Goal: Information Seeking & Learning: Learn about a topic

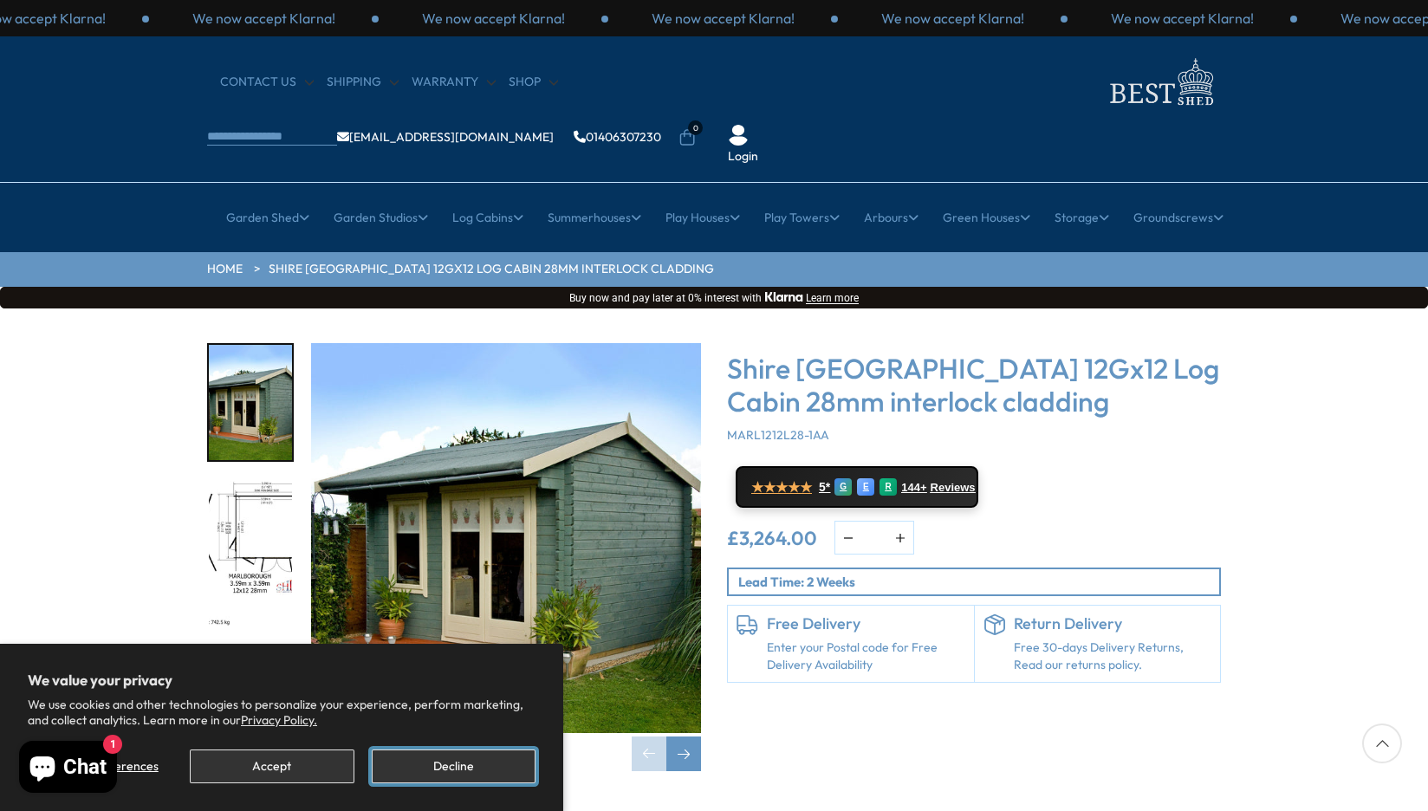
click at [451, 768] on button "Decline" at bounding box center [454, 766] width 164 height 34
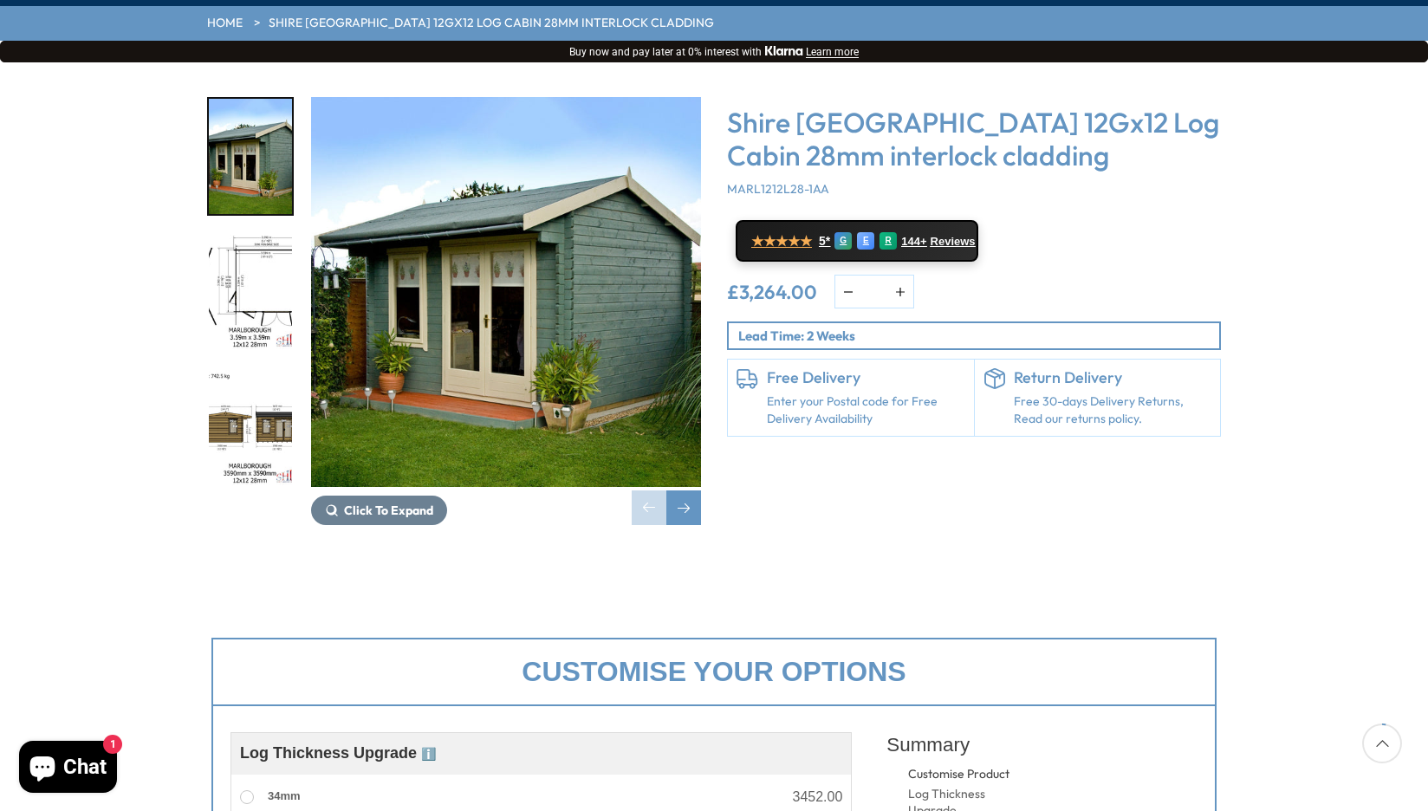
scroll to position [94, 0]
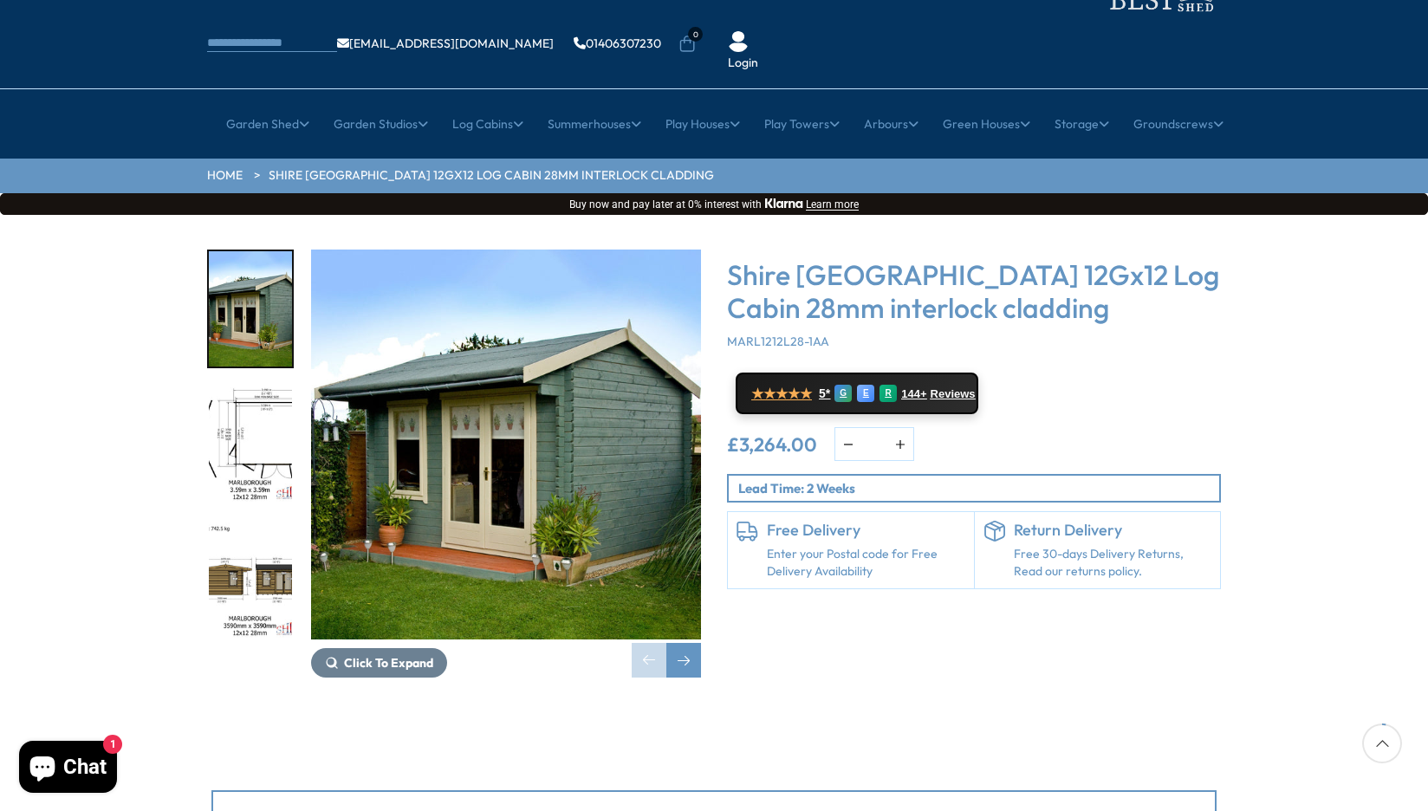
click at [263, 388] on img "2 / 18" at bounding box center [250, 444] width 83 height 115
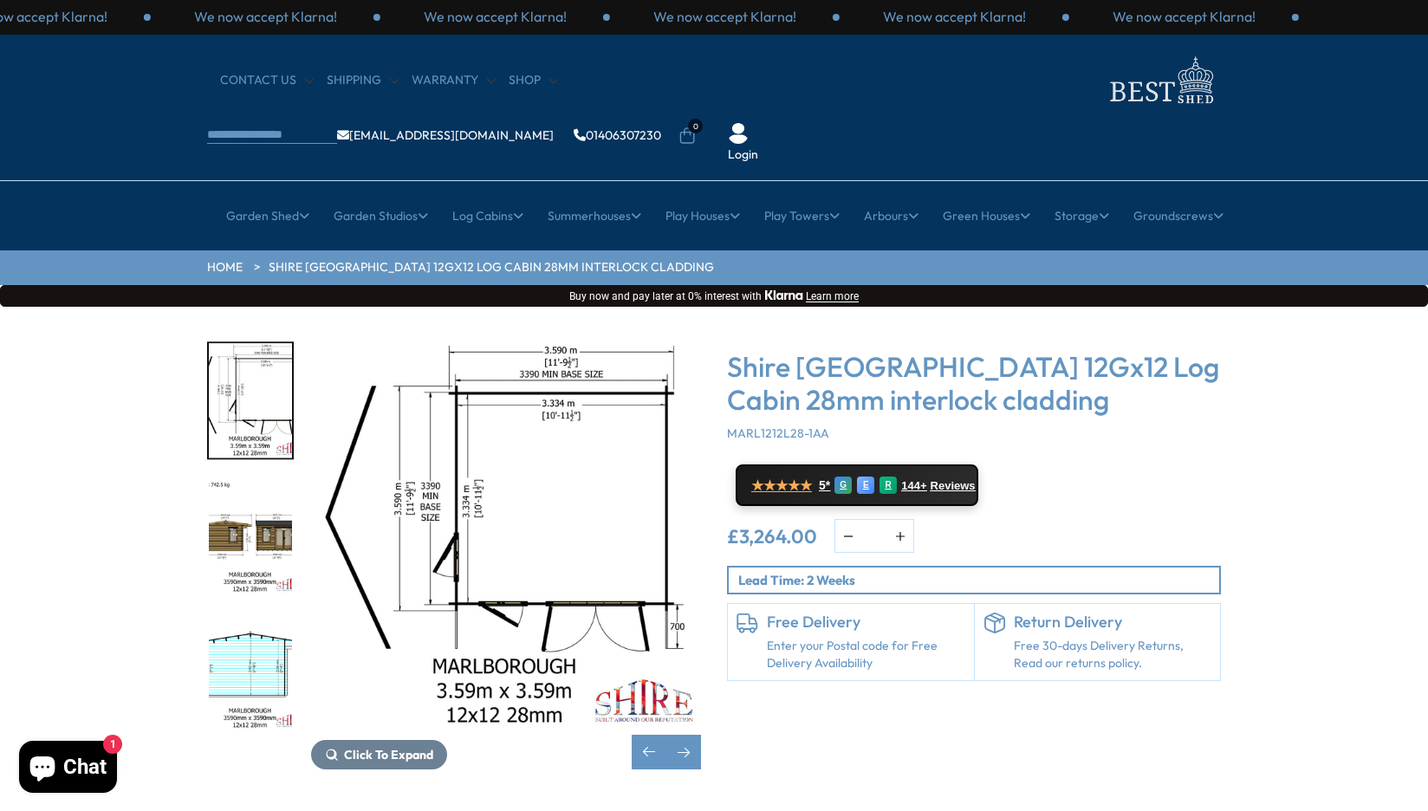
scroll to position [0, 0]
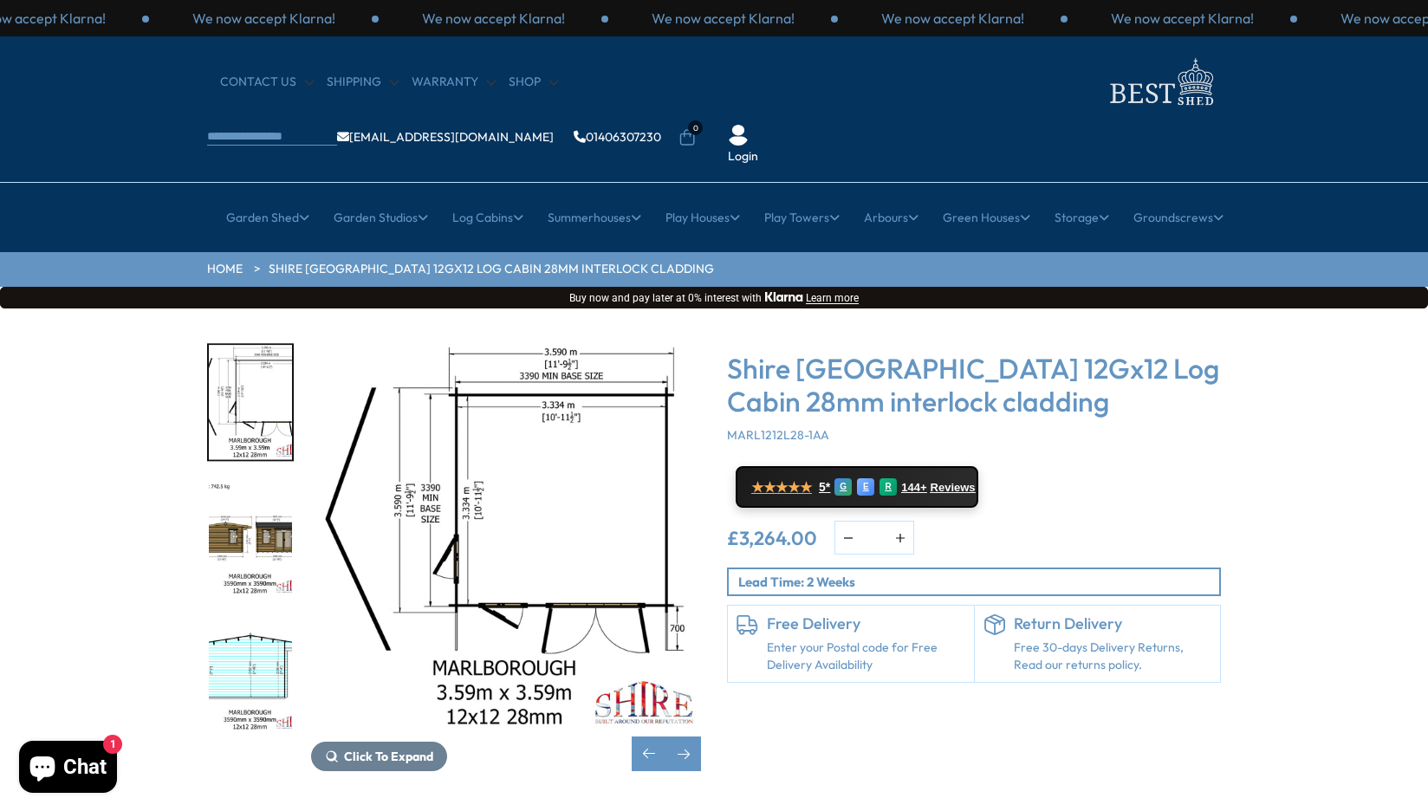
click at [248, 497] on img "3 / 18" at bounding box center [250, 538] width 83 height 115
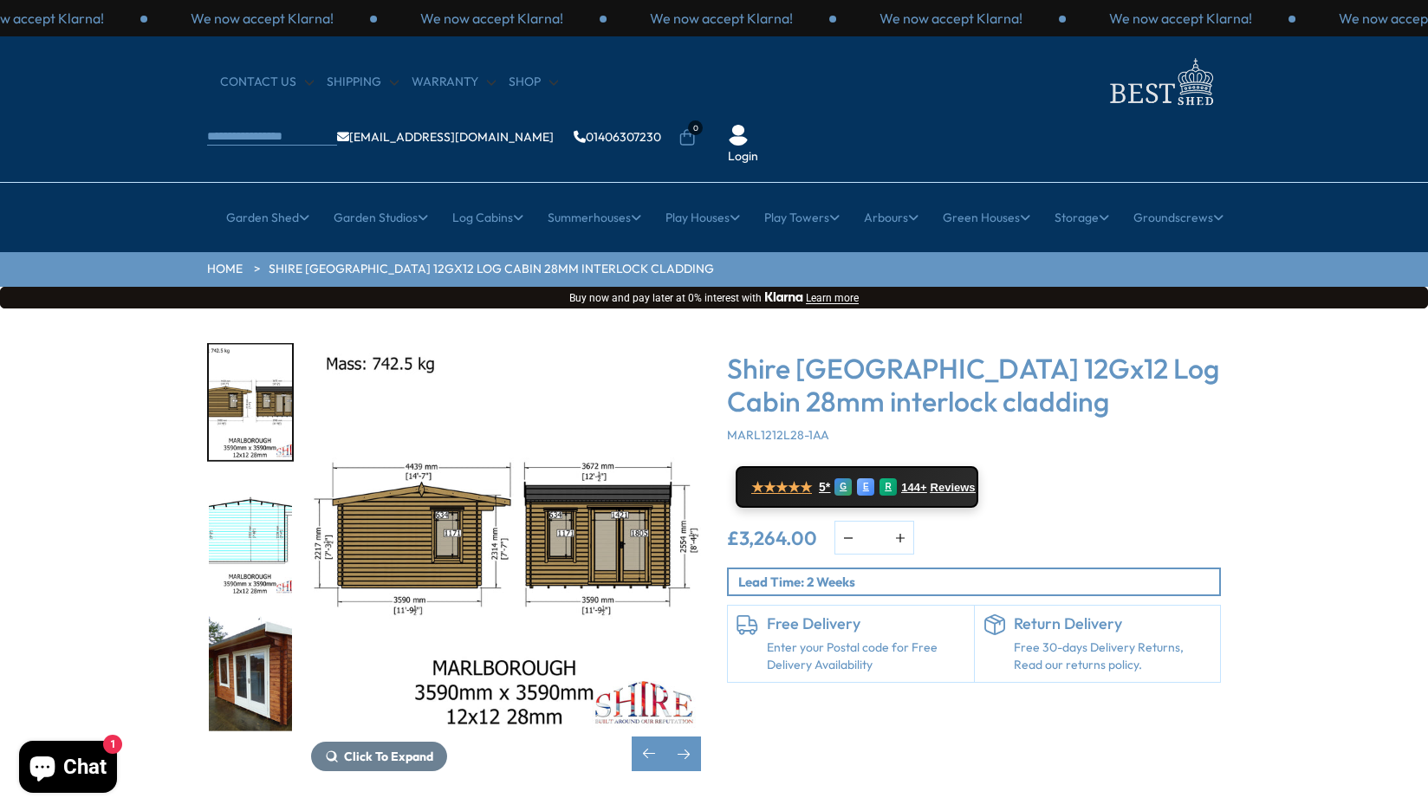
click at [262, 618] on img "5 / 18" at bounding box center [250, 673] width 83 height 115
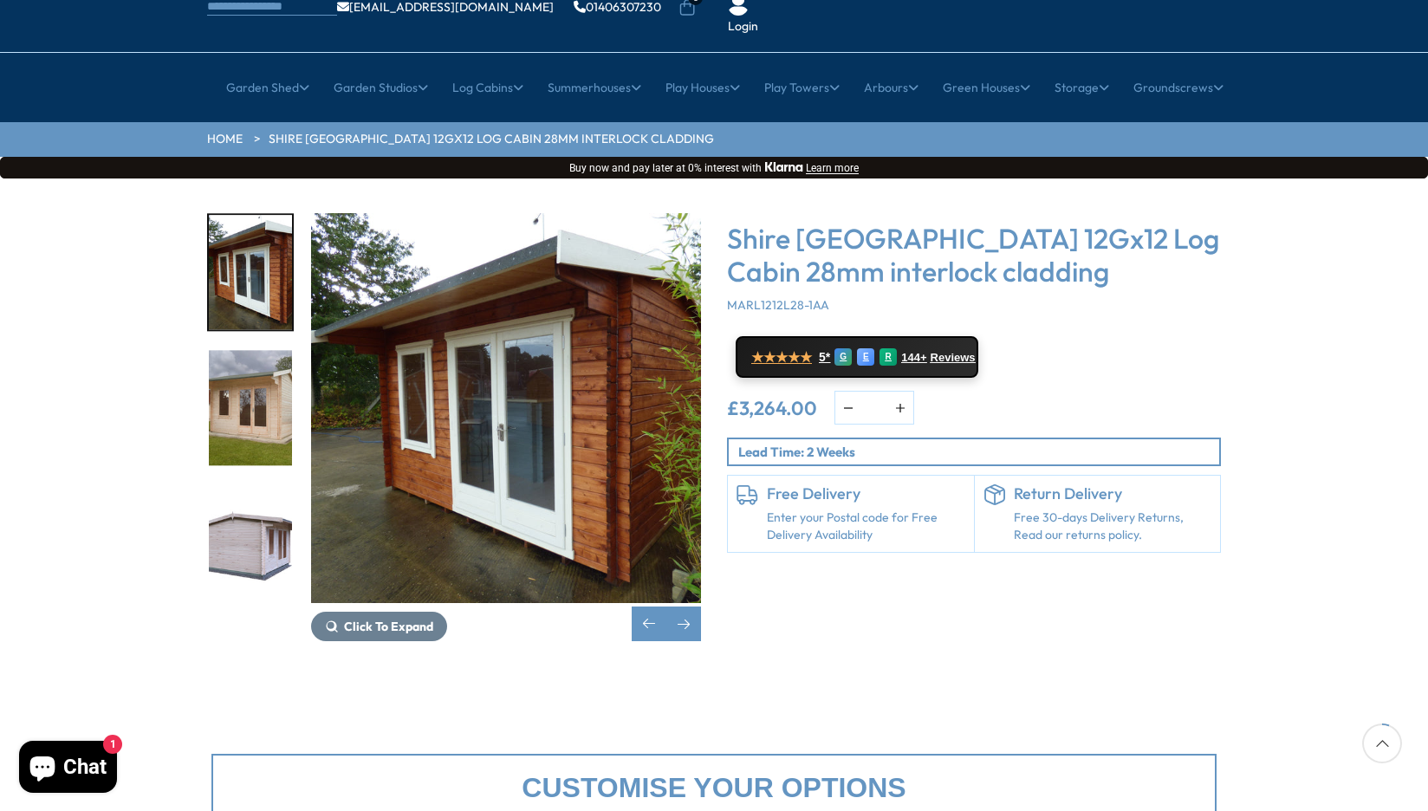
scroll to position [173, 0]
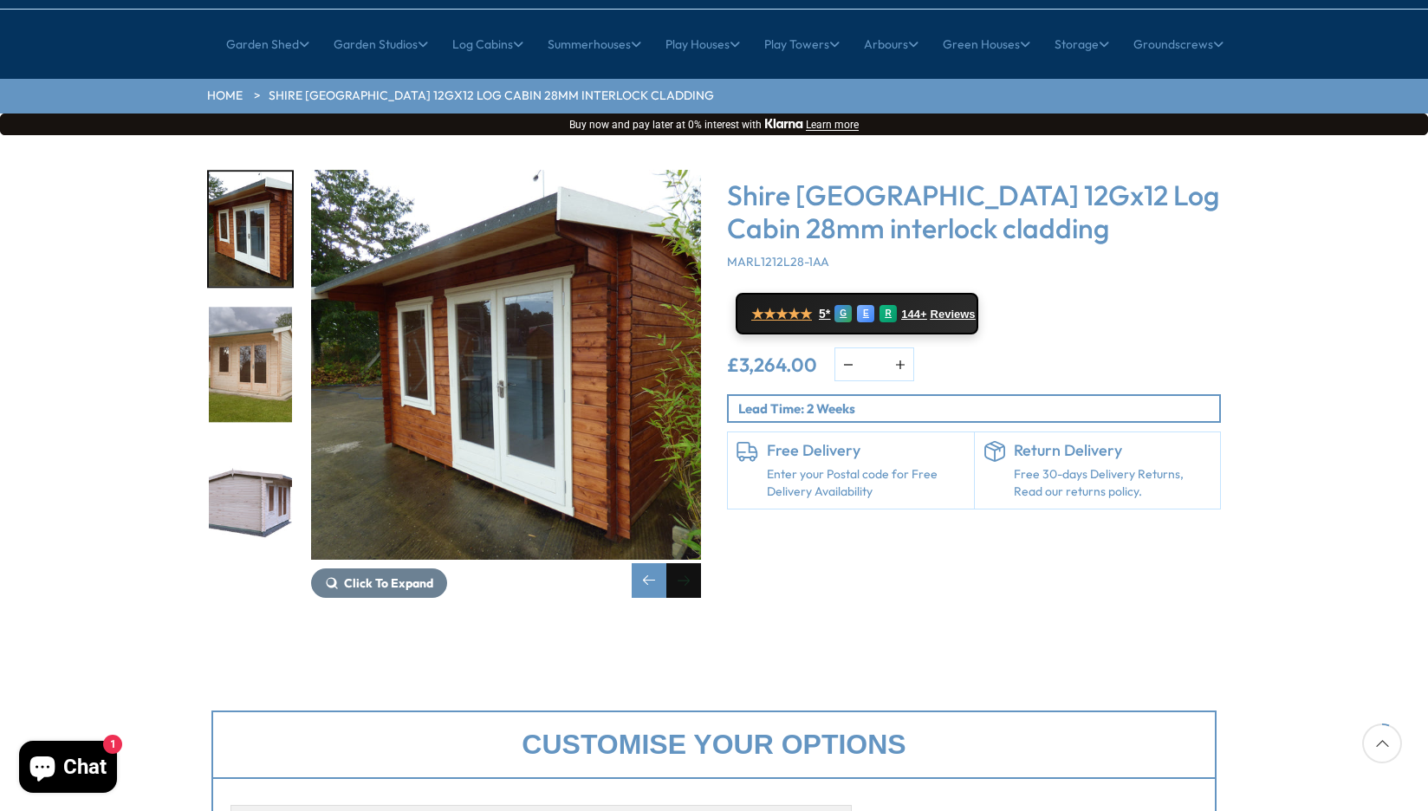
click at [686, 563] on div "Next slide" at bounding box center [683, 580] width 35 height 35
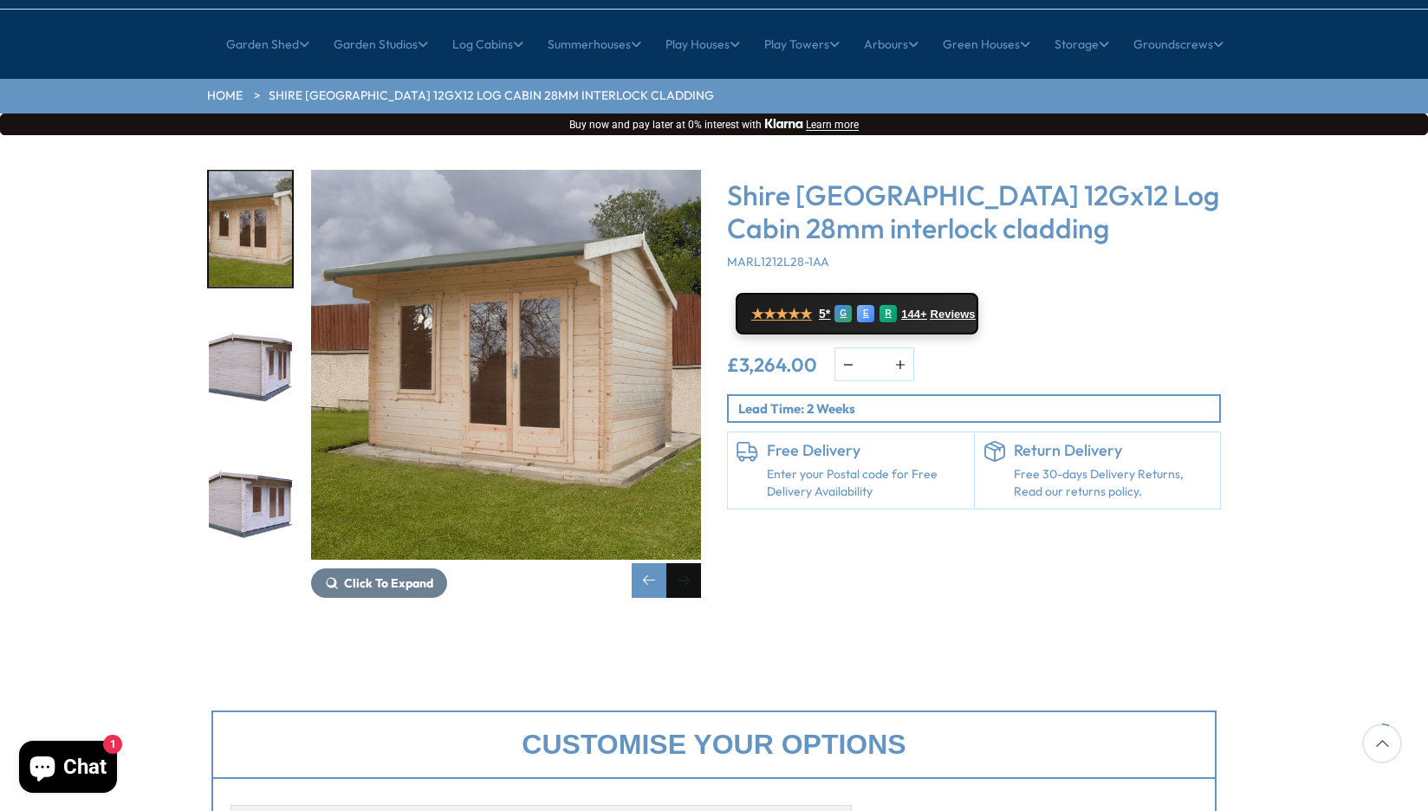
click at [686, 563] on div "Next slide" at bounding box center [683, 580] width 35 height 35
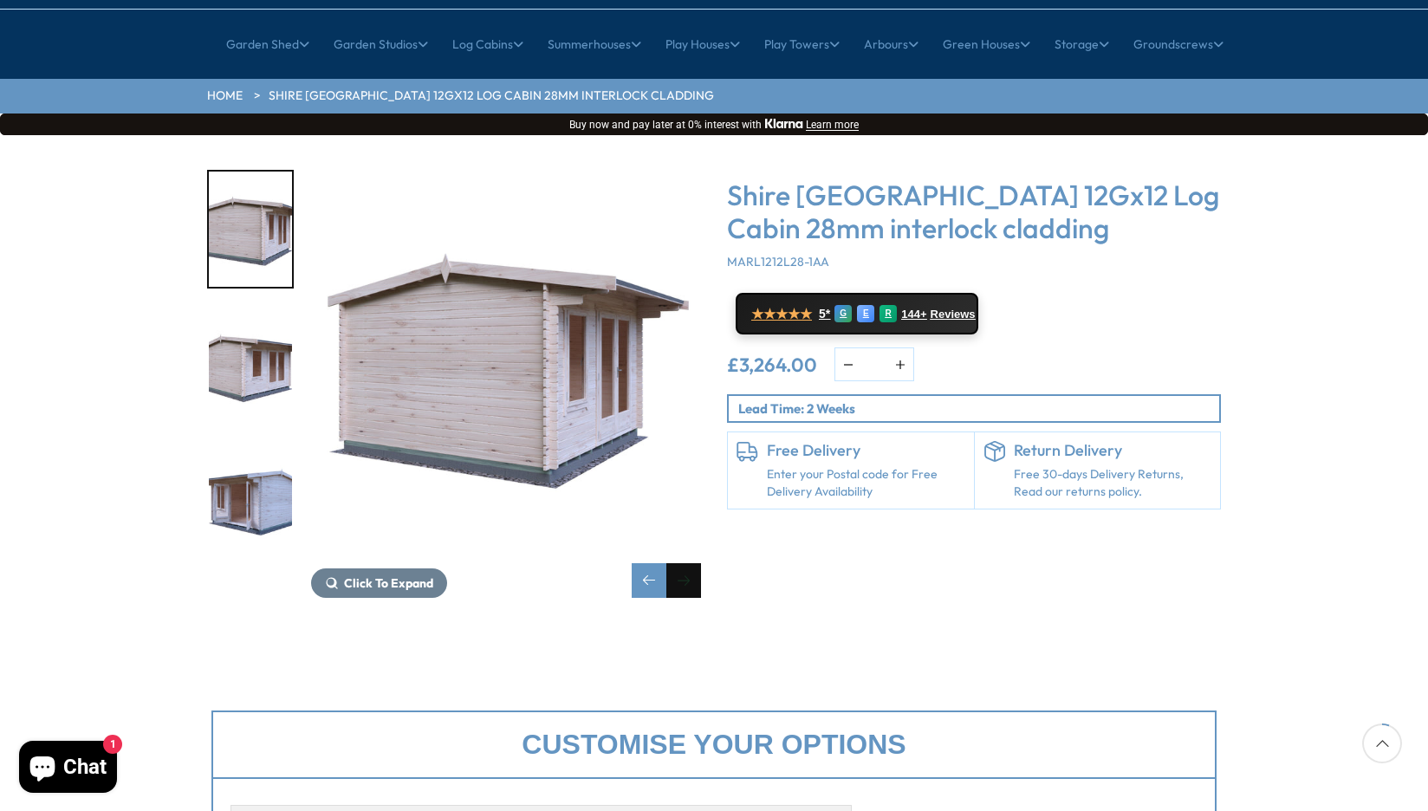
click at [686, 563] on div "Next slide" at bounding box center [683, 580] width 35 height 35
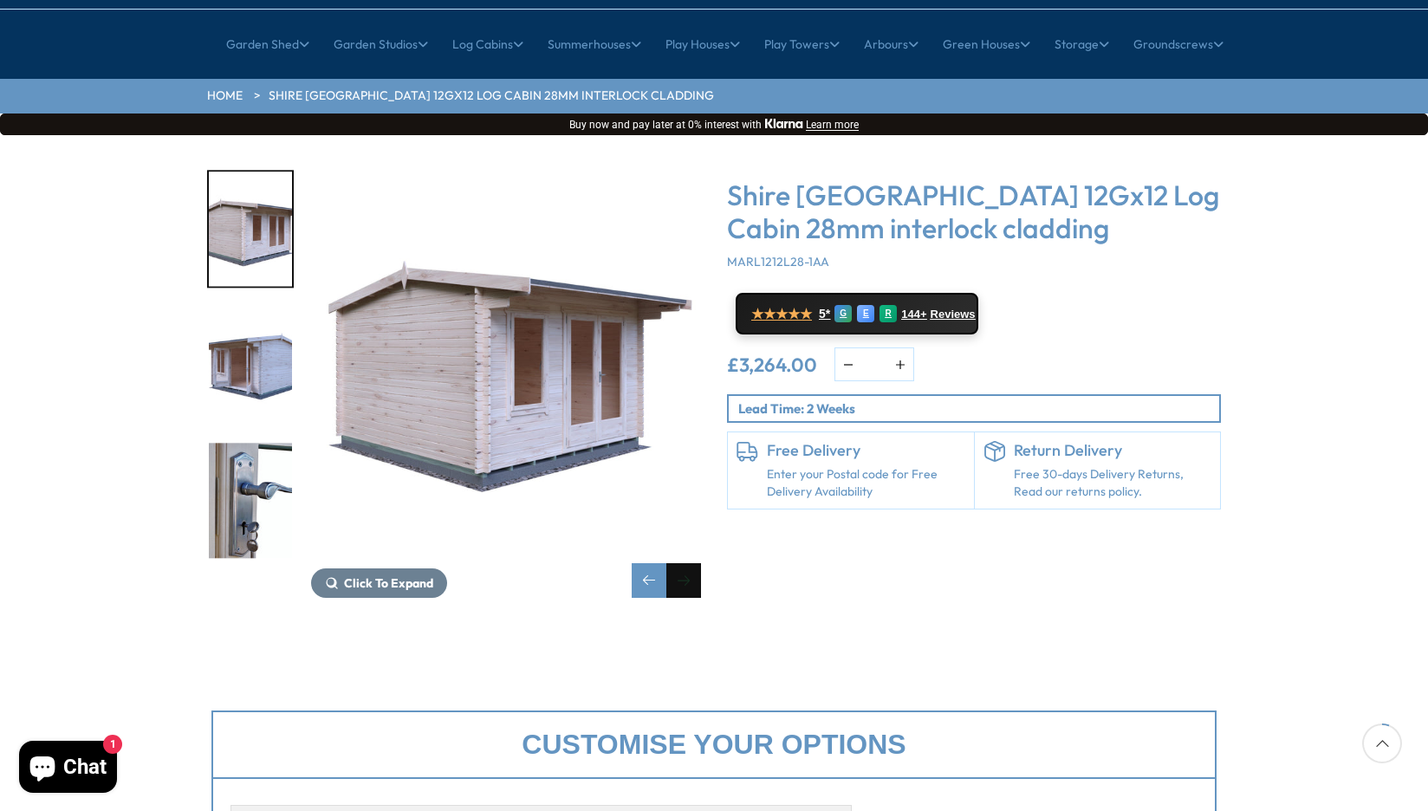
click at [684, 563] on div "Next slide" at bounding box center [683, 580] width 35 height 35
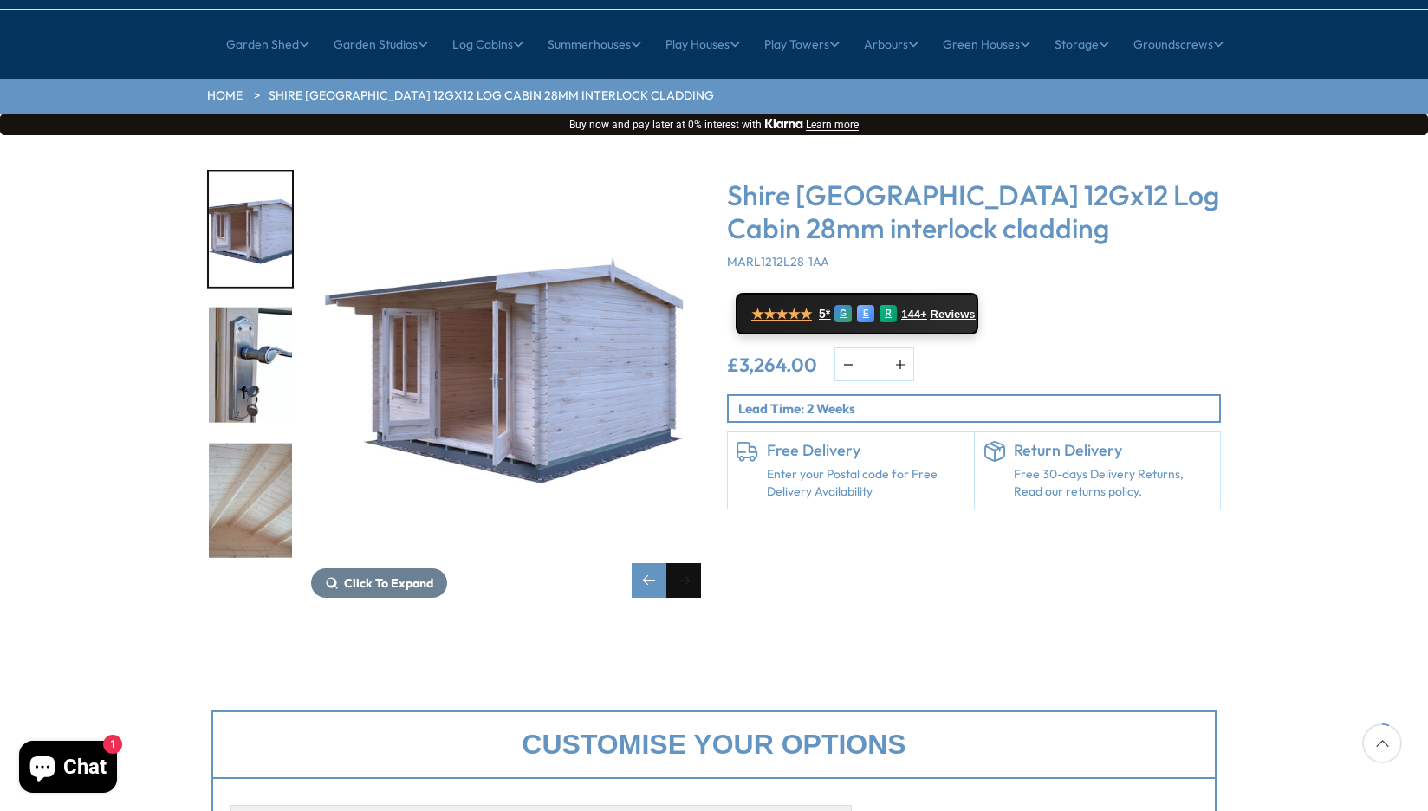
click at [684, 563] on div "Next slide" at bounding box center [683, 580] width 35 height 35
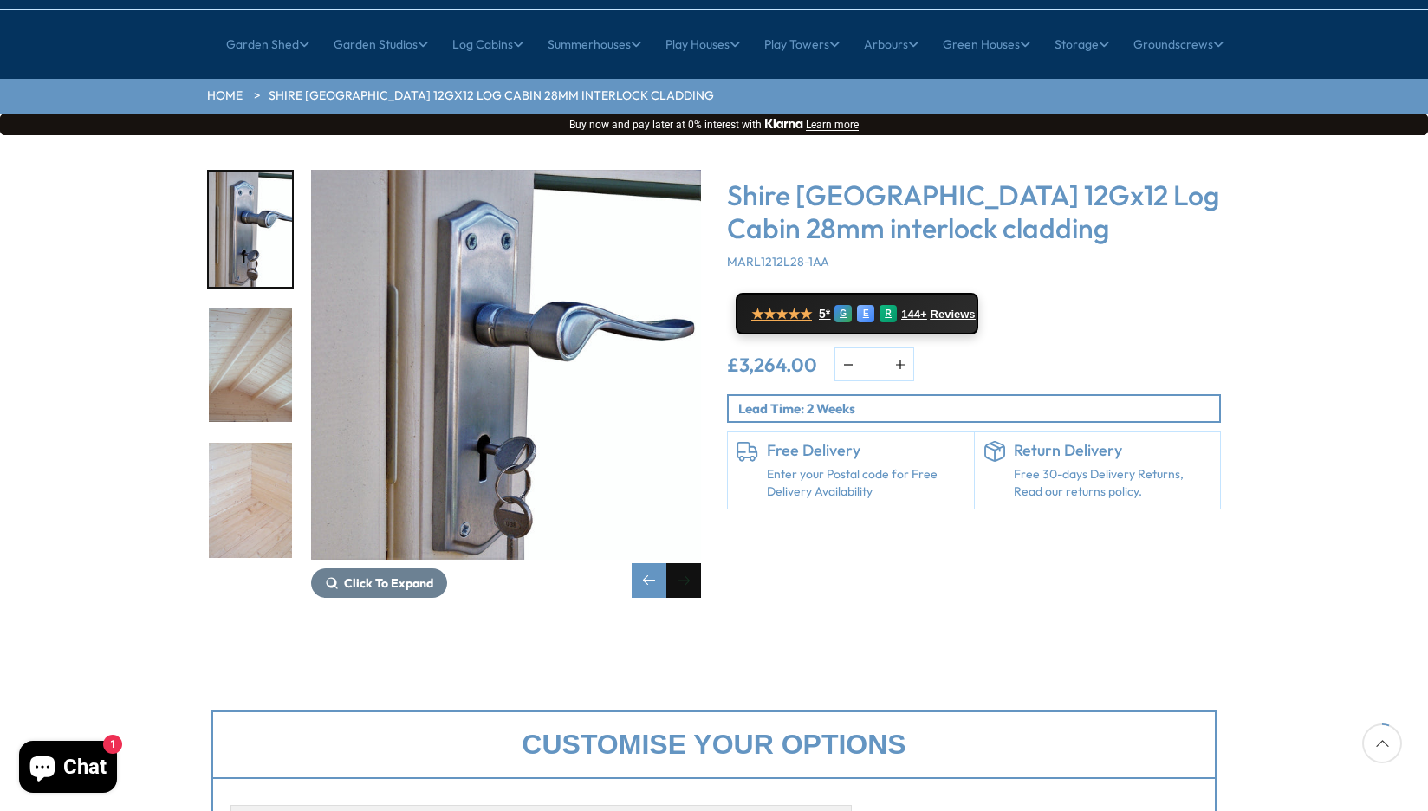
click at [684, 563] on div "Next slide" at bounding box center [683, 580] width 35 height 35
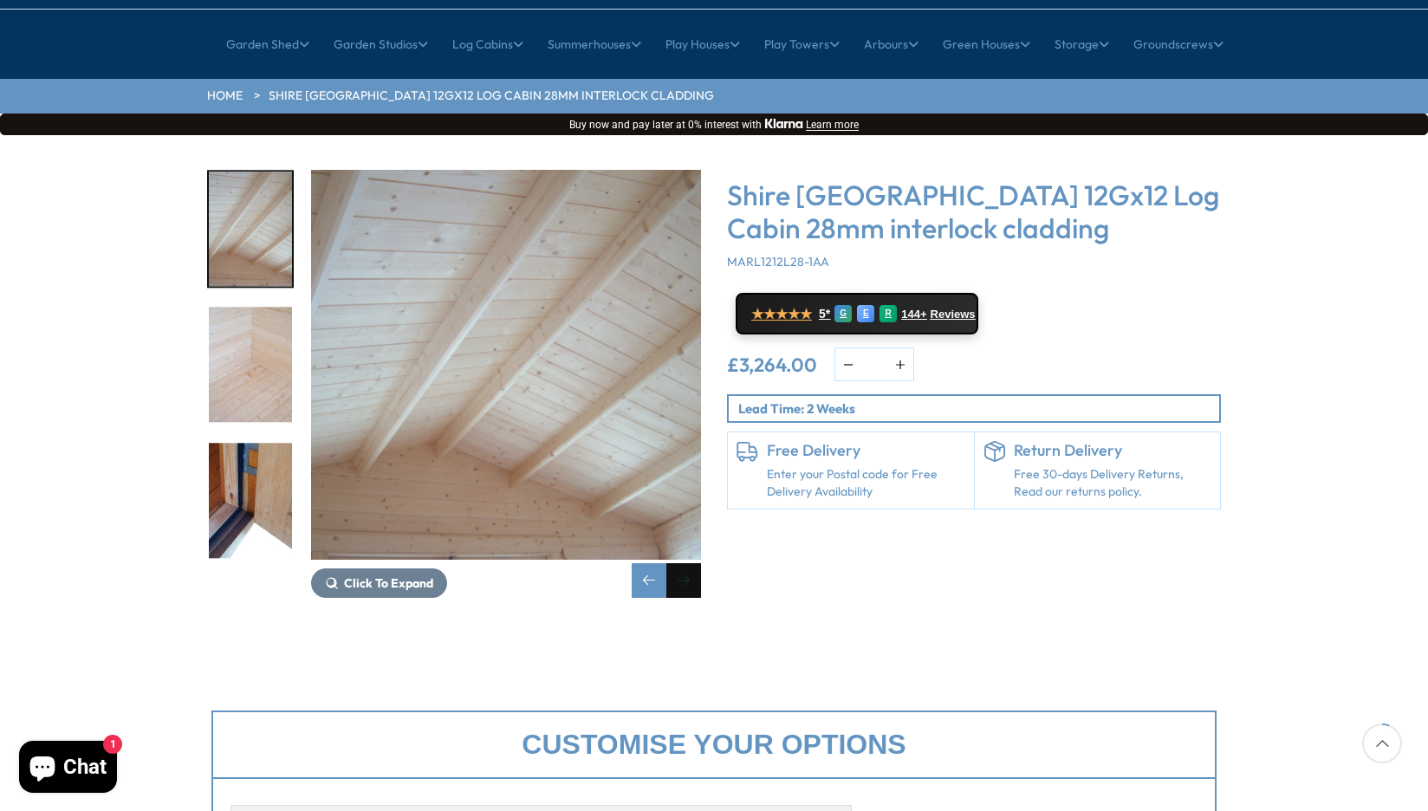
click at [684, 563] on div "Next slide" at bounding box center [683, 580] width 35 height 35
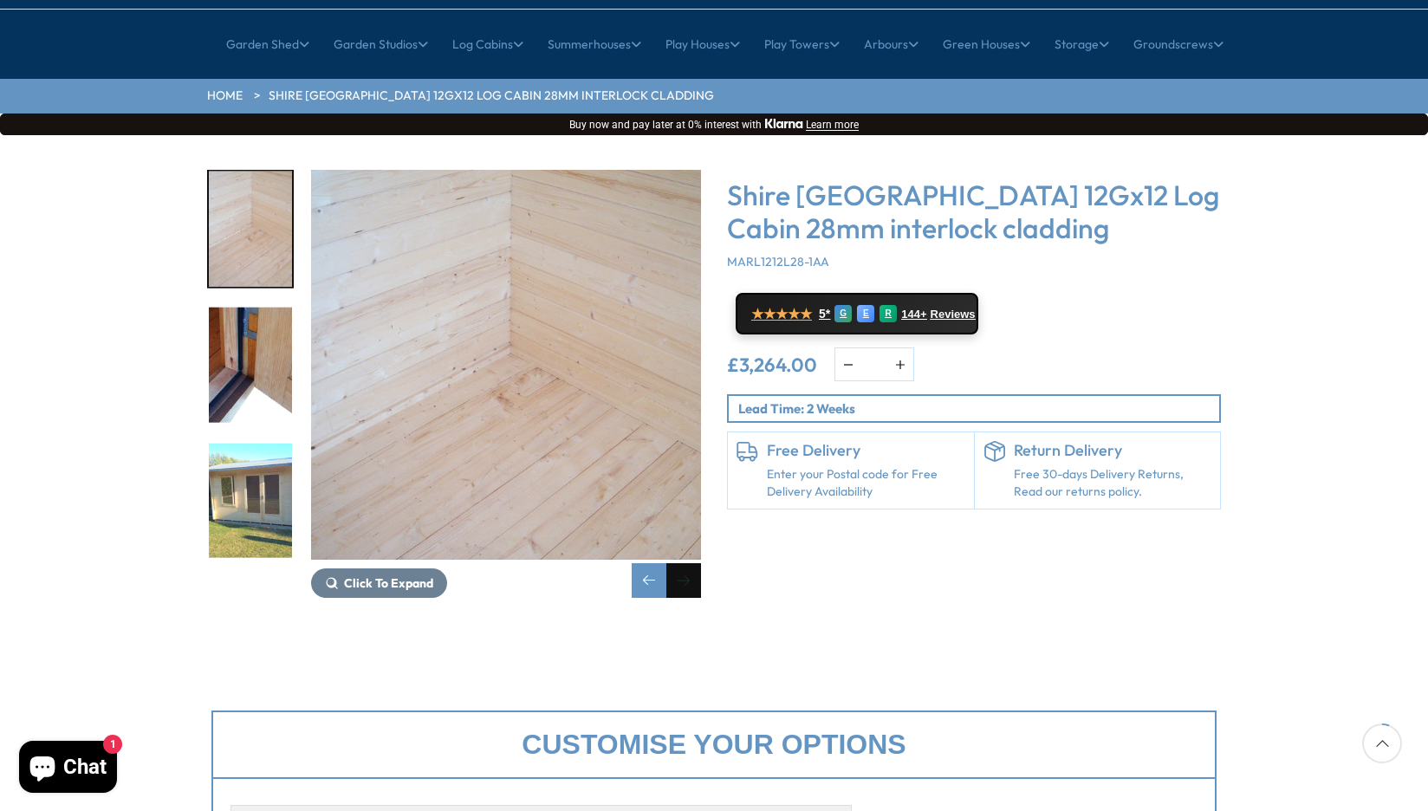
click at [684, 563] on div "Next slide" at bounding box center [683, 580] width 35 height 35
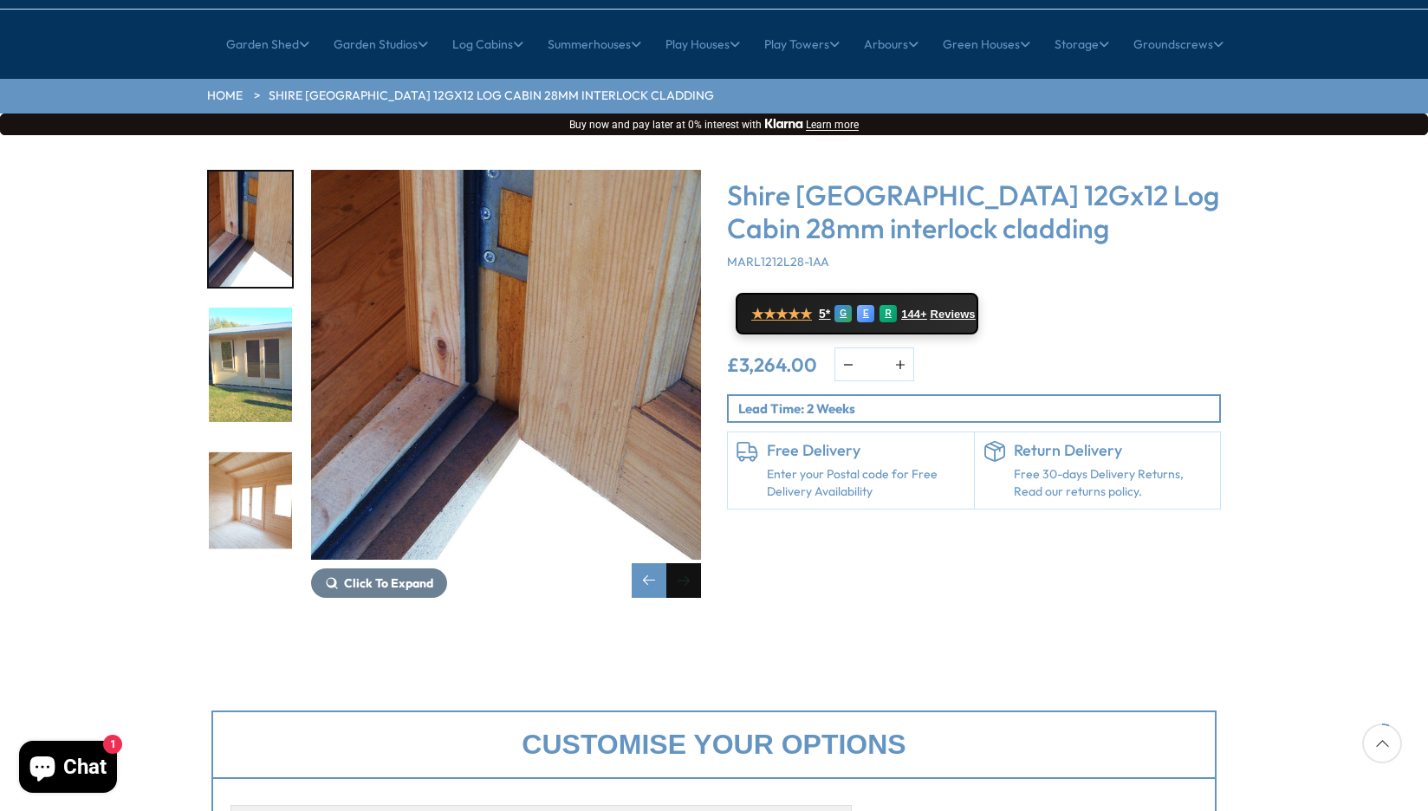
click at [684, 563] on div "Next slide" at bounding box center [683, 580] width 35 height 35
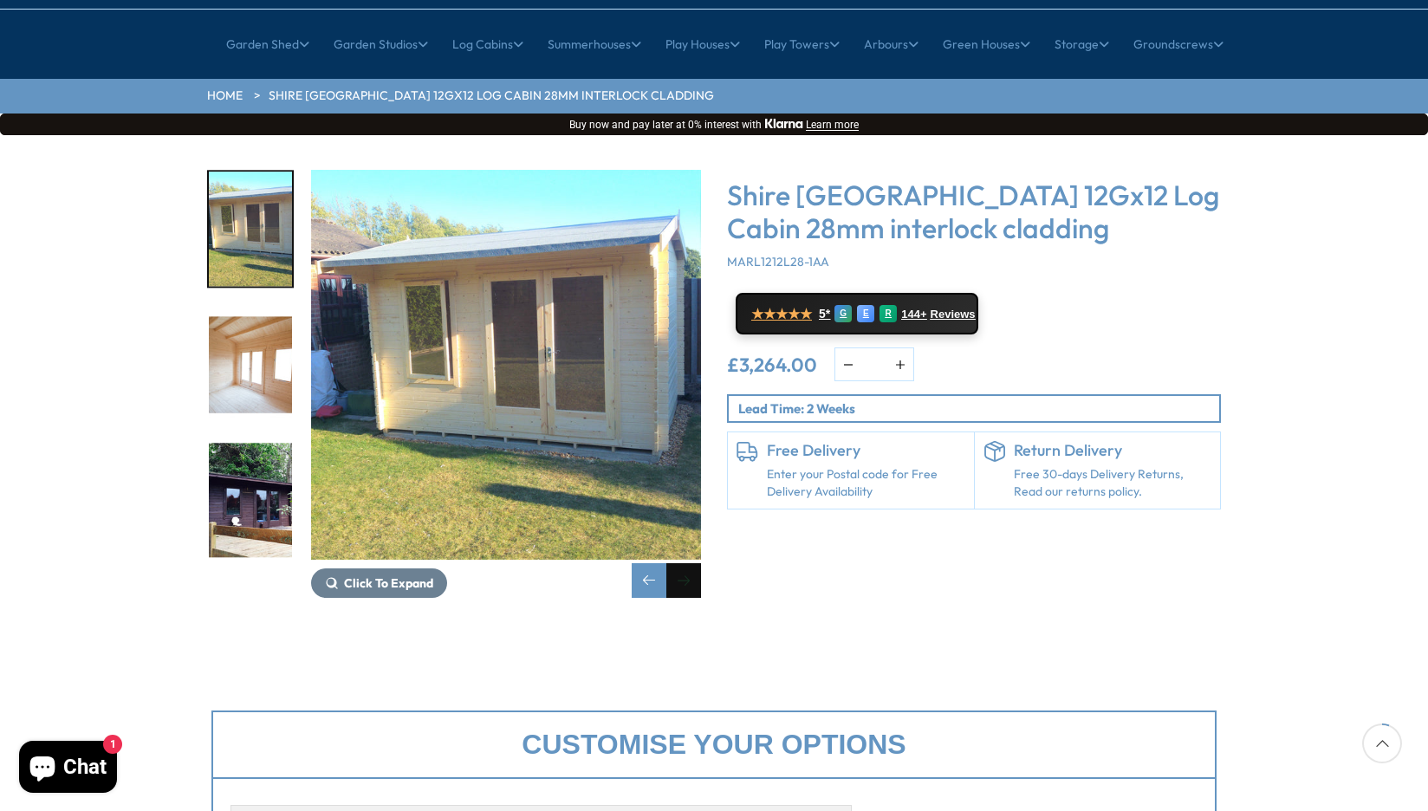
click at [684, 563] on div "Next slide" at bounding box center [683, 580] width 35 height 35
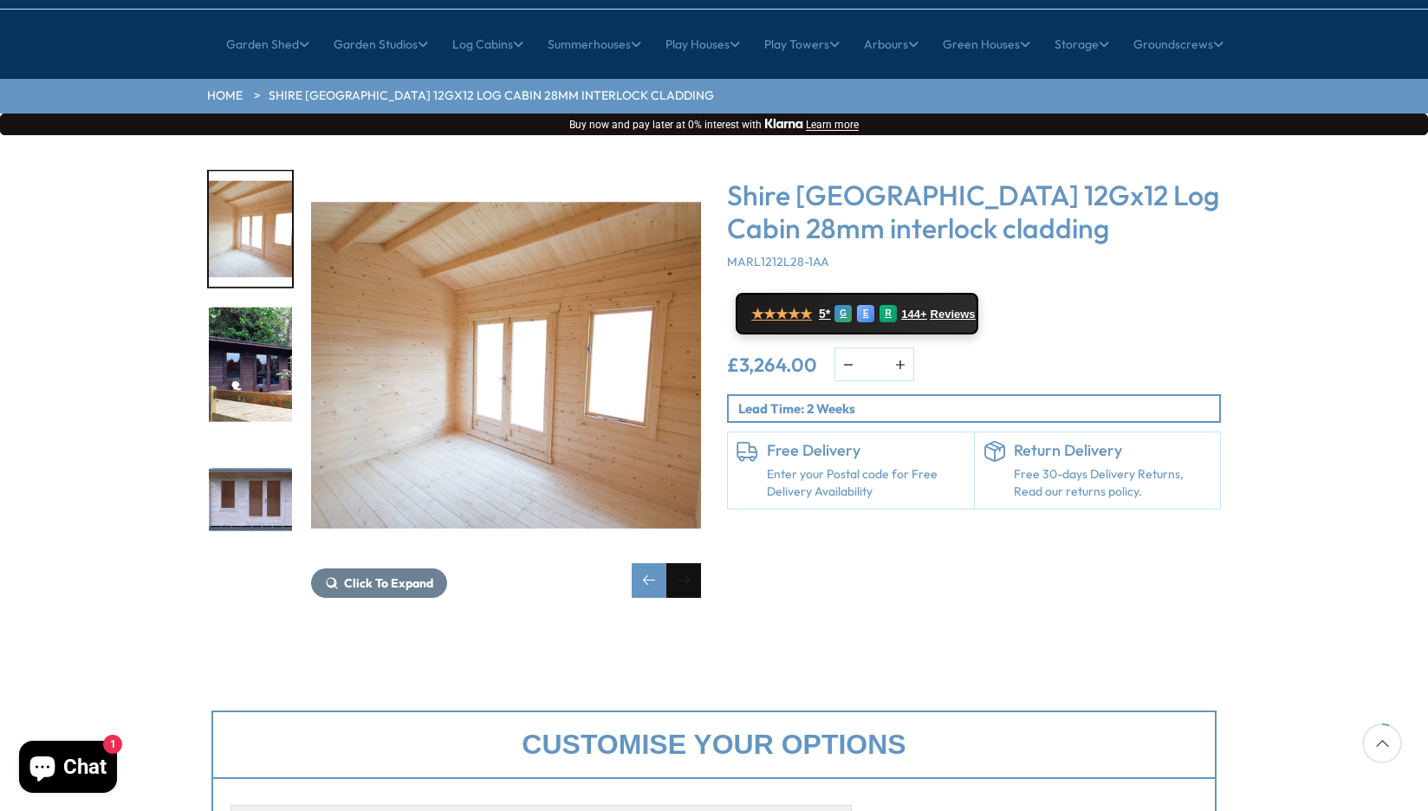
click at [684, 563] on div "Next slide" at bounding box center [683, 580] width 35 height 35
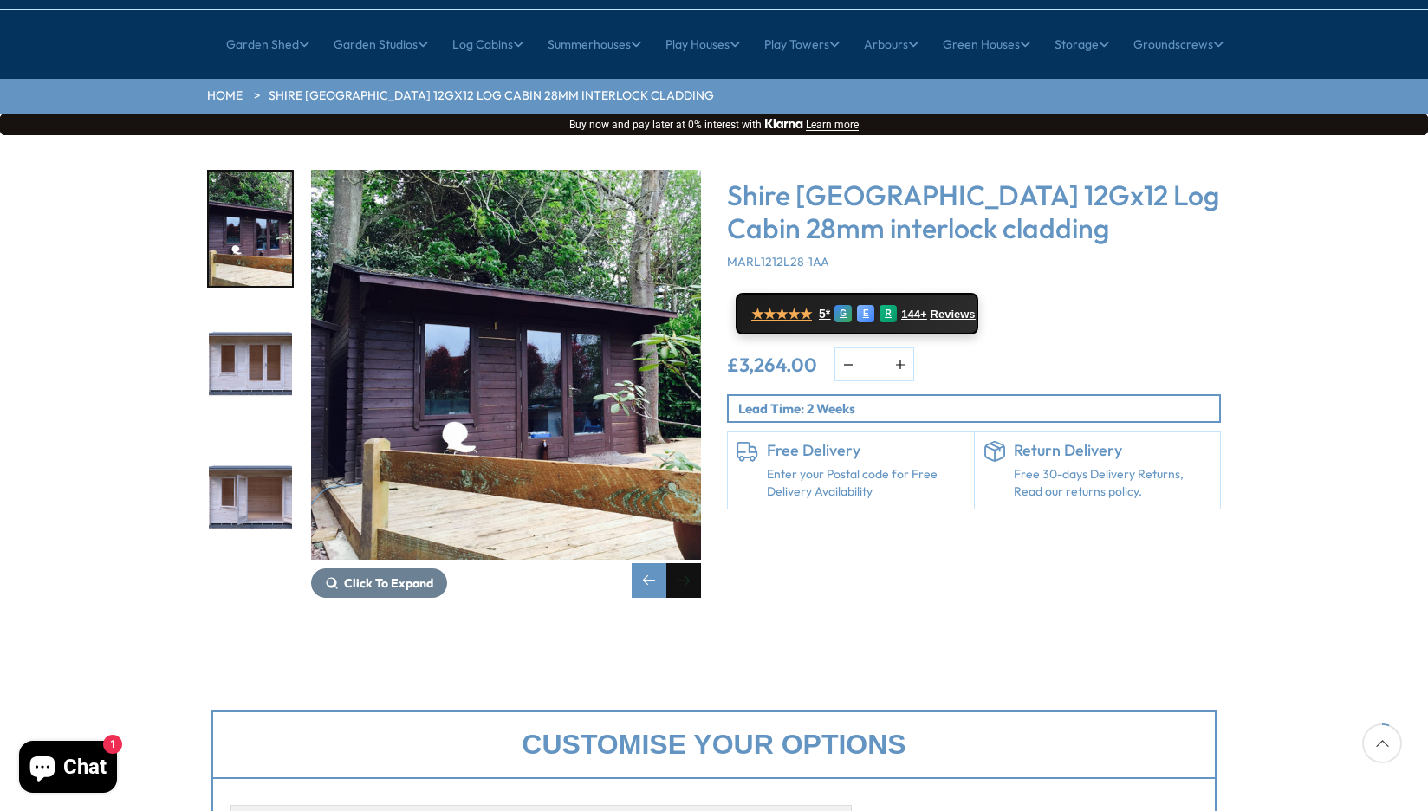
click at [687, 563] on div "Next slide" at bounding box center [683, 580] width 35 height 35
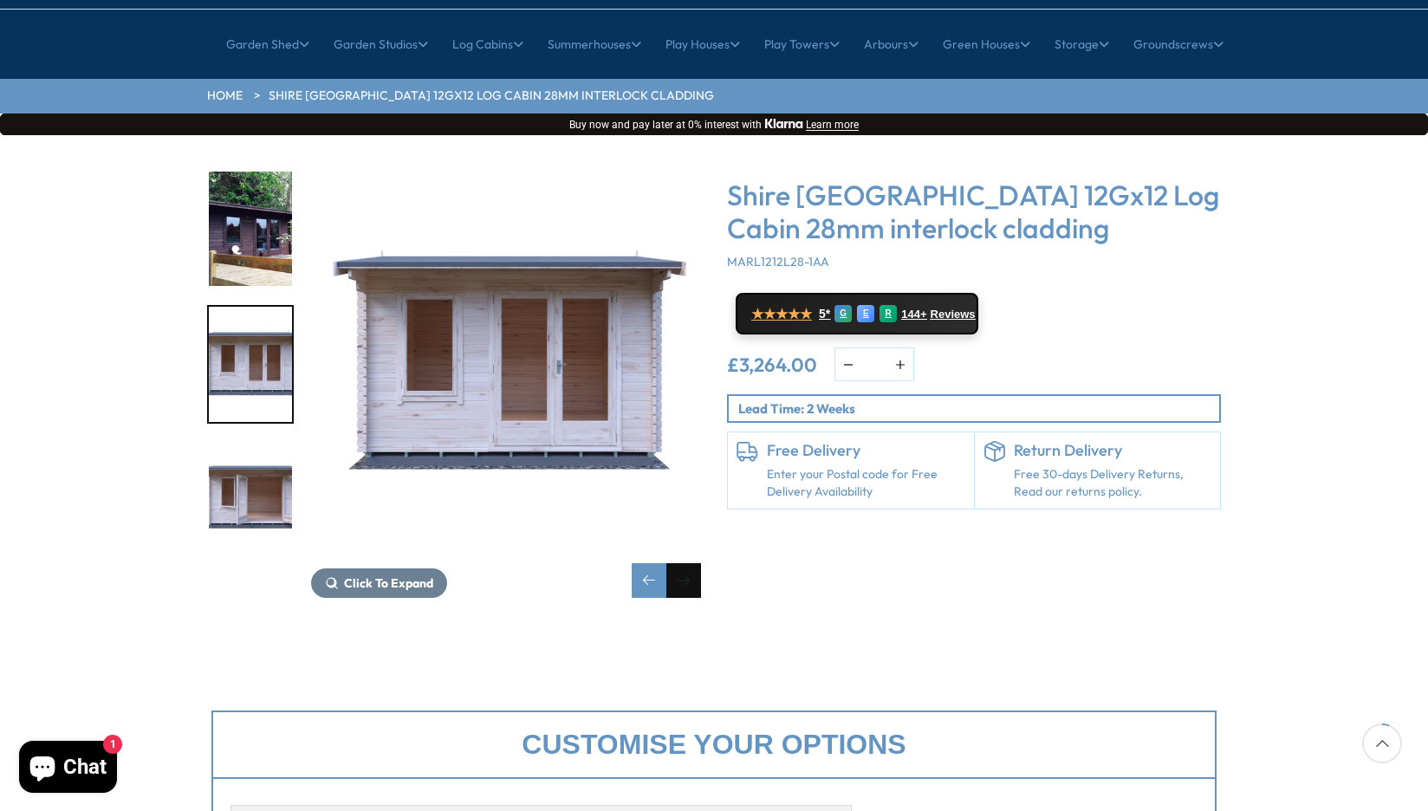
click at [687, 563] on div "Next slide" at bounding box center [683, 580] width 35 height 35
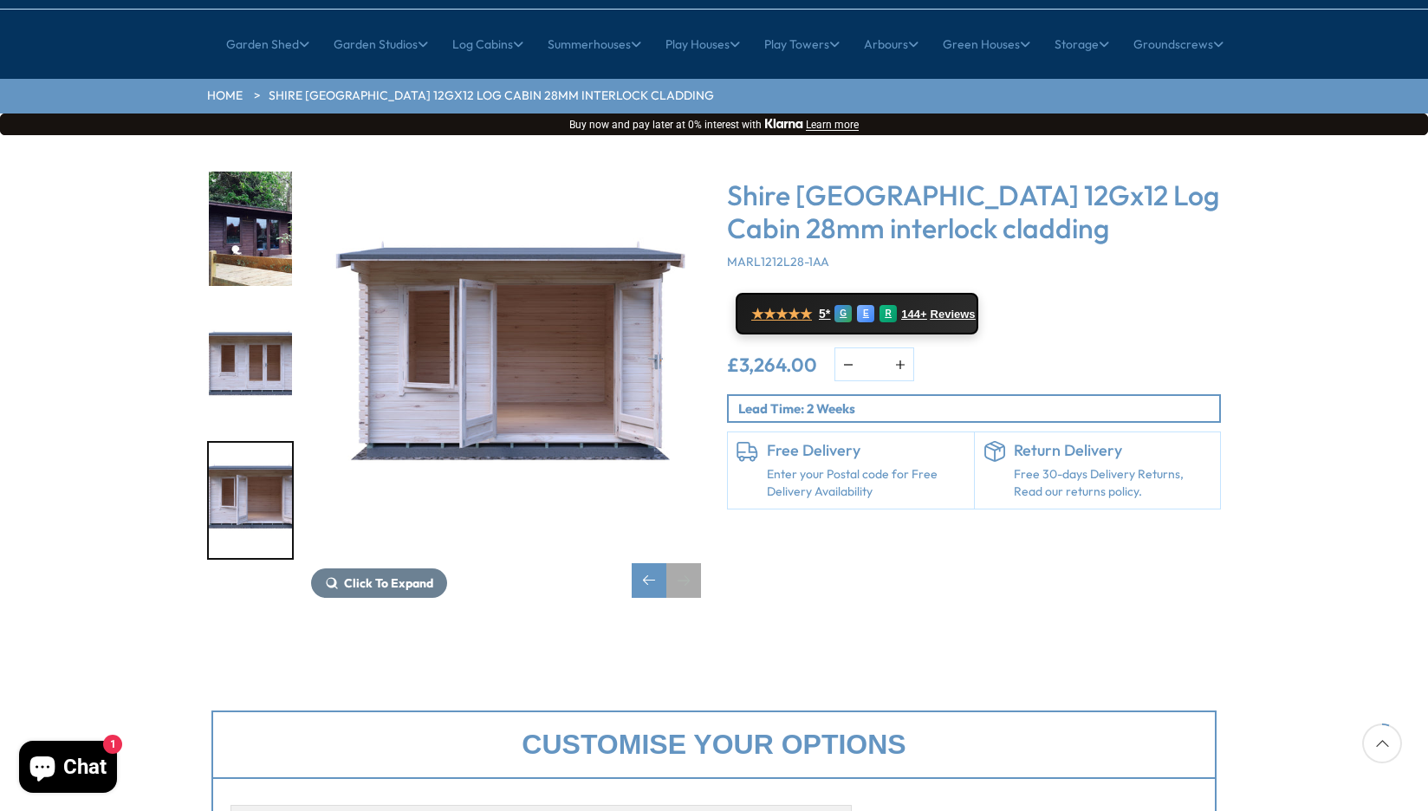
click at [687, 563] on div "Next slide" at bounding box center [683, 580] width 35 height 35
click at [648, 563] on div "Previous slide" at bounding box center [649, 580] width 35 height 35
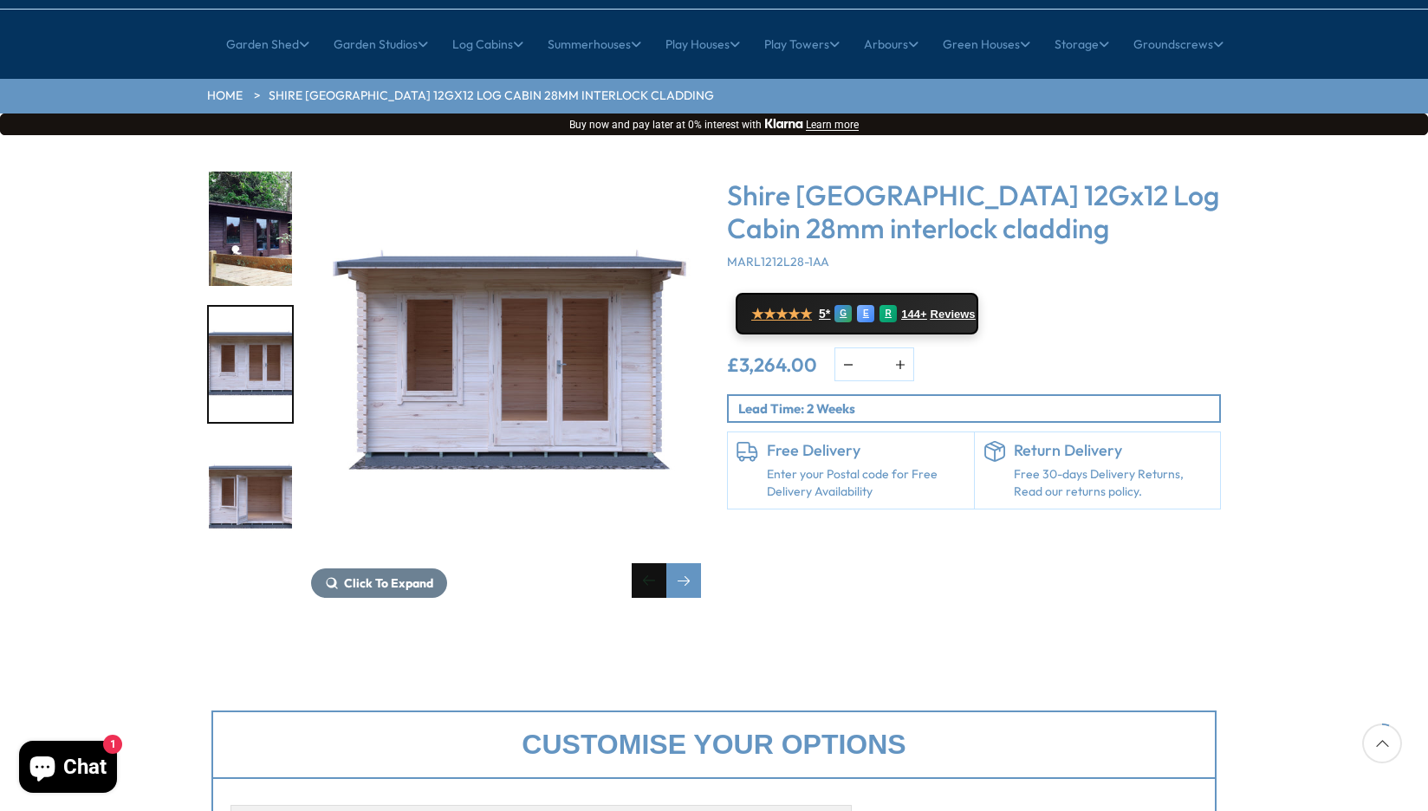
click at [648, 563] on div "Previous slide" at bounding box center [649, 580] width 35 height 35
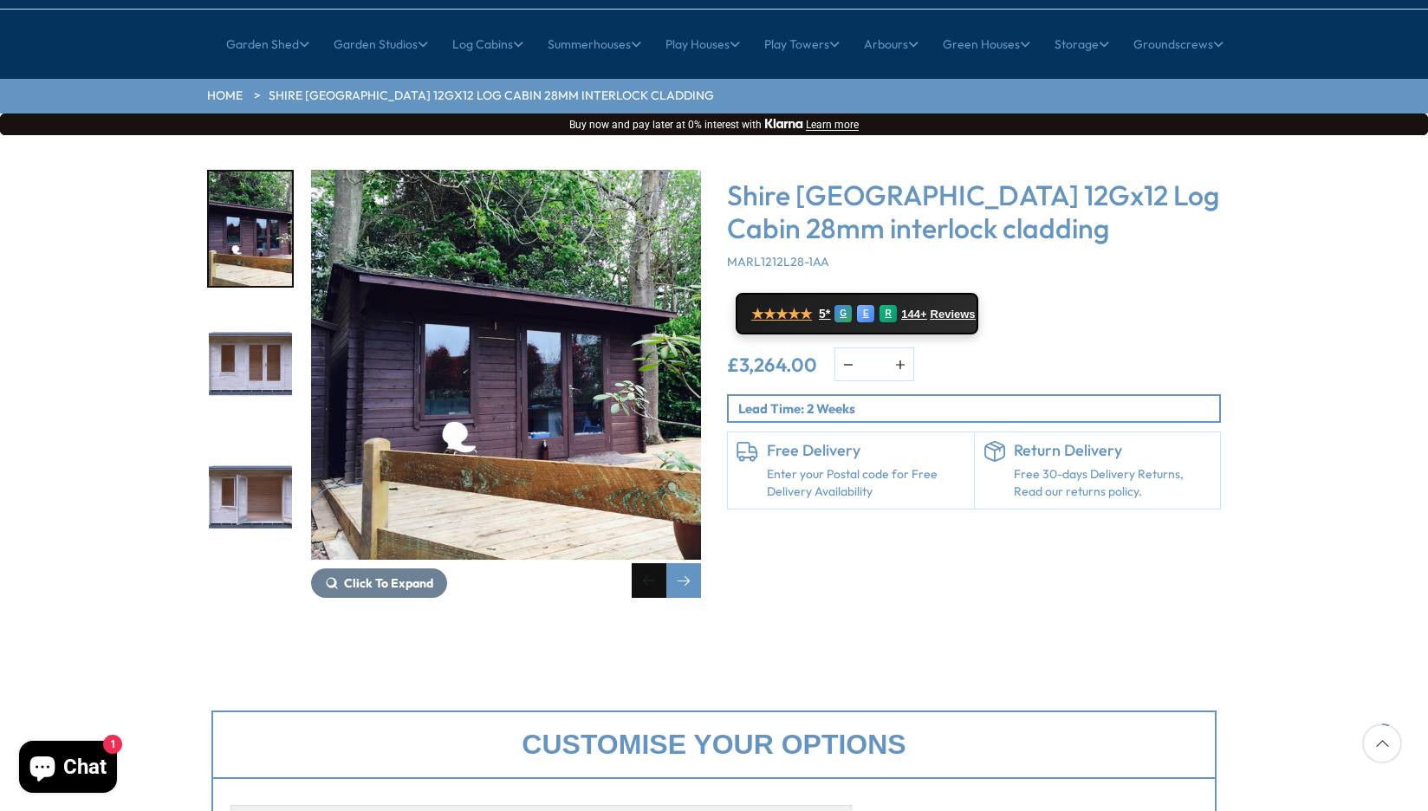
click at [648, 563] on div "Previous slide" at bounding box center [649, 580] width 35 height 35
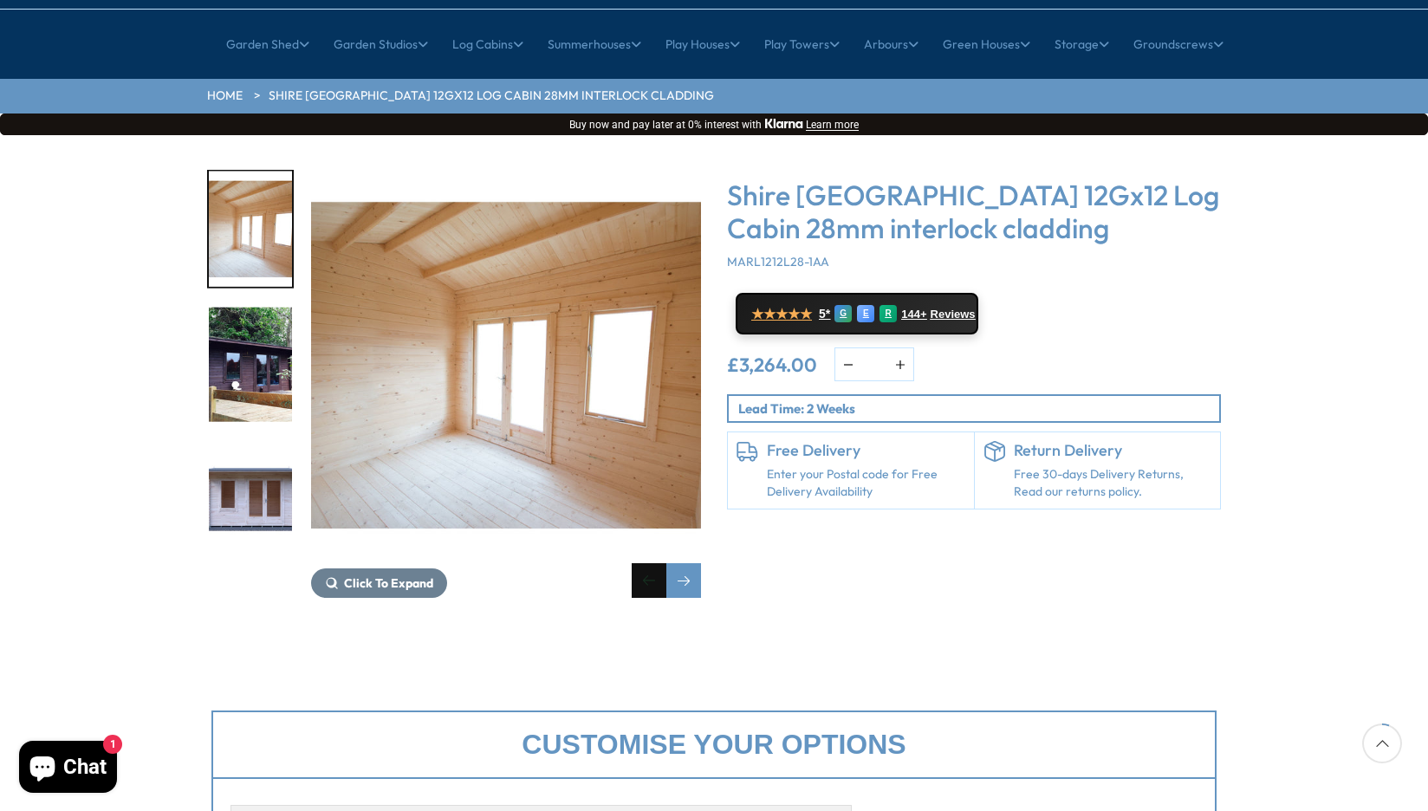
click at [648, 563] on div "Previous slide" at bounding box center [649, 580] width 35 height 35
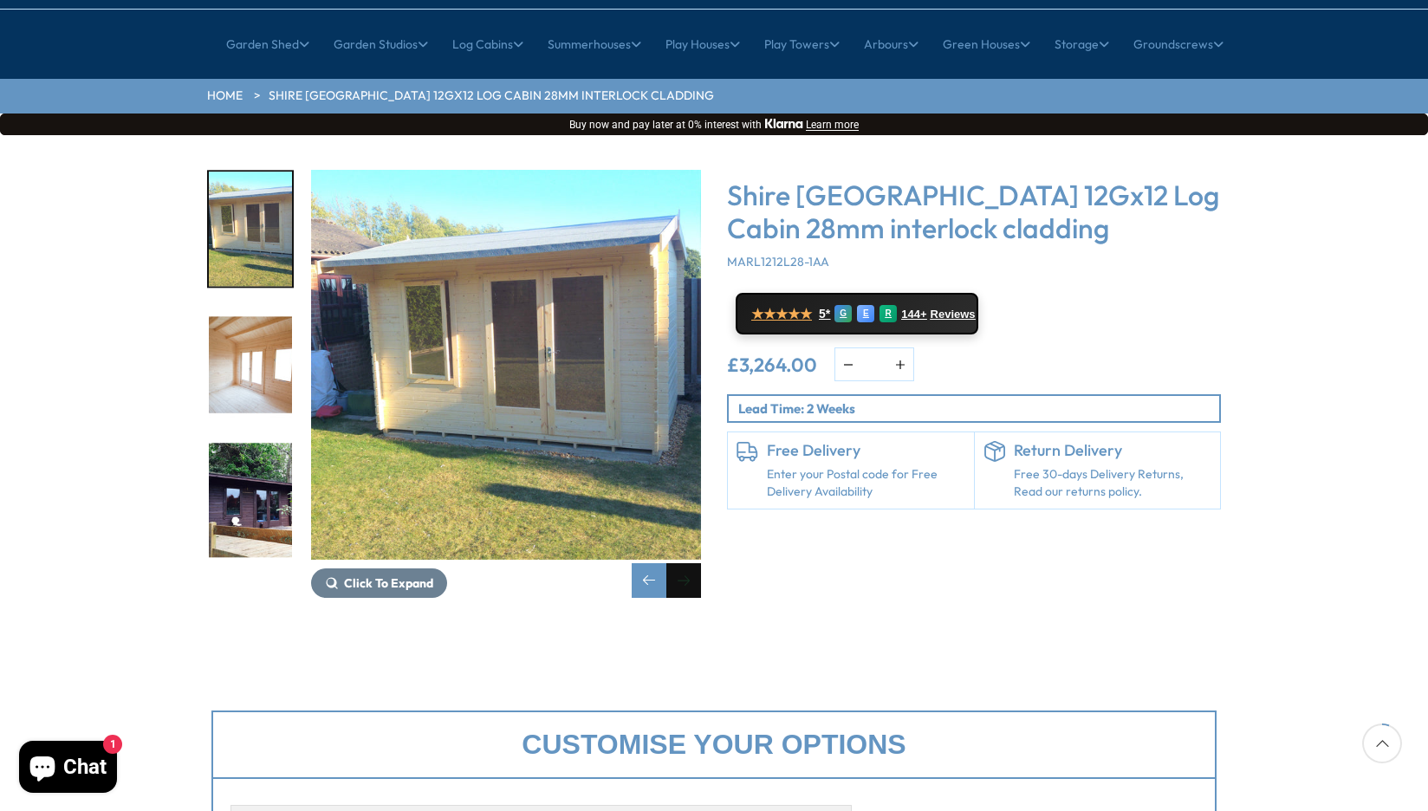
click at [677, 563] on div "Next slide" at bounding box center [683, 580] width 35 height 35
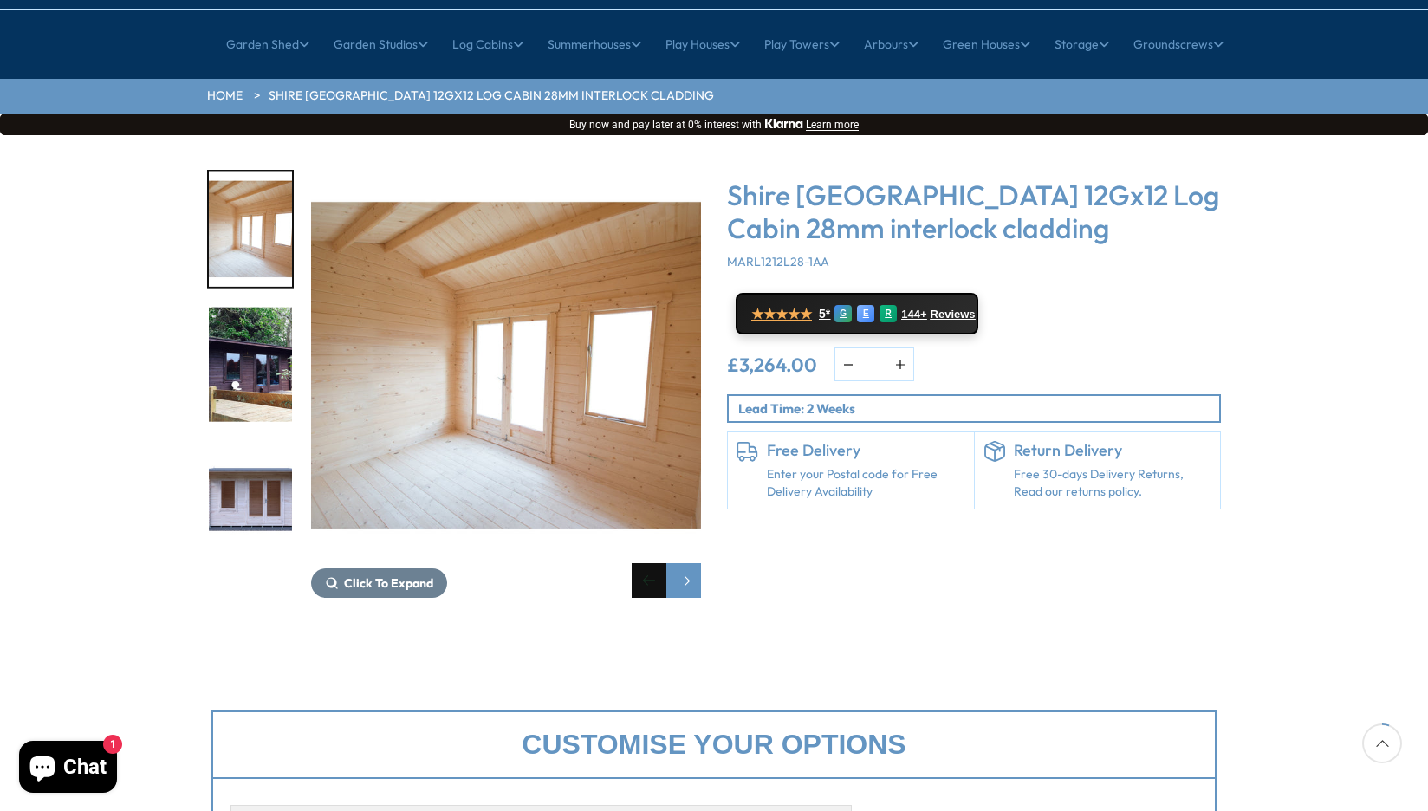
click at [648, 563] on div "Previous slide" at bounding box center [649, 580] width 35 height 35
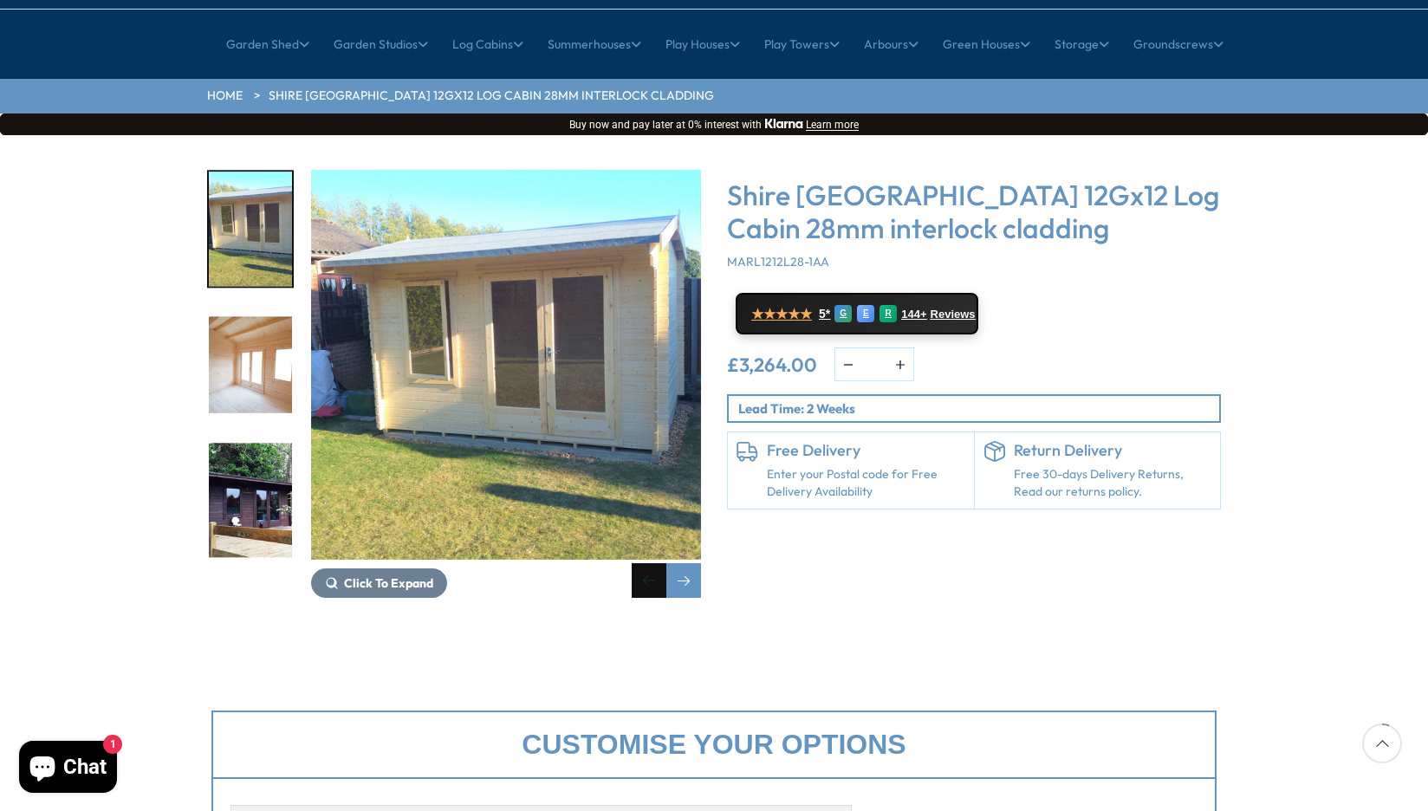
click at [648, 563] on div "Previous slide" at bounding box center [649, 580] width 35 height 35
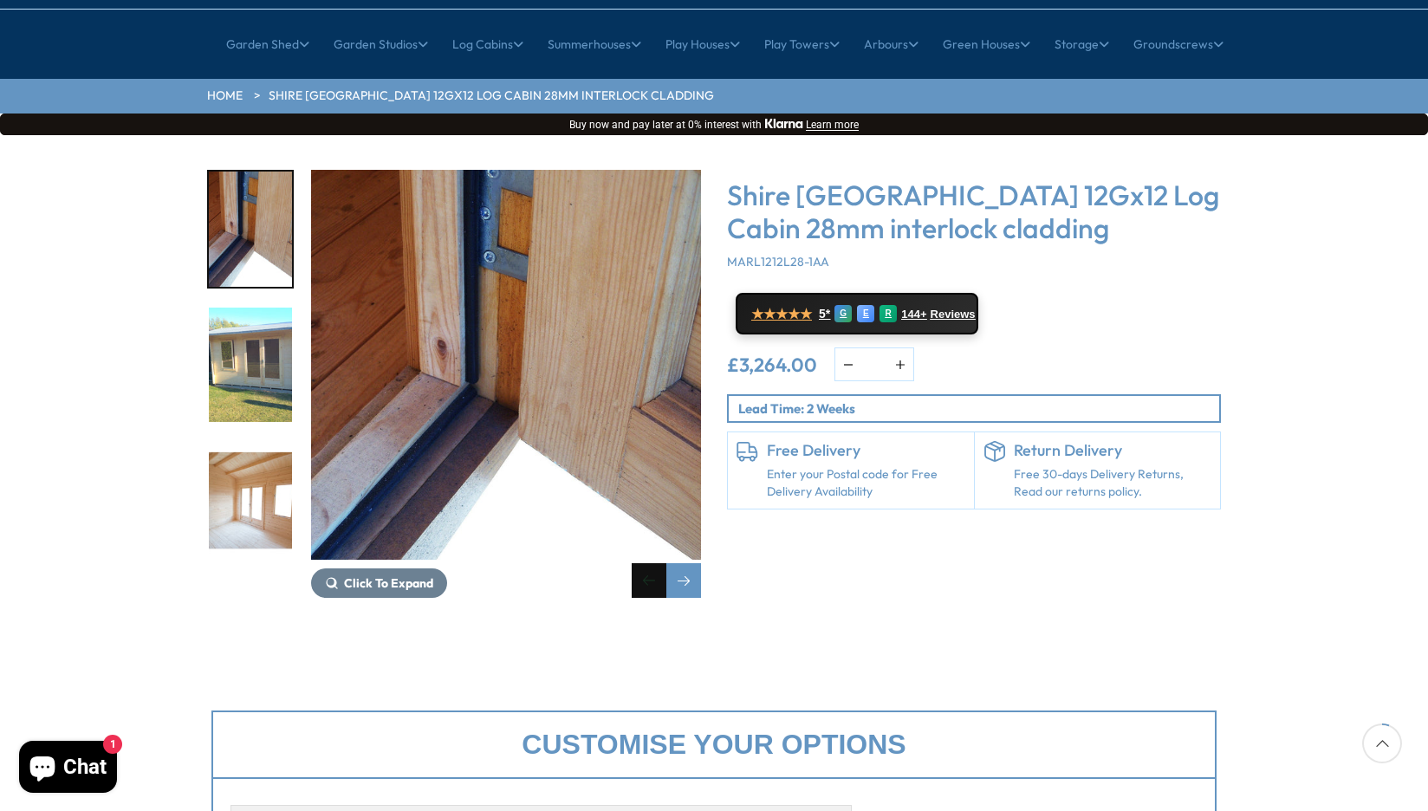
click at [648, 563] on div "Previous slide" at bounding box center [649, 580] width 35 height 35
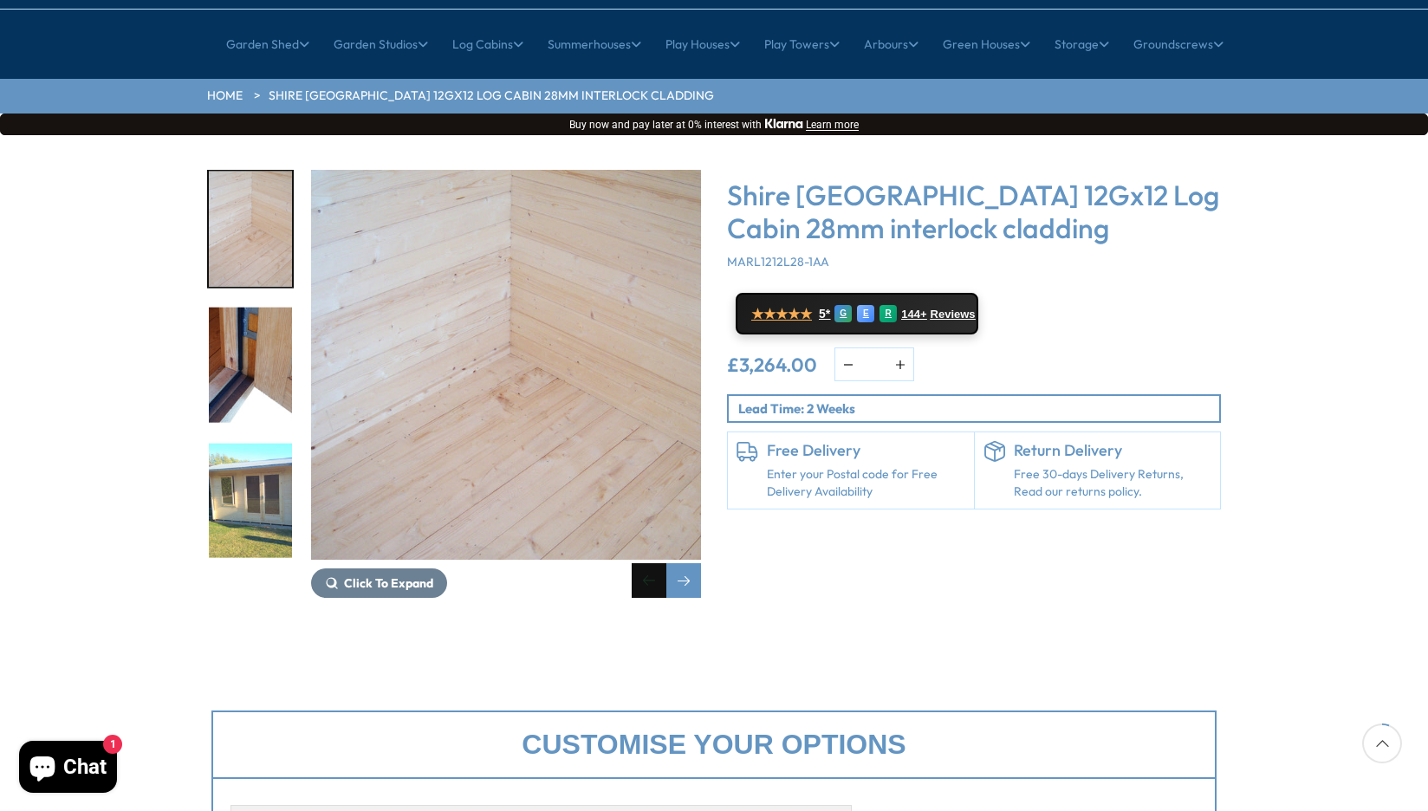
click at [648, 563] on div "Previous slide" at bounding box center [649, 580] width 35 height 35
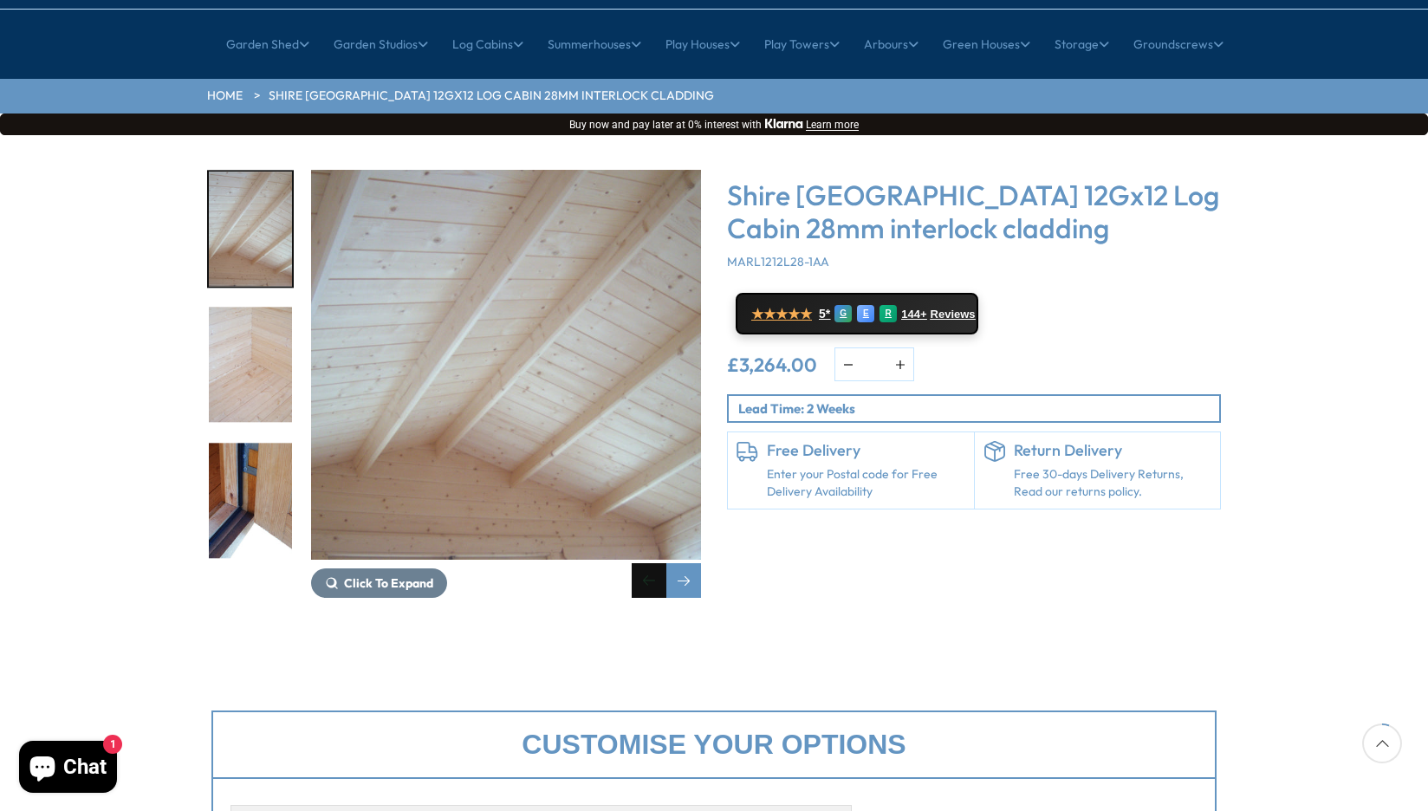
click at [648, 563] on div "Previous slide" at bounding box center [649, 580] width 35 height 35
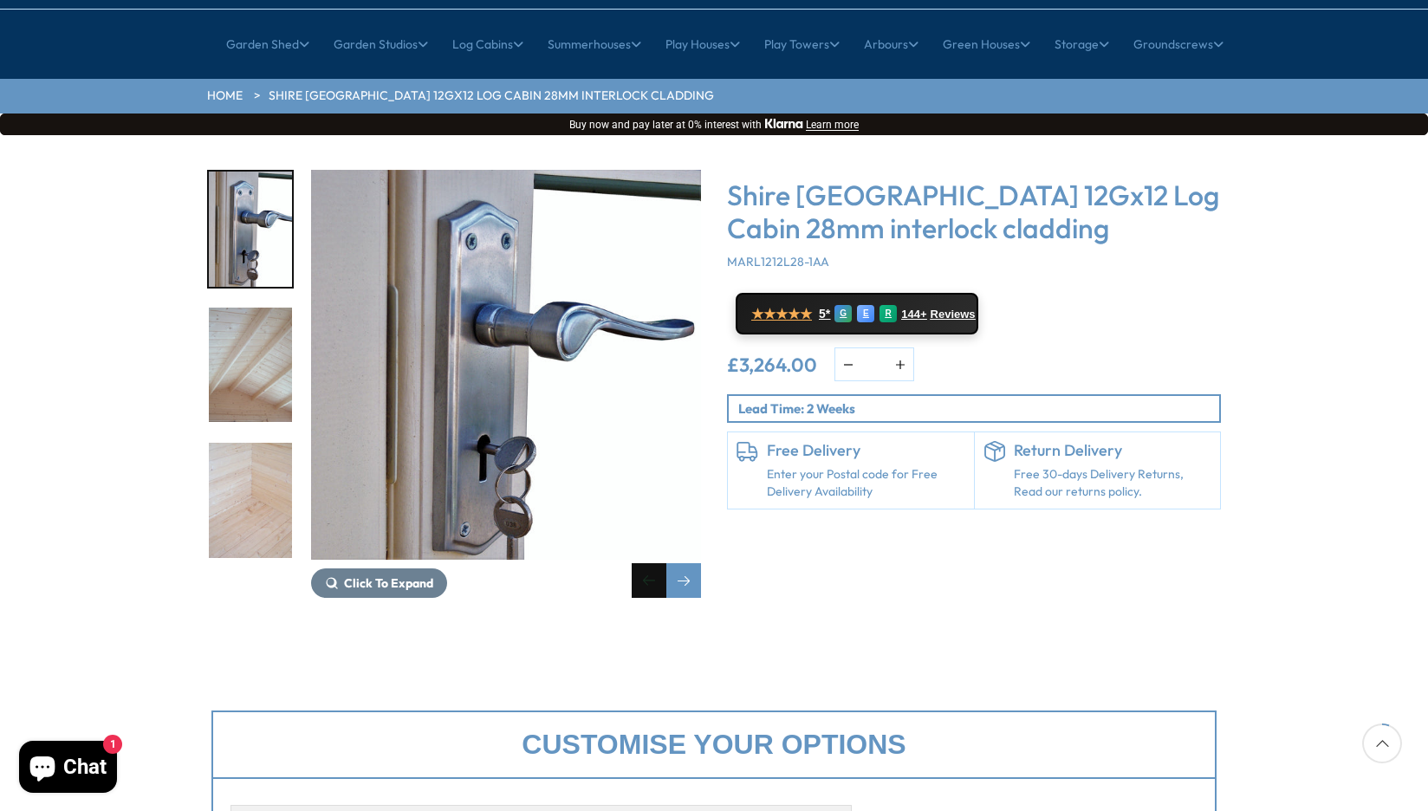
click at [648, 563] on div "Previous slide" at bounding box center [649, 580] width 35 height 35
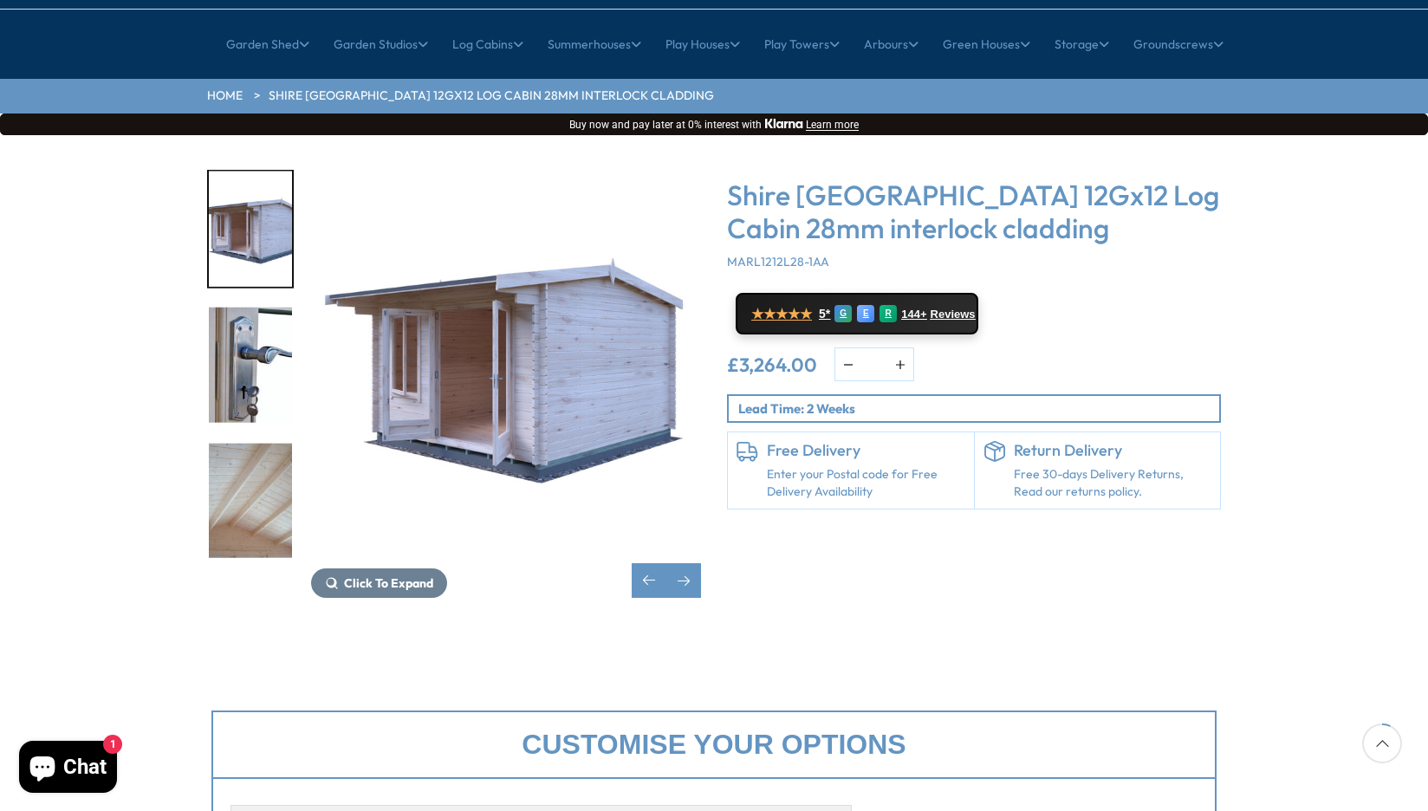
scroll to position [260, 0]
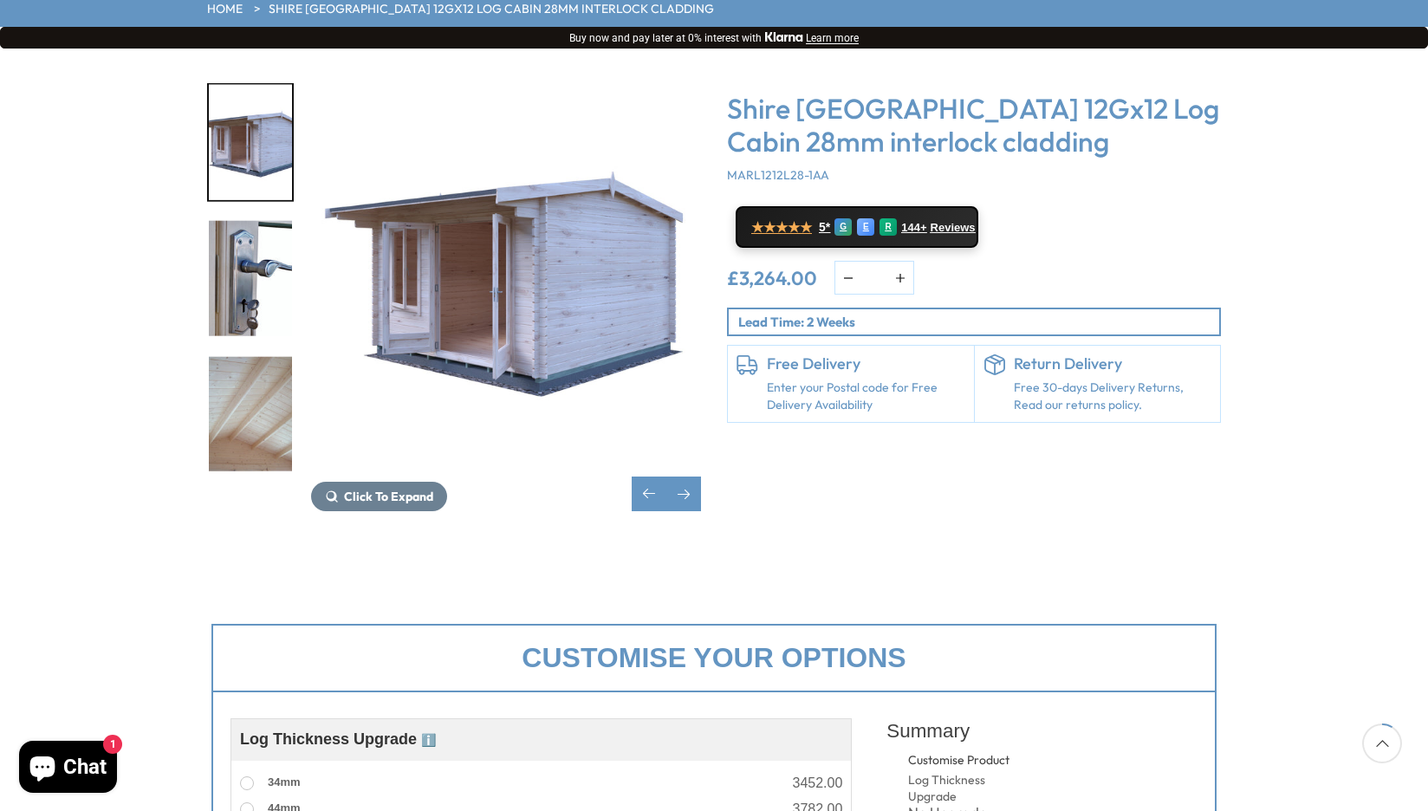
click at [541, 331] on img "9 / 18" at bounding box center [506, 278] width 390 height 390
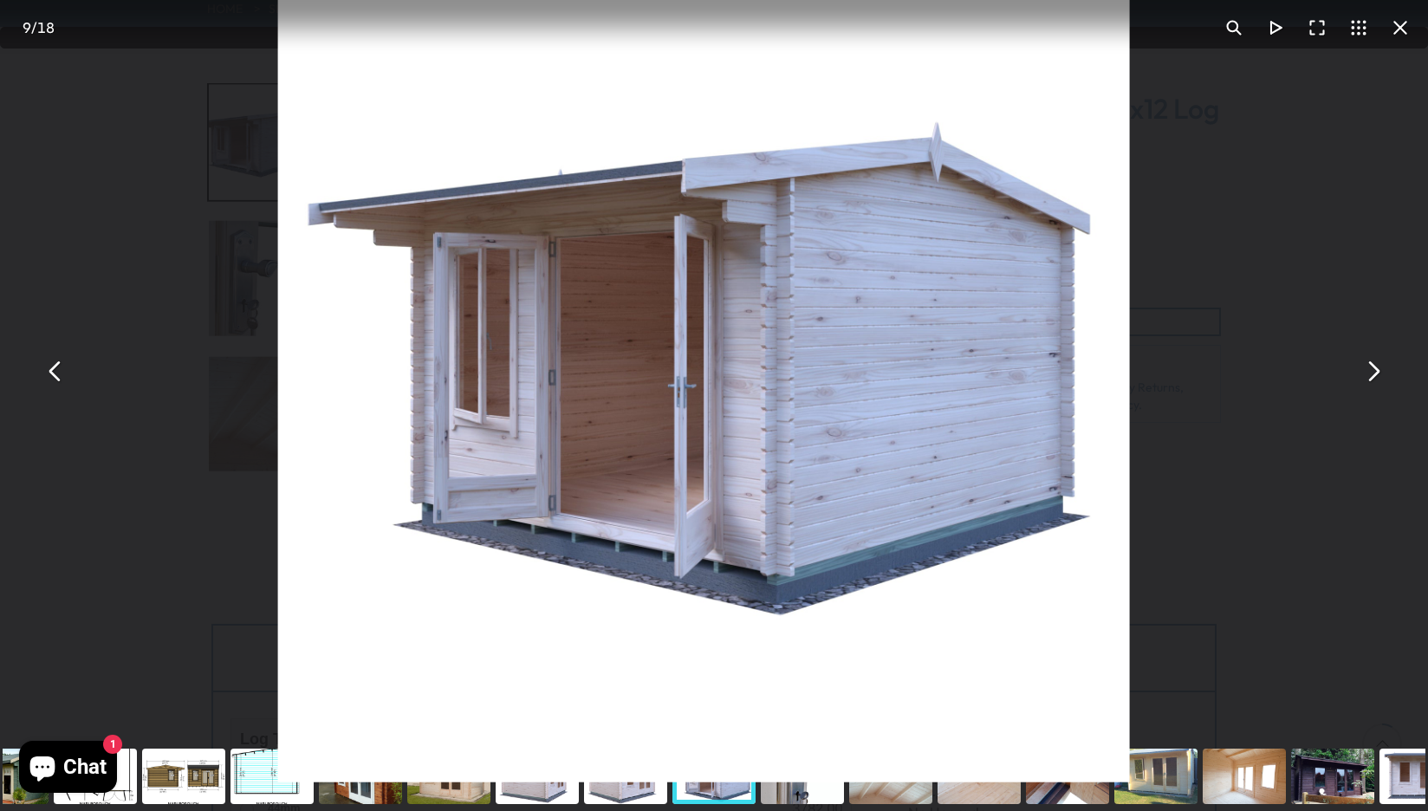
drag, startPoint x: 1087, startPoint y: 446, endPoint x: 1055, endPoint y: 489, distance: 53.9
click at [1055, 489] on img "You can close this modal content with the ESC key" at bounding box center [703, 356] width 852 height 852
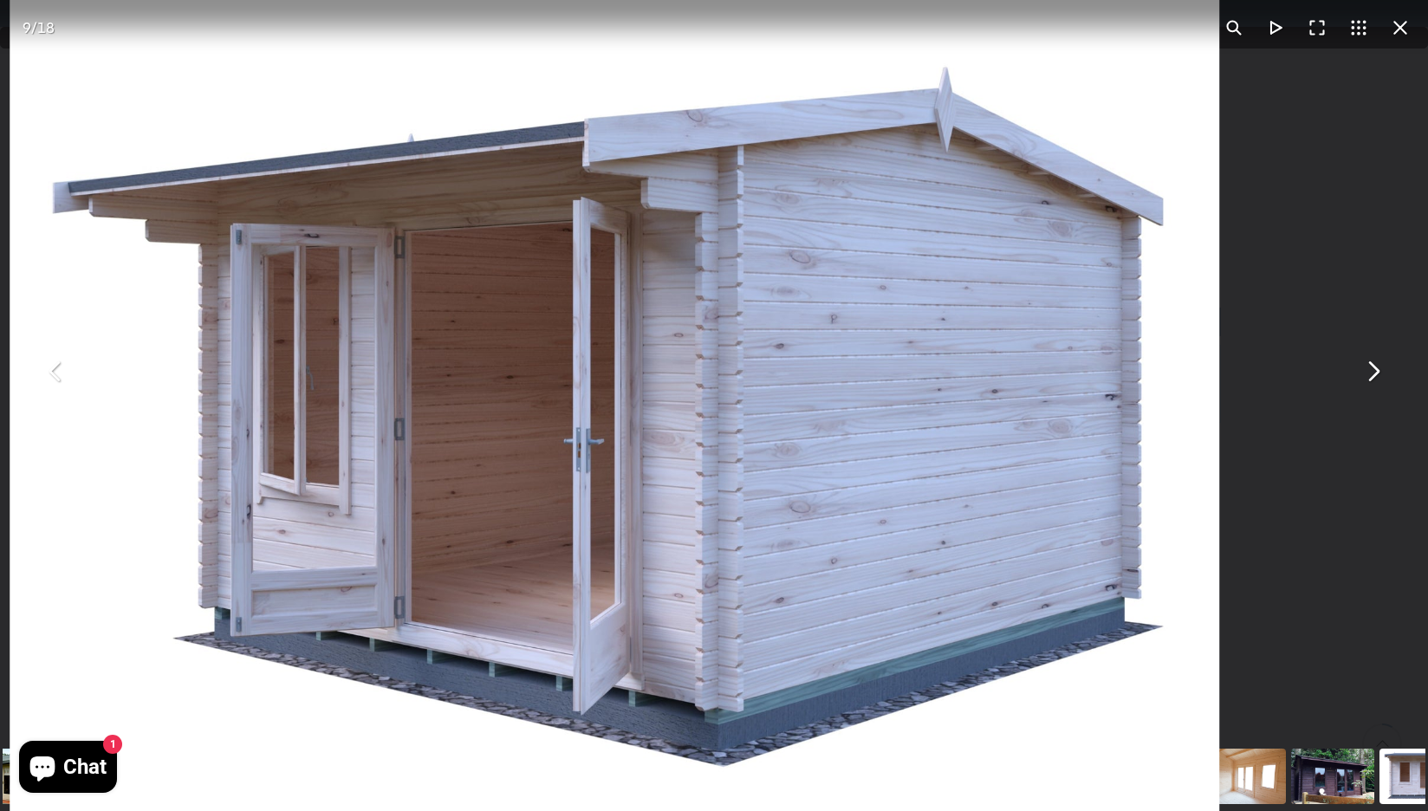
drag, startPoint x: 847, startPoint y: 502, endPoint x: 865, endPoint y: 604, distance: 103.7
click at [865, 604] on img "You can close this modal content with the ESC key" at bounding box center [615, 398] width 1210 height 1210
click at [55, 371] on button "You can close this modal content with the ESC key" at bounding box center [56, 371] width 42 height 42
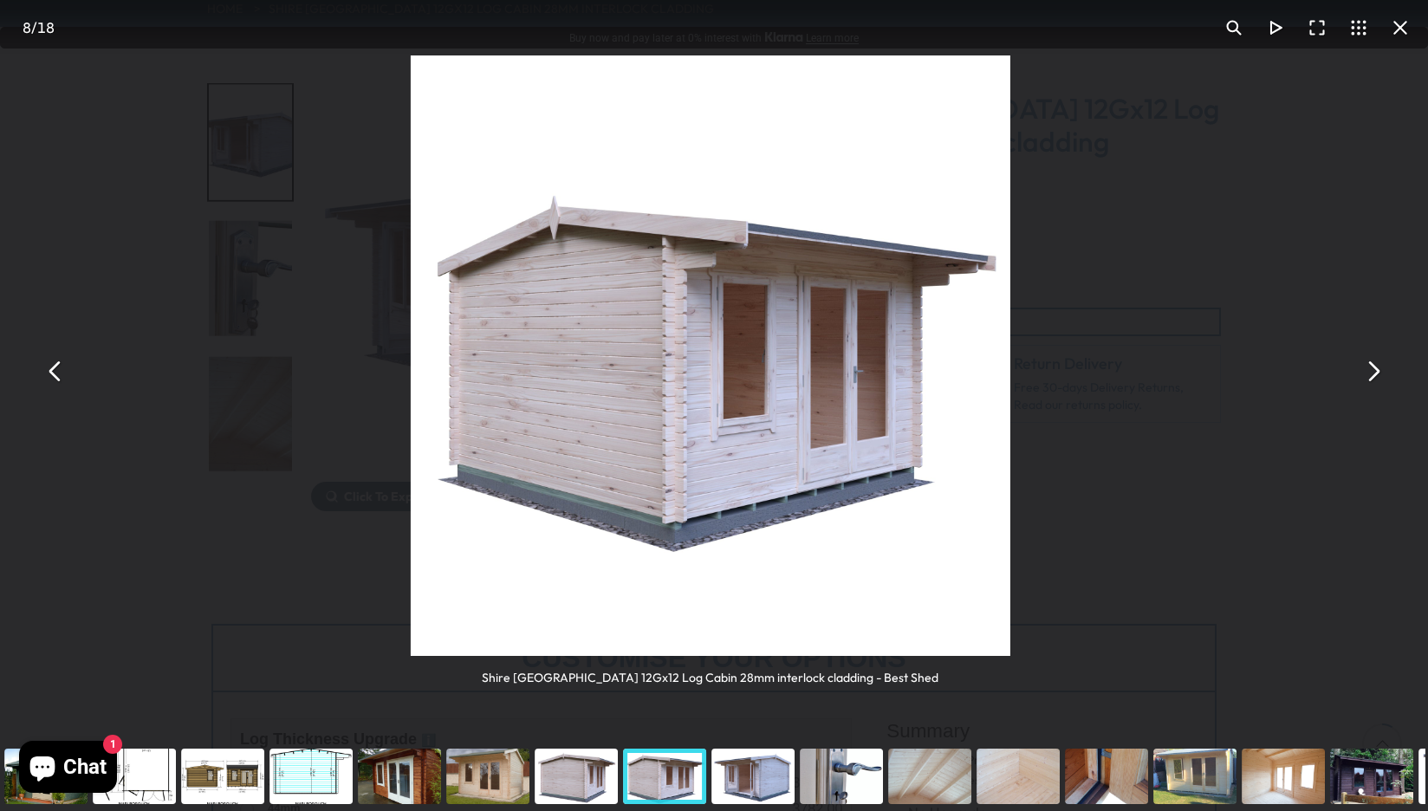
click at [55, 371] on button "You can close this modal content with the ESC key" at bounding box center [56, 371] width 42 height 42
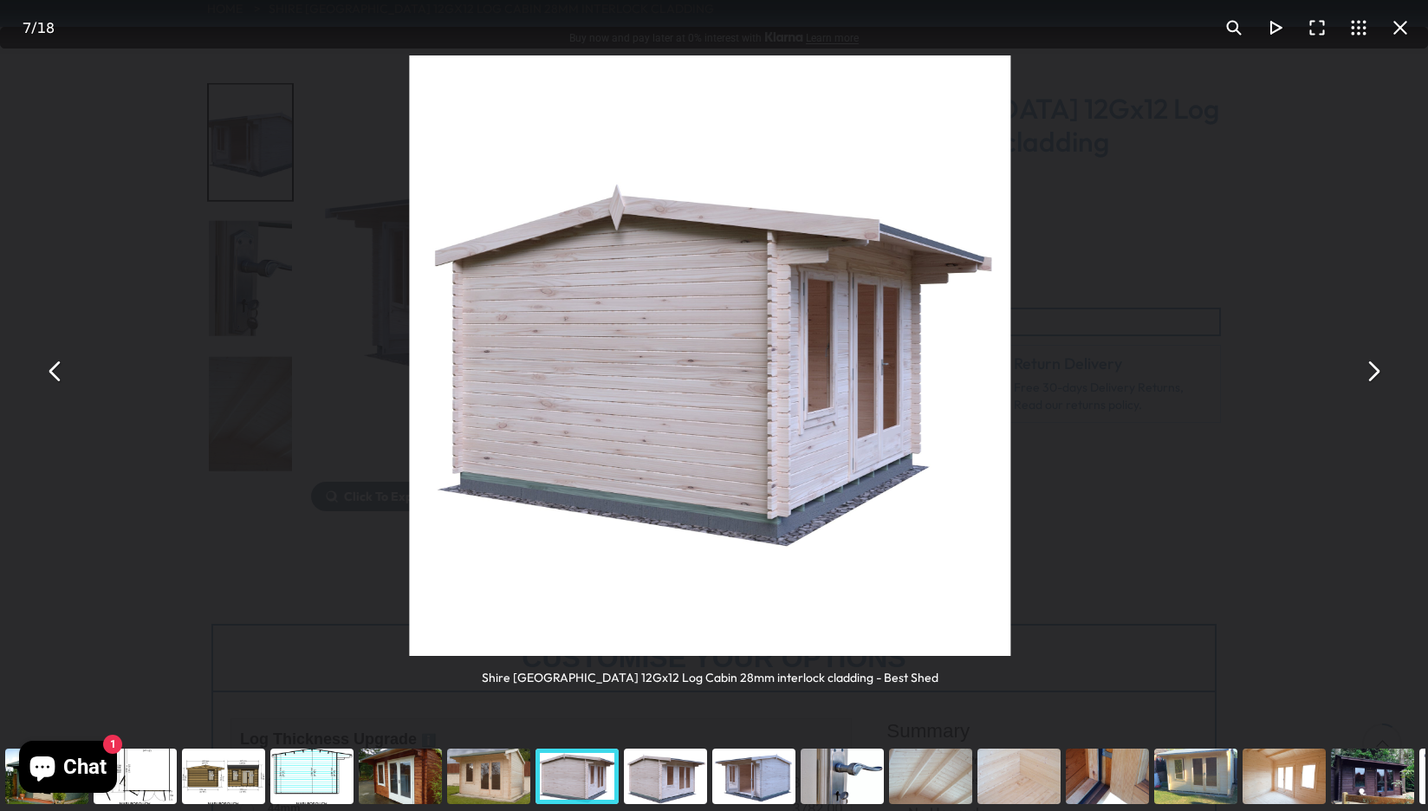
click at [55, 371] on button "You can close this modal content with the ESC key" at bounding box center [56, 371] width 42 height 42
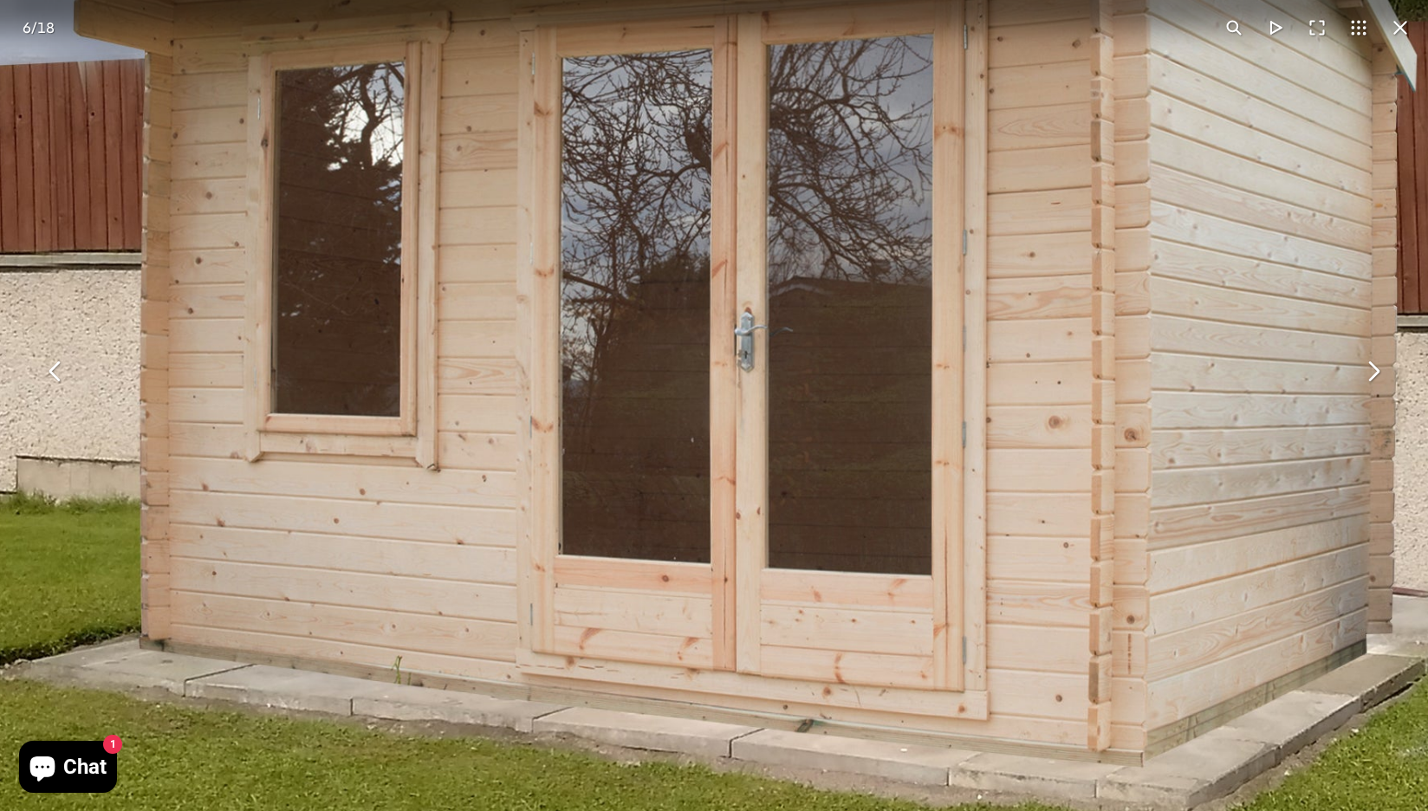
drag, startPoint x: 761, startPoint y: 477, endPoint x: 630, endPoint y: 644, distance: 211.6
click at [630, 644] on img "You can close this modal content with the ESC key" at bounding box center [708, 313] width 1612 height 1612
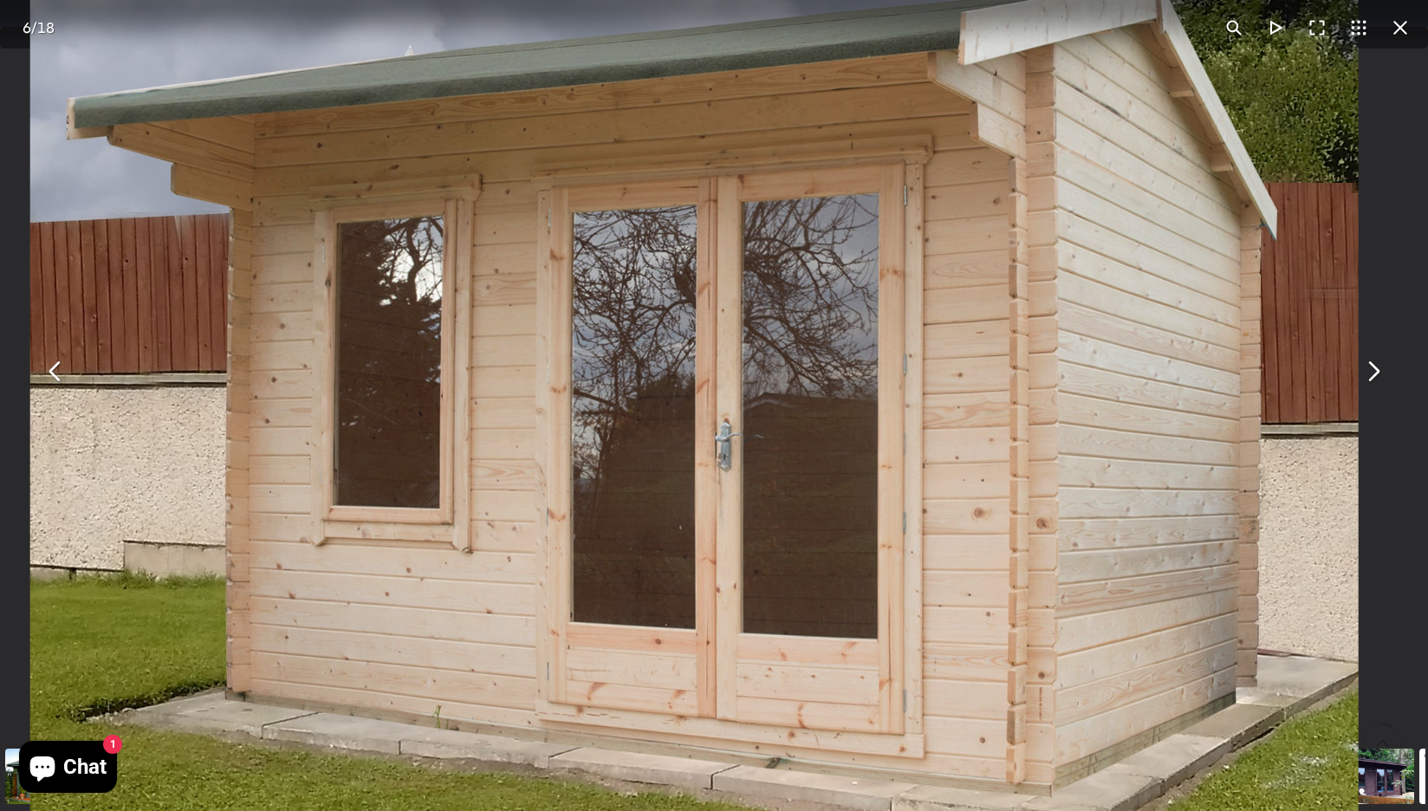
drag, startPoint x: 871, startPoint y: 545, endPoint x: 854, endPoint y: 612, distance: 68.7
click at [854, 612] on img "You can close this modal content with the ESC key" at bounding box center [693, 423] width 1328 height 1328
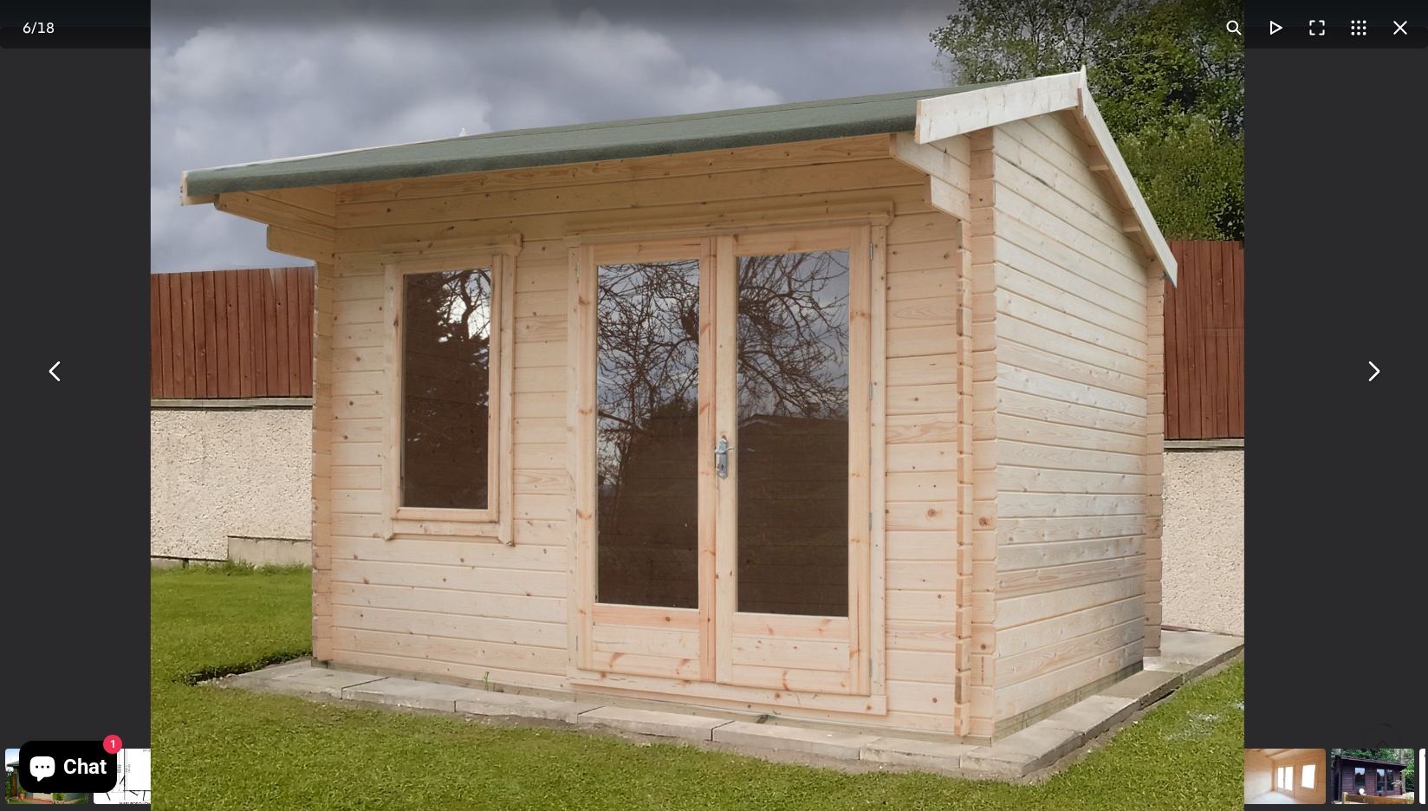
drag, startPoint x: 886, startPoint y: 533, endPoint x: 859, endPoint y: 578, distance: 52.4
click at [859, 578] on img "You can close this modal content with the ESC key" at bounding box center [697, 439] width 1094 height 1094
click at [44, 209] on div "Shire [GEOGRAPHIC_DATA] 12Gx12 Log Cabin 28mm interlock cladding - Best Shed" at bounding box center [714, 371] width 1428 height 742
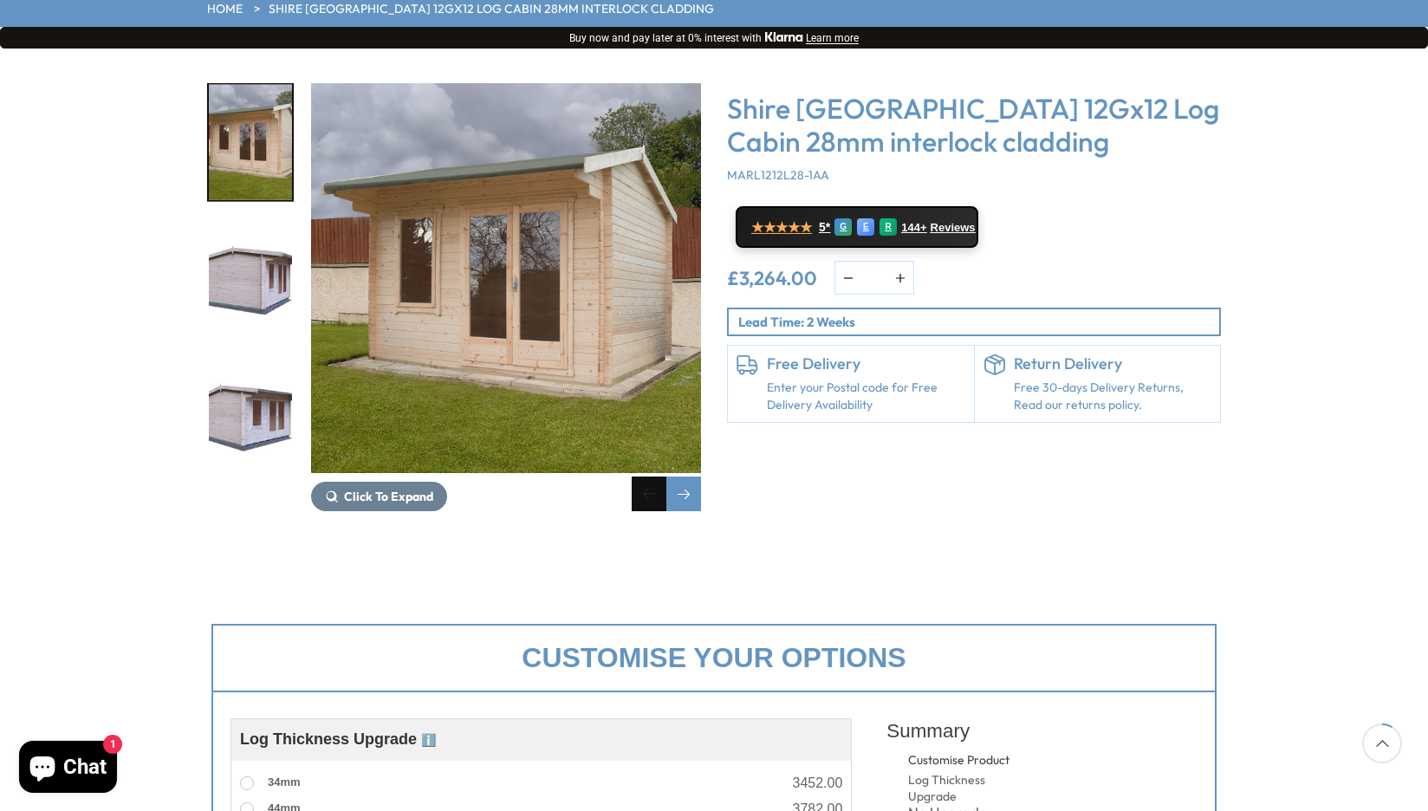
click at [645, 476] on div "Previous slide" at bounding box center [649, 493] width 35 height 35
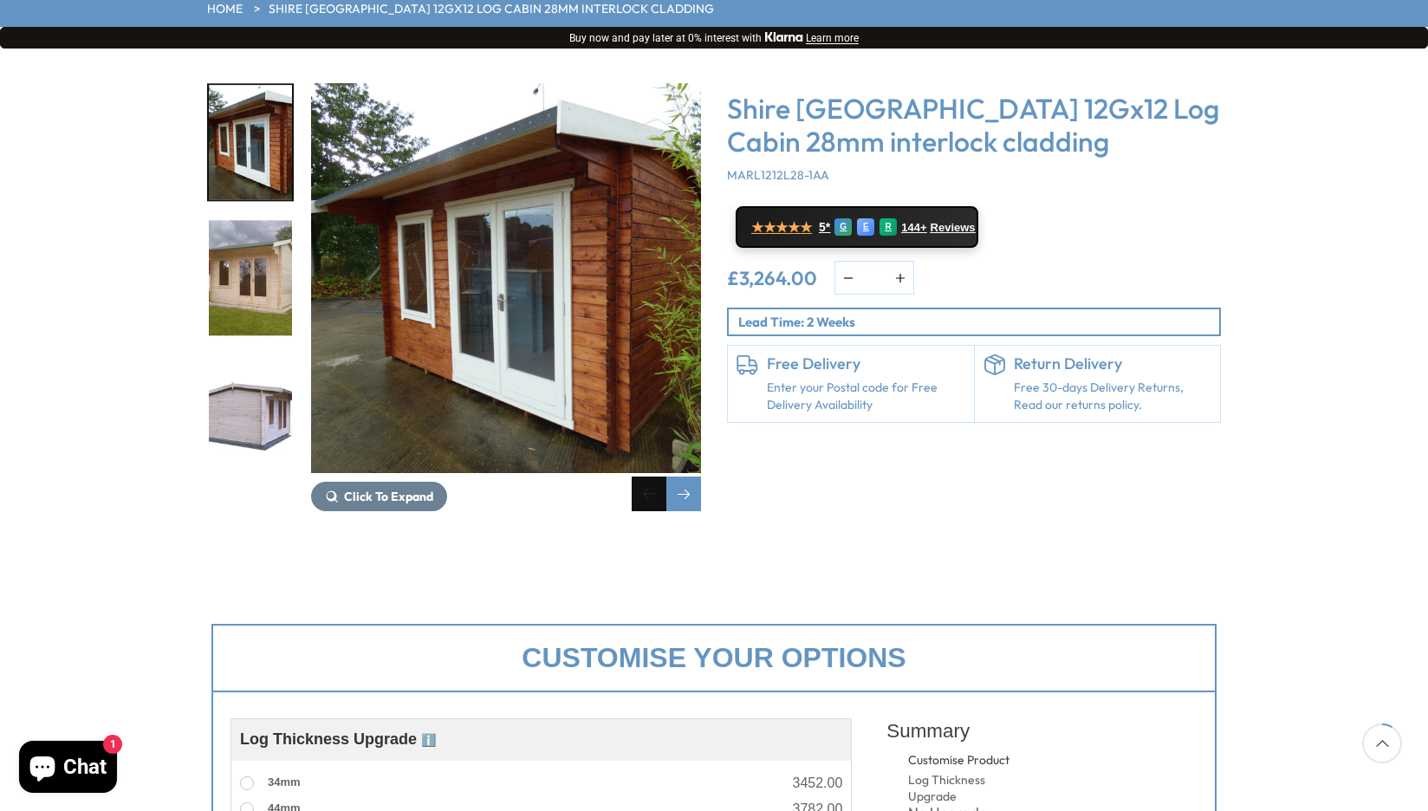
click at [645, 476] on div "Previous slide" at bounding box center [649, 493] width 35 height 35
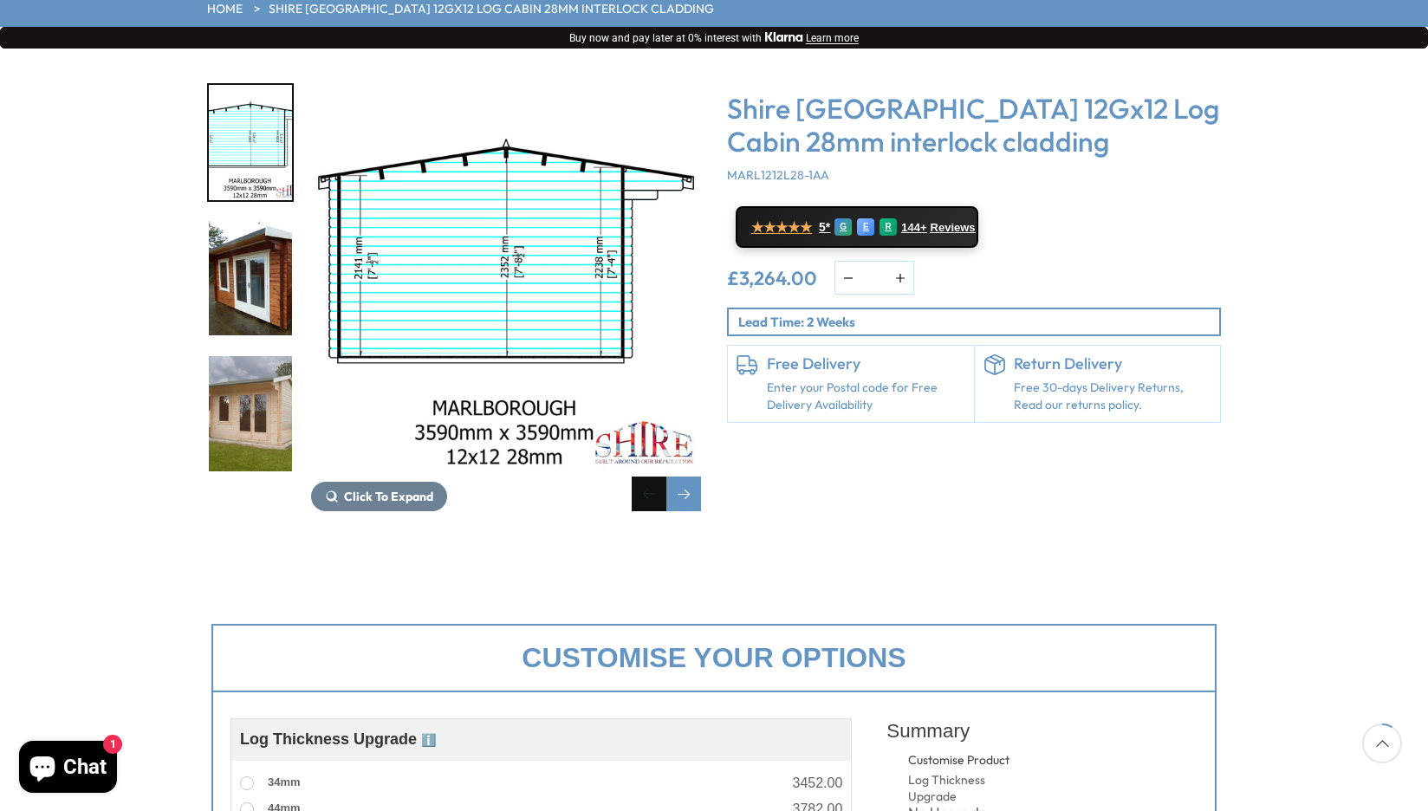
click at [645, 476] on div "Previous slide" at bounding box center [649, 493] width 35 height 35
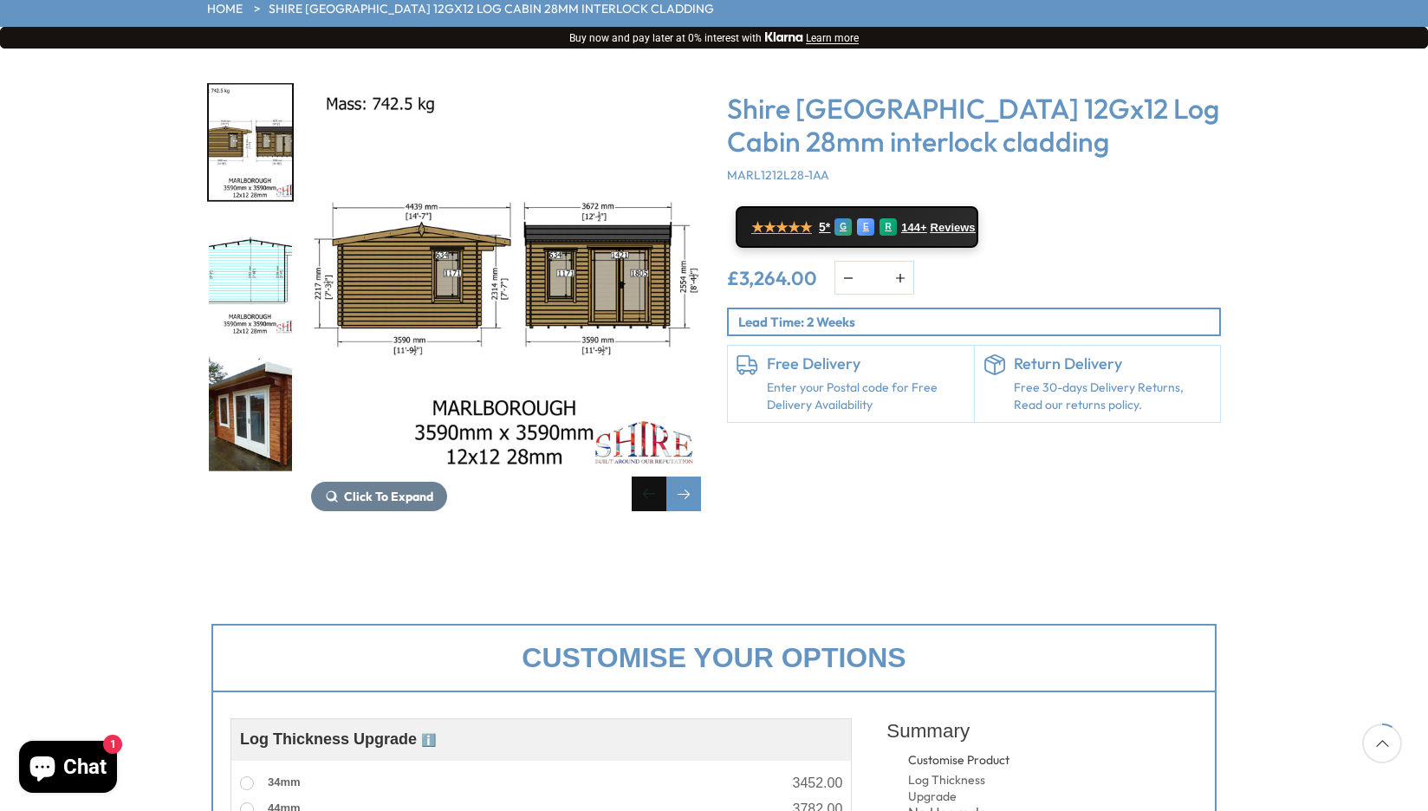
click at [645, 476] on div "Previous slide" at bounding box center [649, 493] width 35 height 35
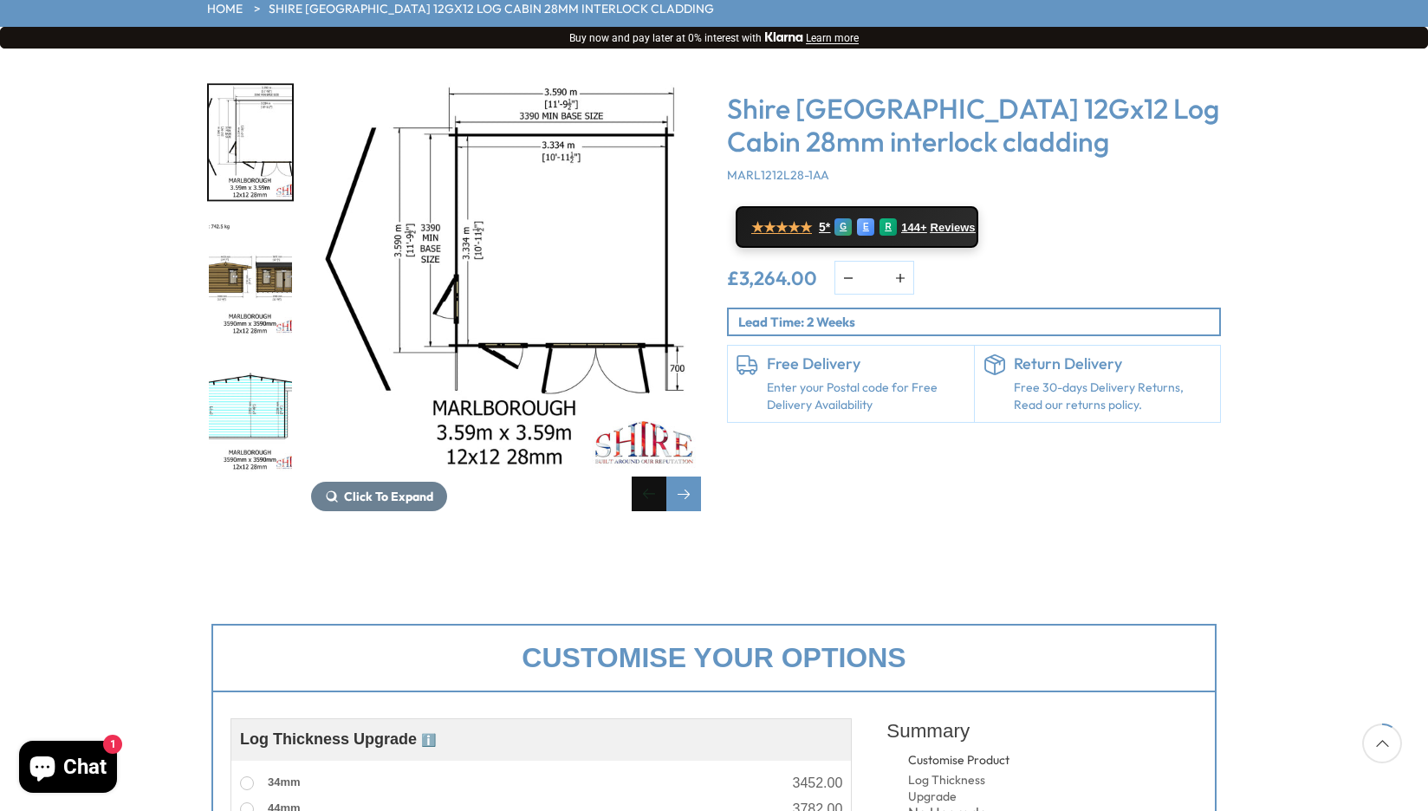
click at [645, 476] on div "Previous slide" at bounding box center [649, 493] width 35 height 35
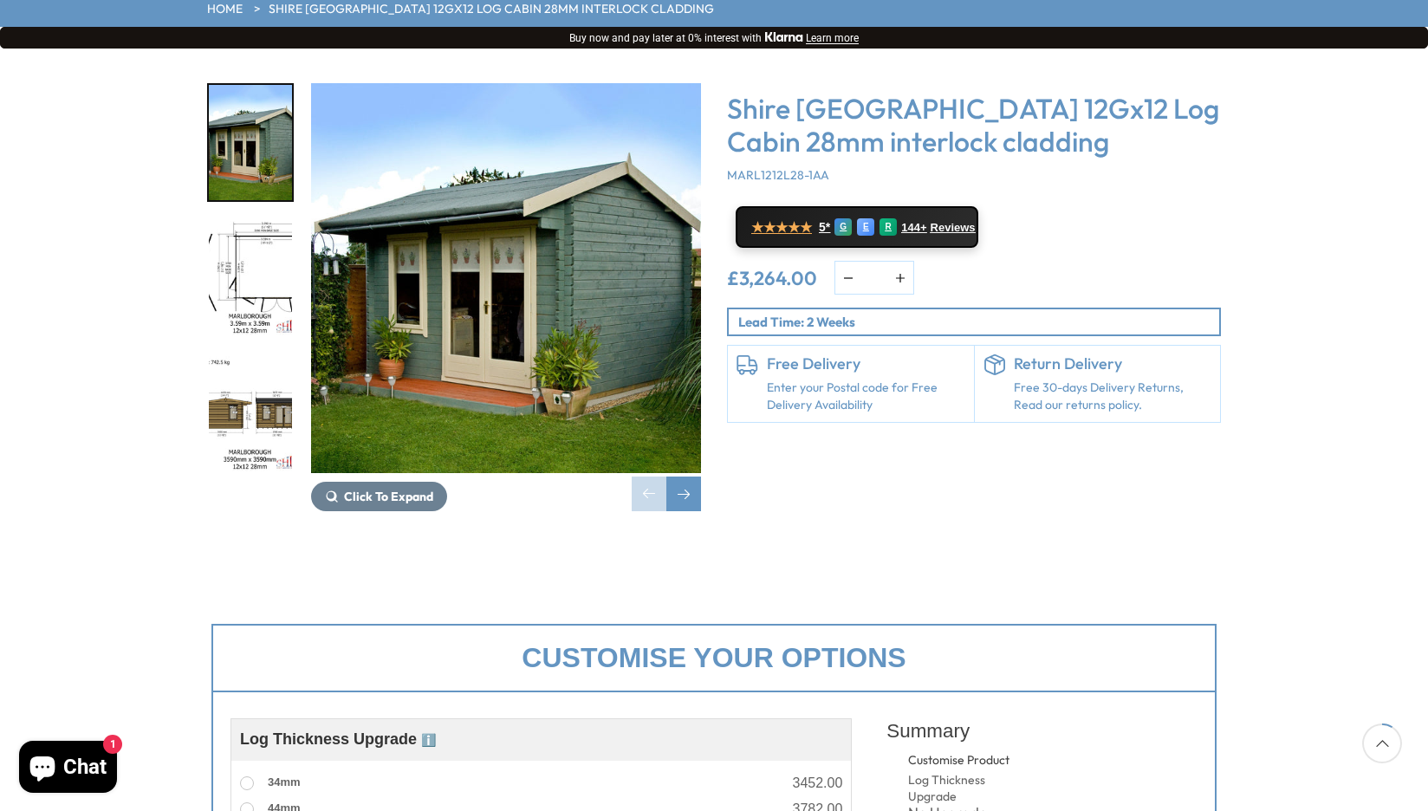
click at [496, 259] on img "1 / 18" at bounding box center [506, 278] width 390 height 390
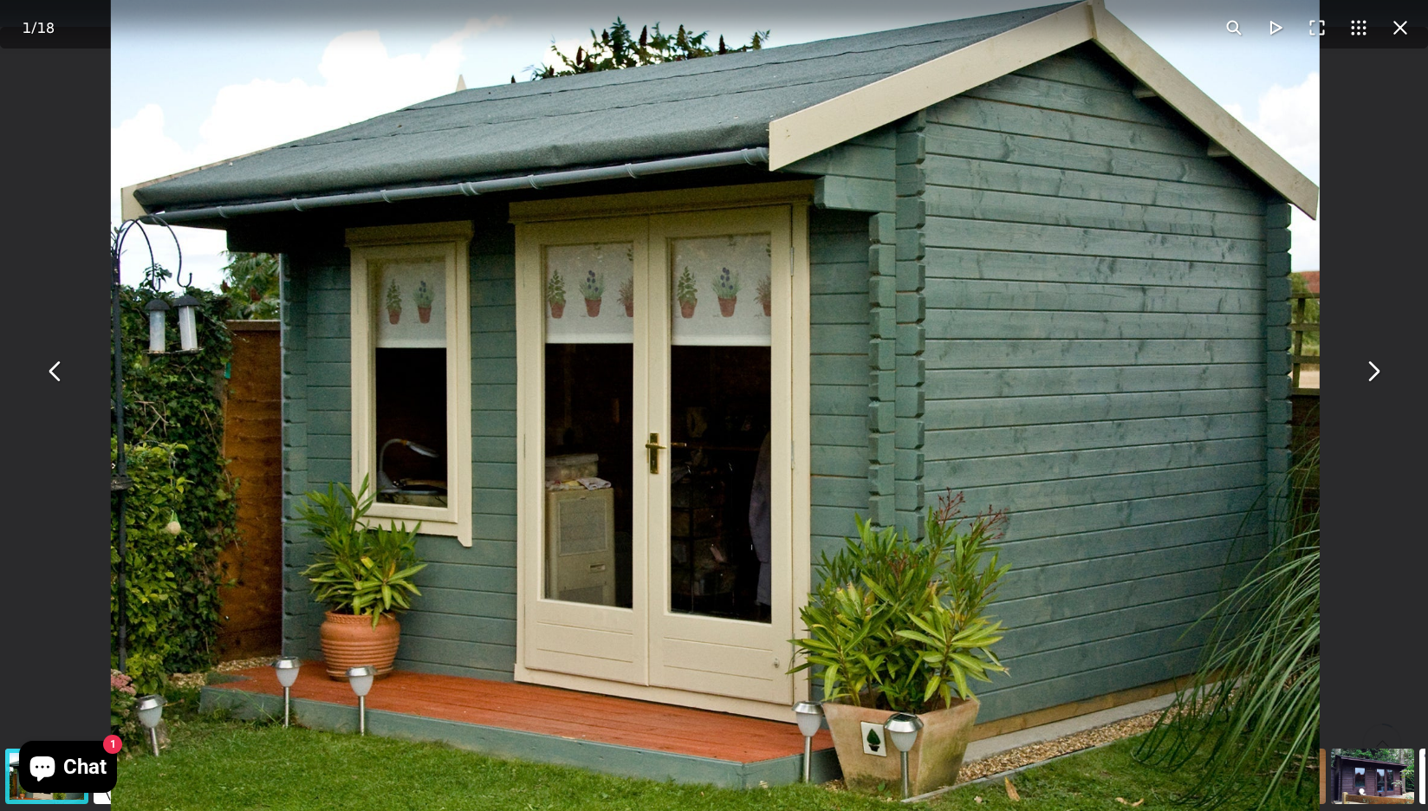
drag, startPoint x: 666, startPoint y: 352, endPoint x: 587, endPoint y: 375, distance: 83.1
click at [587, 375] on img "You can close this modal content with the ESC key" at bounding box center [714, 361] width 1209 height 1209
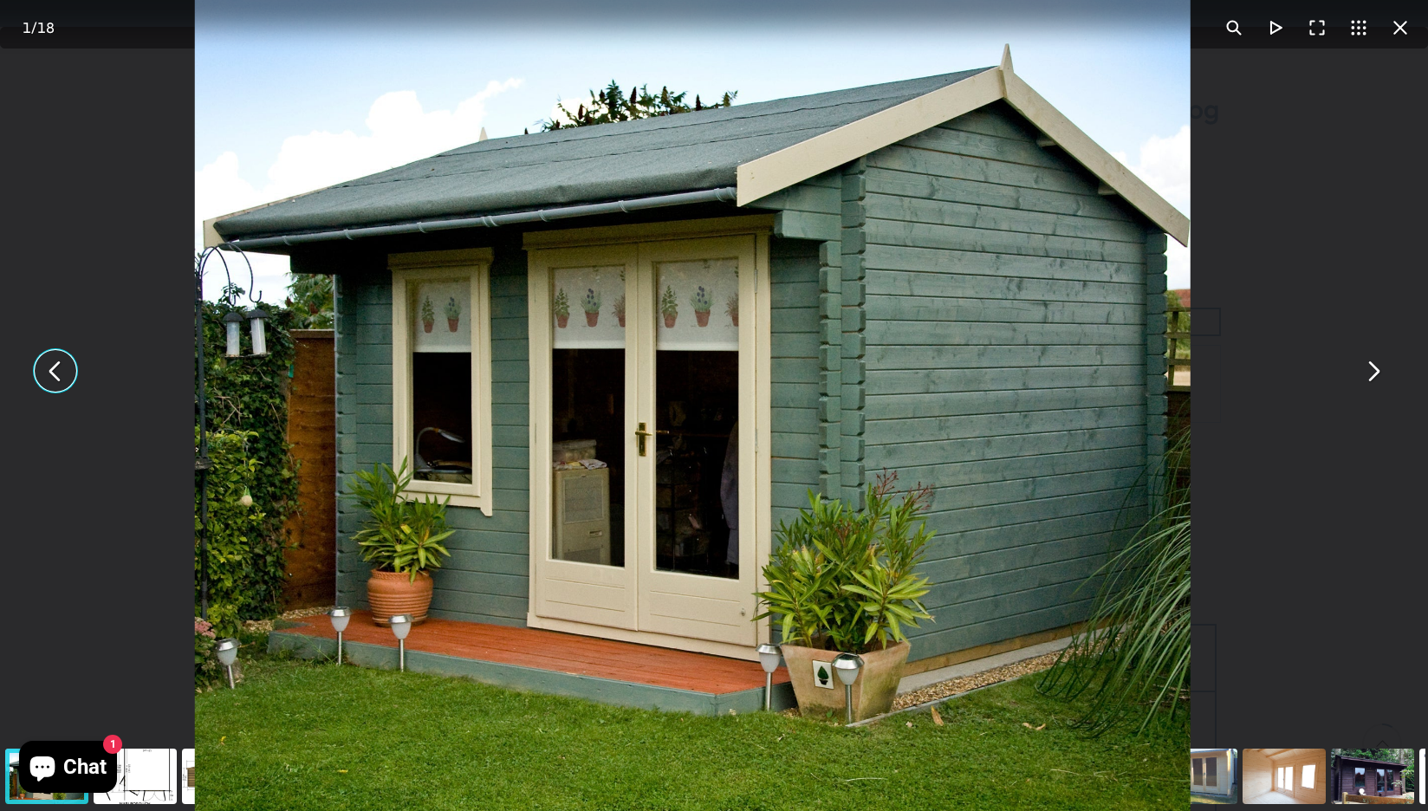
click at [40, 214] on div "Shire [GEOGRAPHIC_DATA] 12Gx12 Log Cabin 28mm interlock cladding - Best Shed" at bounding box center [714, 371] width 1428 height 742
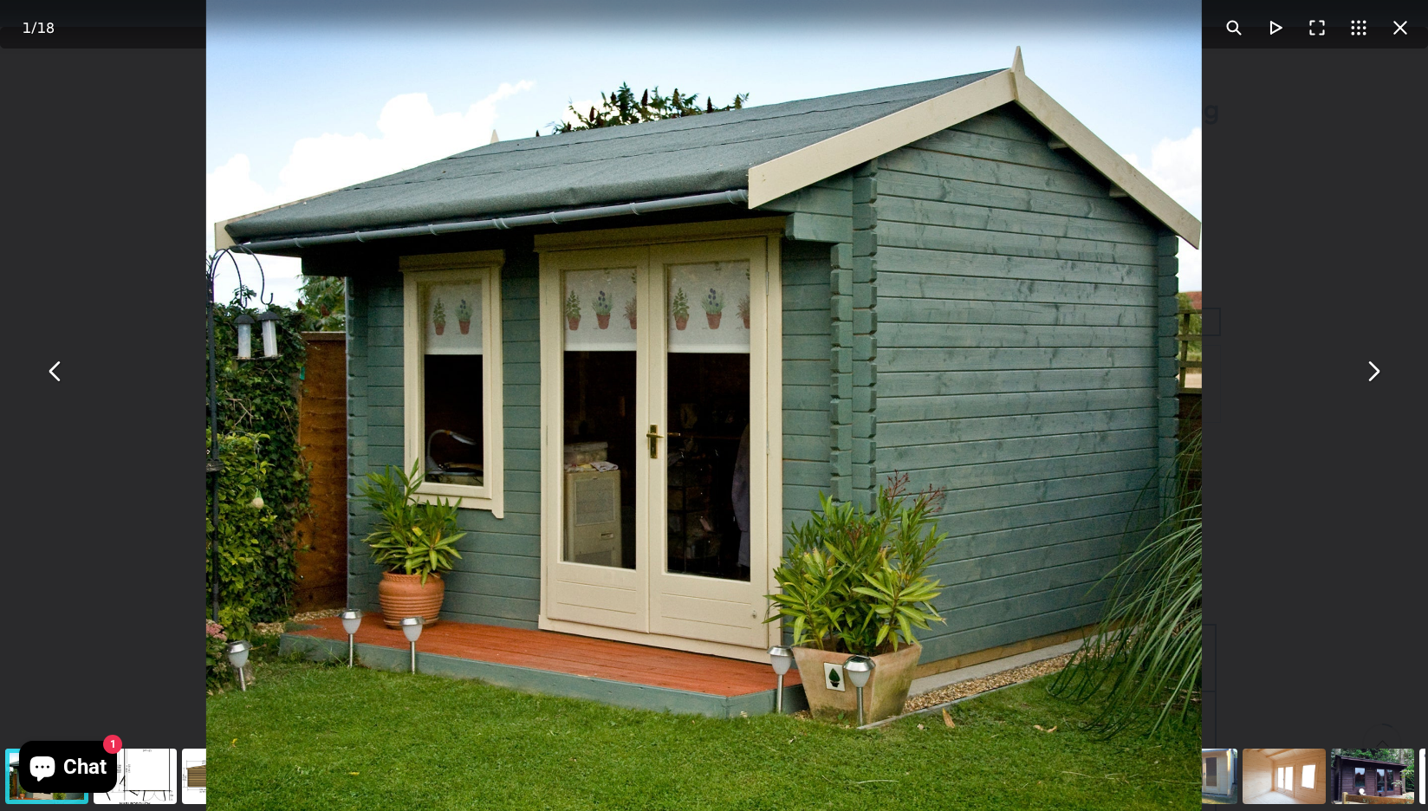
click at [52, 373] on button "You can close this modal content with the ESC key" at bounding box center [56, 371] width 42 height 42
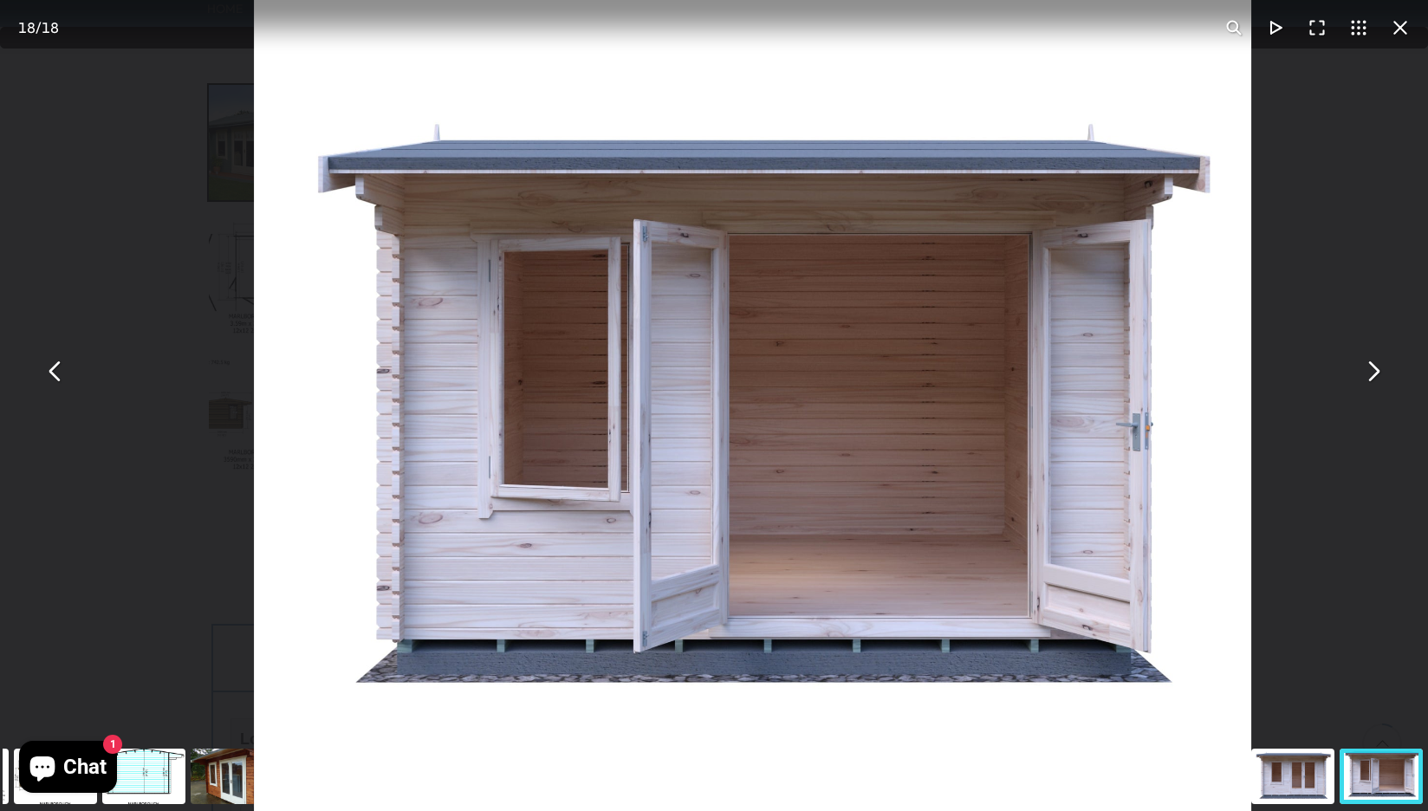
drag, startPoint x: 1203, startPoint y: 391, endPoint x: 1202, endPoint y: 495, distance: 104.0
click at [1202, 495] on img "You can close this modal content with the ESC key" at bounding box center [753, 439] width 997 height 996
click at [36, 263] on div "Shire [GEOGRAPHIC_DATA] 12Gx12 Log Cabin 28mm interlock cladding - Best Shed" at bounding box center [714, 371] width 1428 height 742
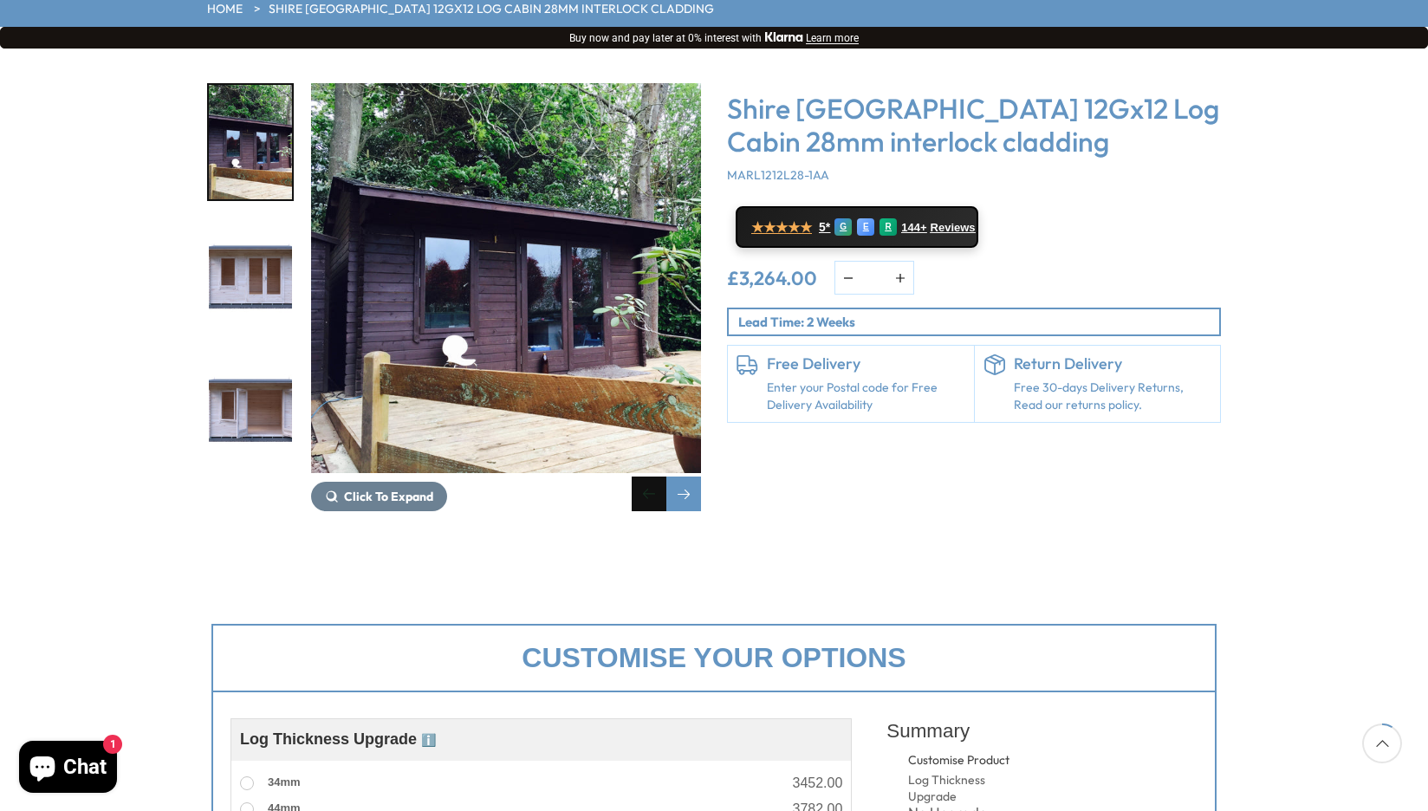
click at [647, 476] on div "Previous slide" at bounding box center [649, 493] width 35 height 35
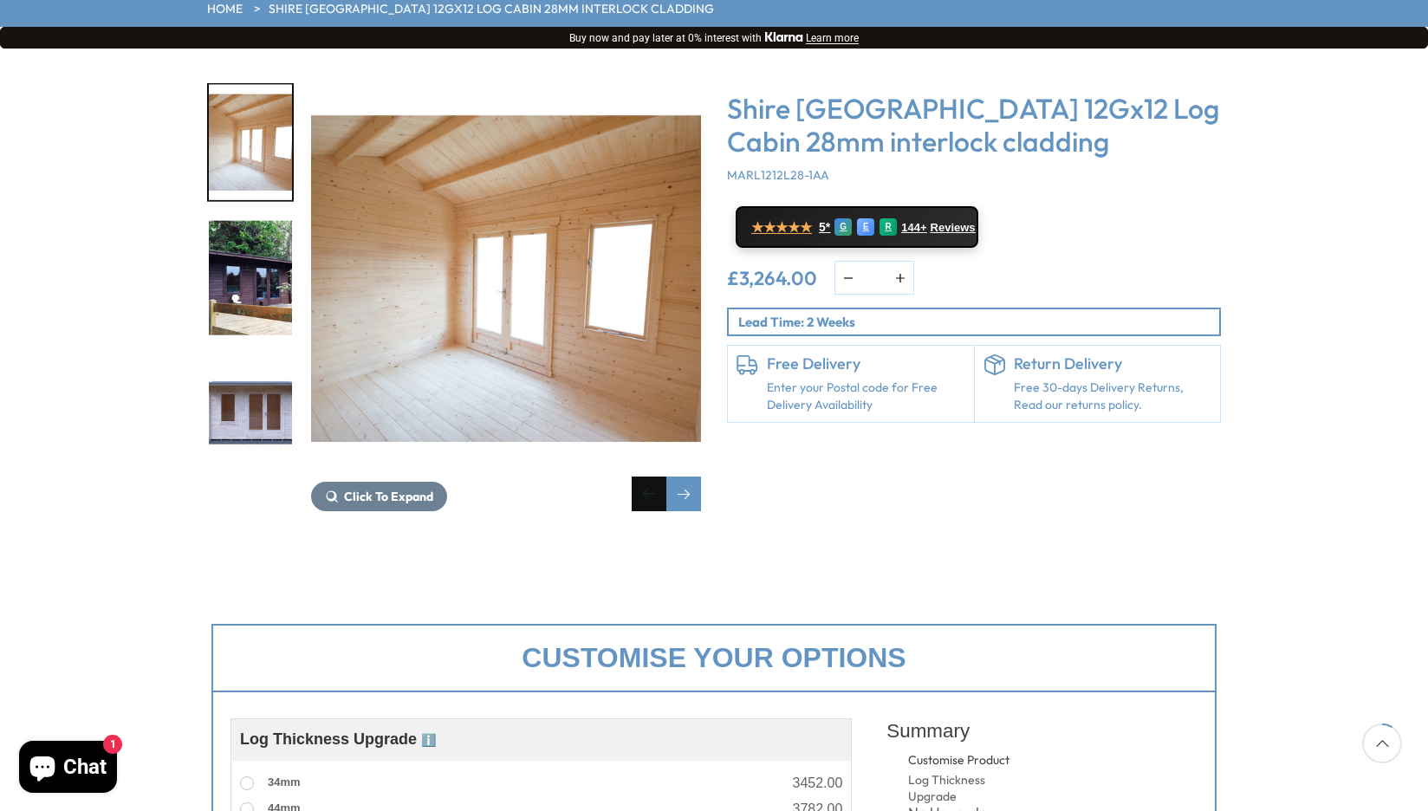
click at [647, 476] on div "Previous slide" at bounding box center [649, 493] width 35 height 35
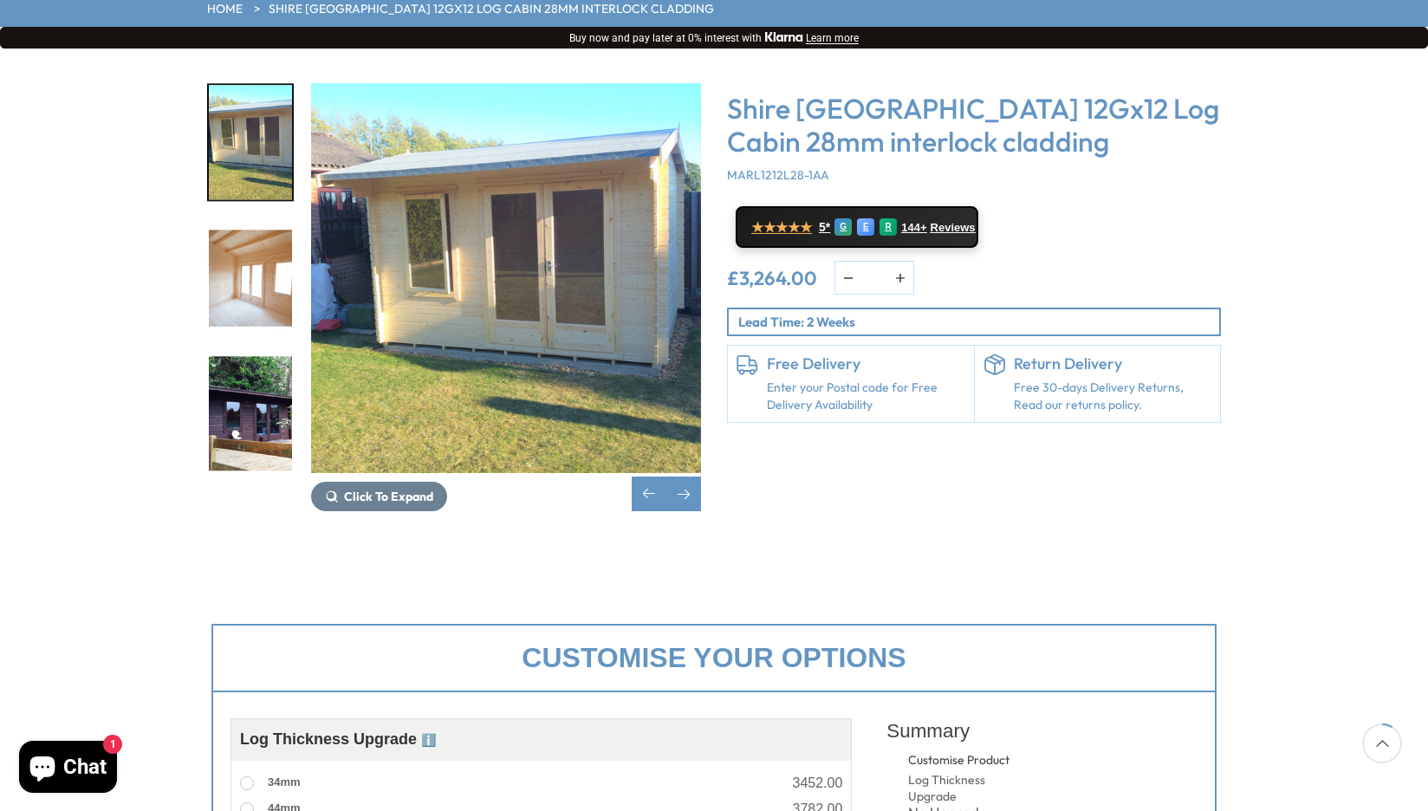
click at [537, 243] on img "14 / 18" at bounding box center [506, 278] width 390 height 390
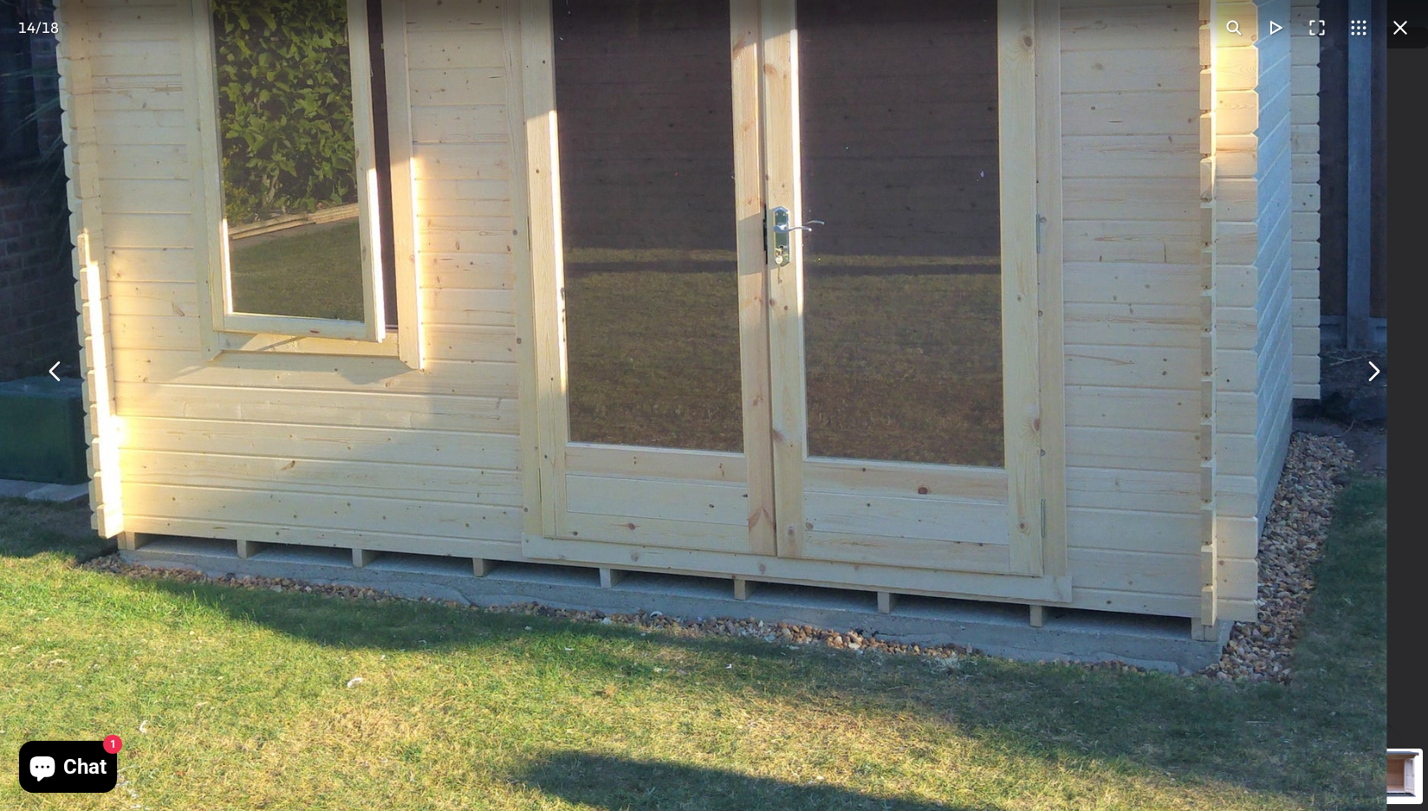
drag, startPoint x: 749, startPoint y: 424, endPoint x: 646, endPoint y: 439, distance: 103.4
click at [646, 439] on img "You can close this modal content with the ESC key" at bounding box center [607, 277] width 1557 height 1557
click at [646, 436] on img "You can close this modal content with the ESC key" at bounding box center [607, 276] width 1557 height 1557
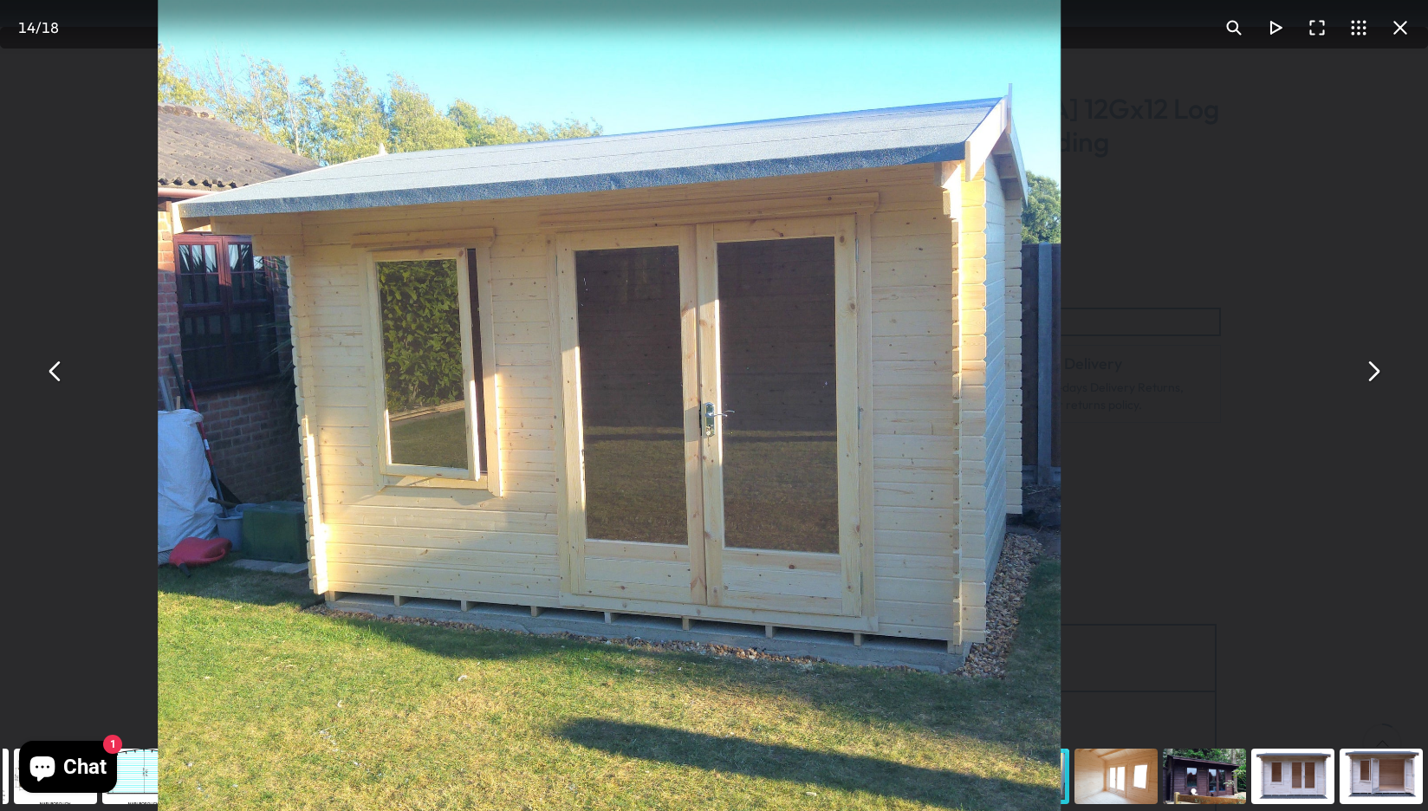
drag, startPoint x: 574, startPoint y: 379, endPoint x: 560, endPoint y: 489, distance: 111.0
click at [560, 489] on img "You can close this modal content with the ESC key" at bounding box center [609, 443] width 903 height 903
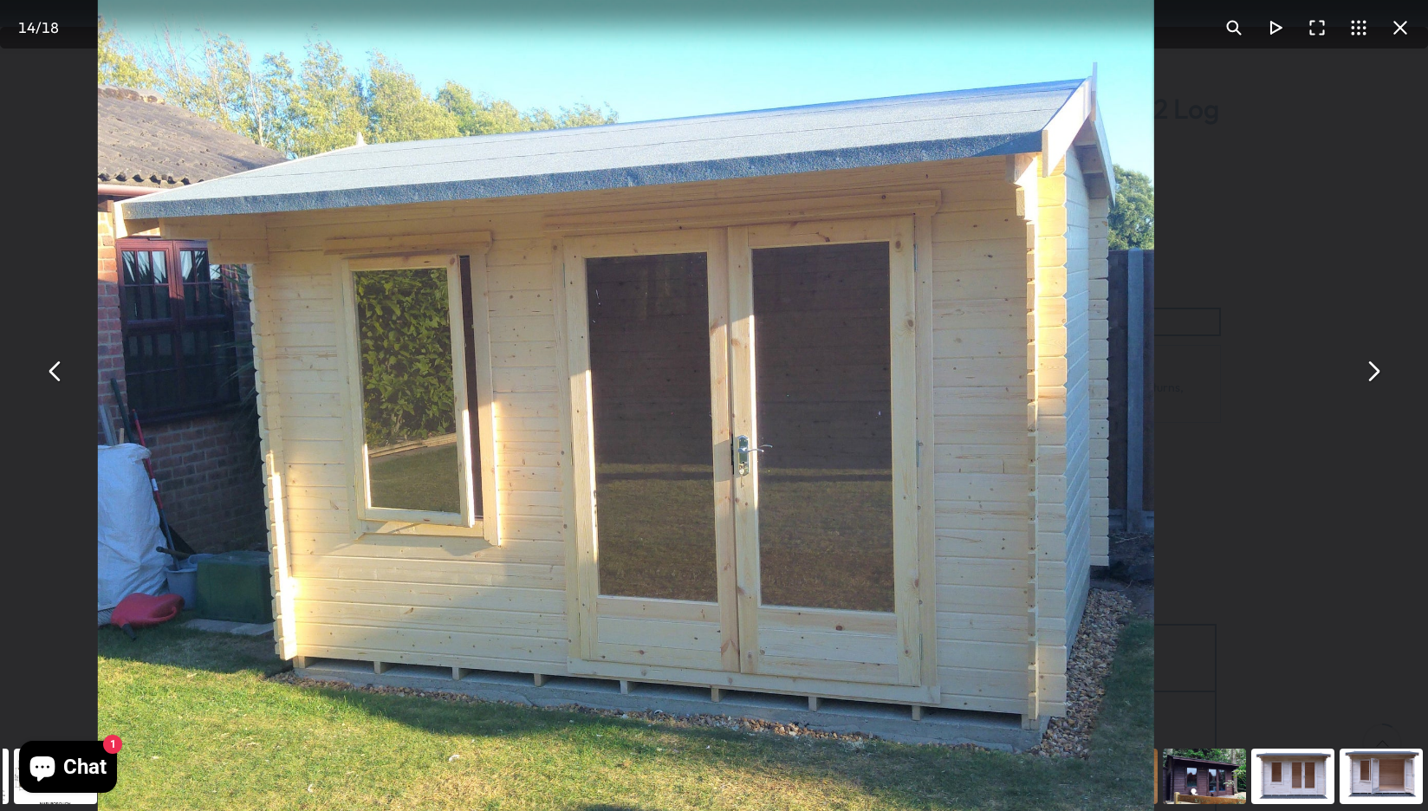
drag, startPoint x: 740, startPoint y: 442, endPoint x: 719, endPoint y: 504, distance: 65.8
click at [719, 504] on img "You can close this modal content with the ESC key" at bounding box center [625, 484] width 1056 height 1056
drag, startPoint x: 30, startPoint y: 211, endPoint x: 41, endPoint y: 245, distance: 35.4
click at [30, 211] on div "Shire [GEOGRAPHIC_DATA] 12Gx12 Log Cabin 28mm interlock cladding - Best Shed" at bounding box center [714, 371] width 1428 height 742
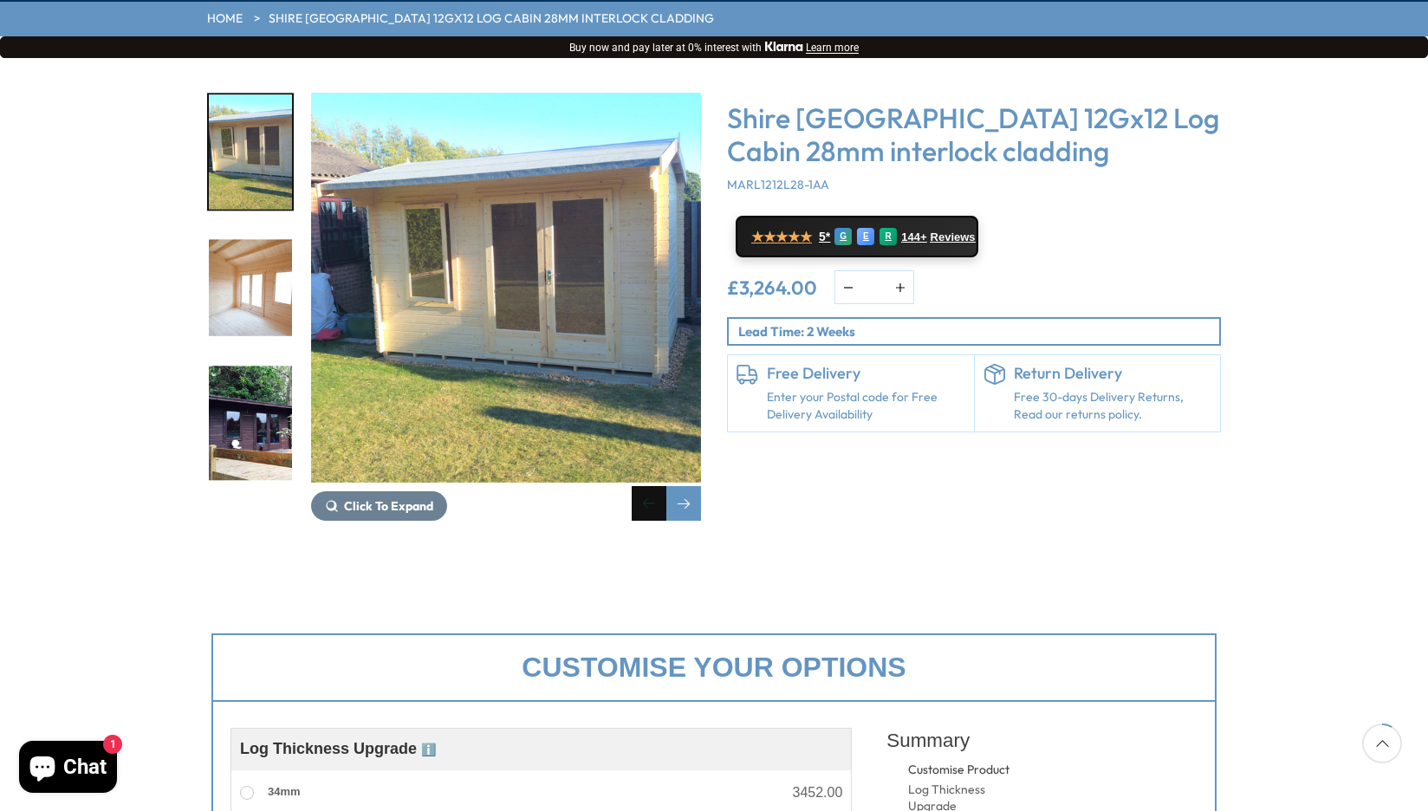
click at [647, 486] on div "Previous slide" at bounding box center [649, 503] width 35 height 35
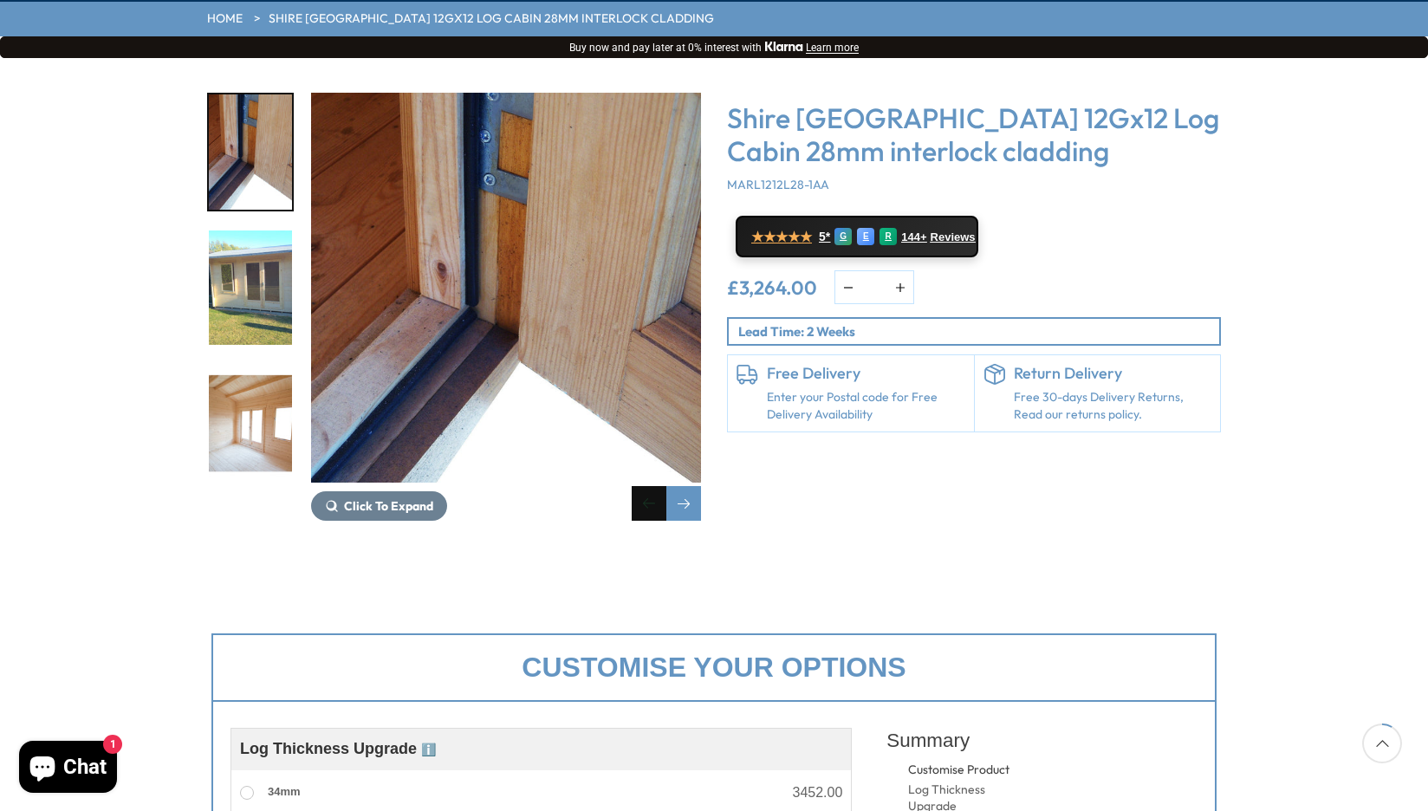
click at [647, 486] on div "Previous slide" at bounding box center [649, 503] width 35 height 35
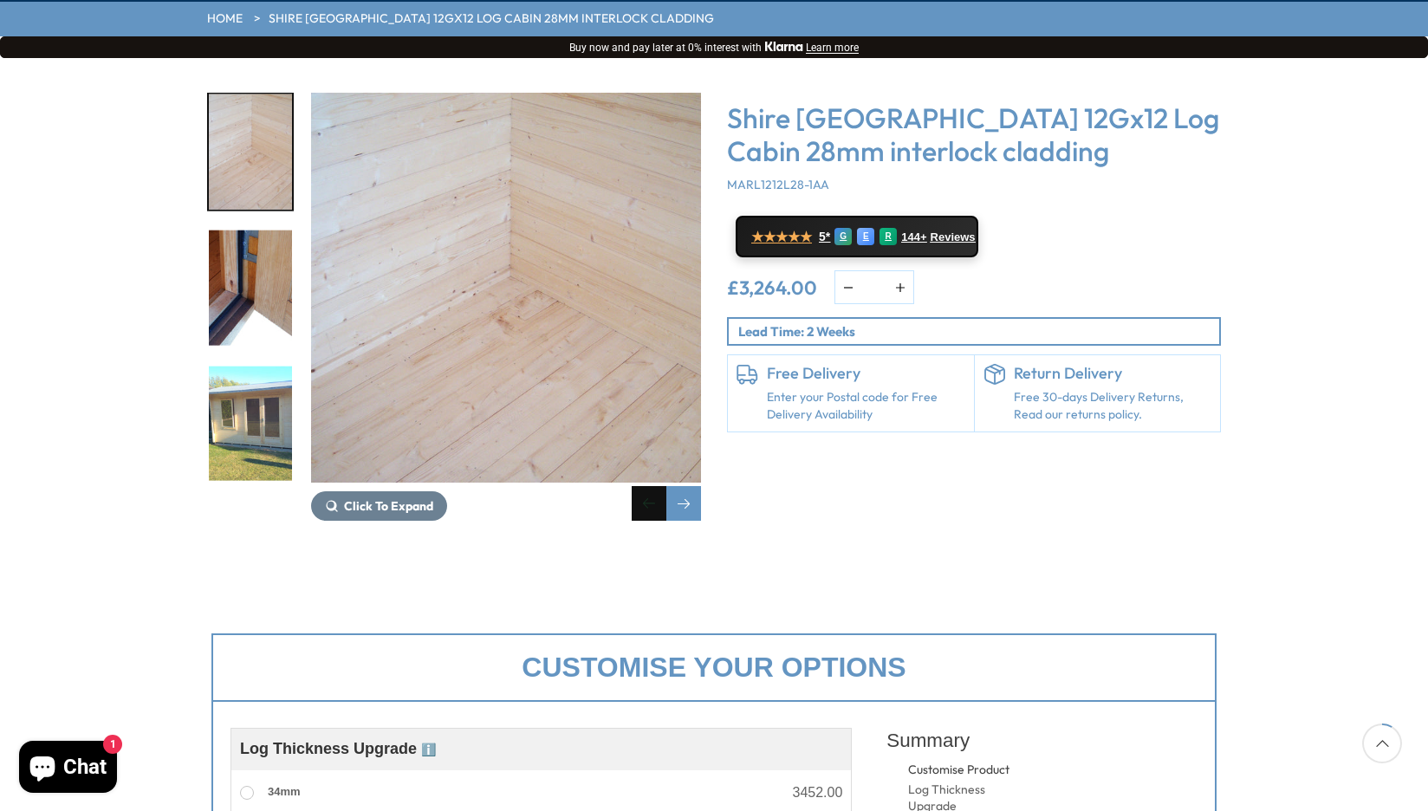
click at [647, 486] on div "Previous slide" at bounding box center [649, 503] width 35 height 35
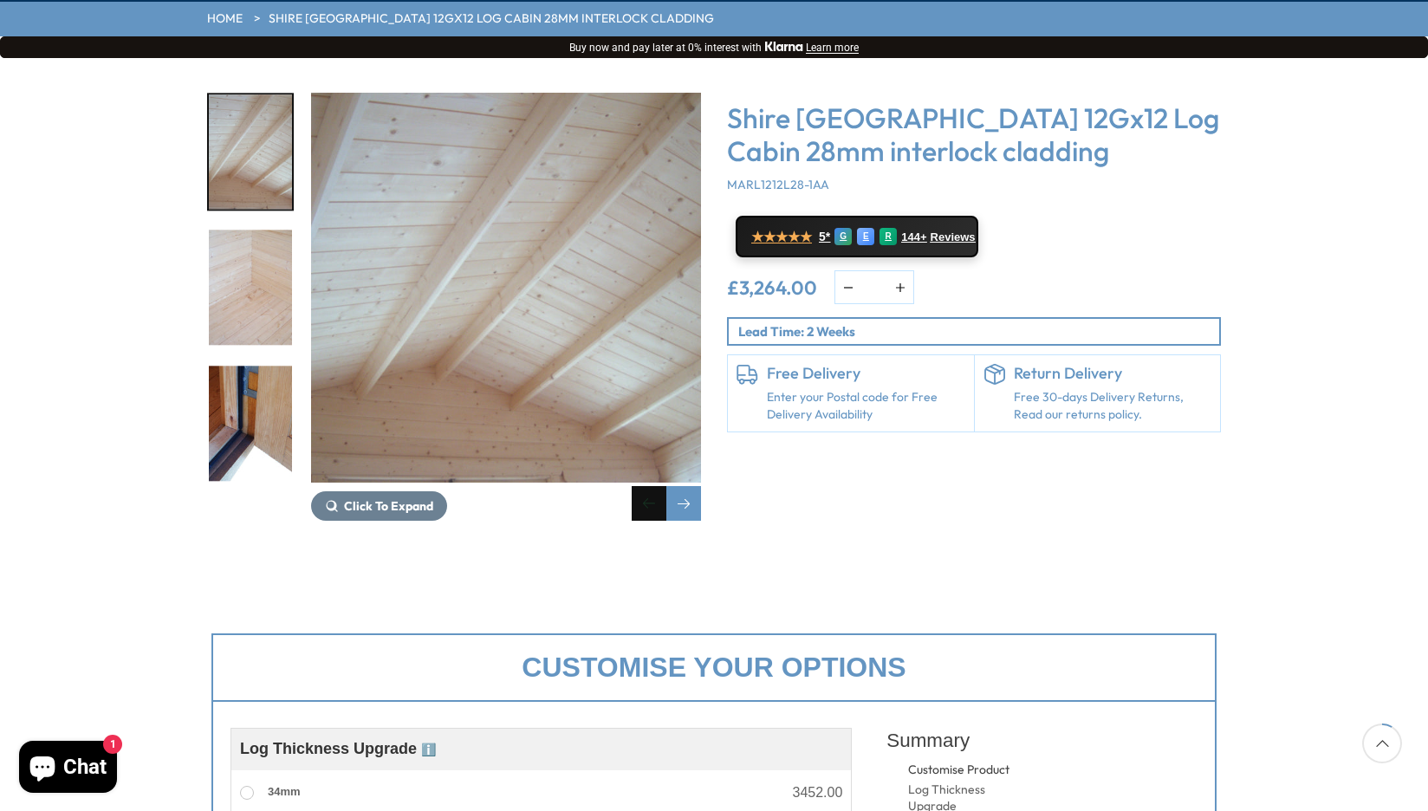
click at [647, 486] on div "Previous slide" at bounding box center [649, 503] width 35 height 35
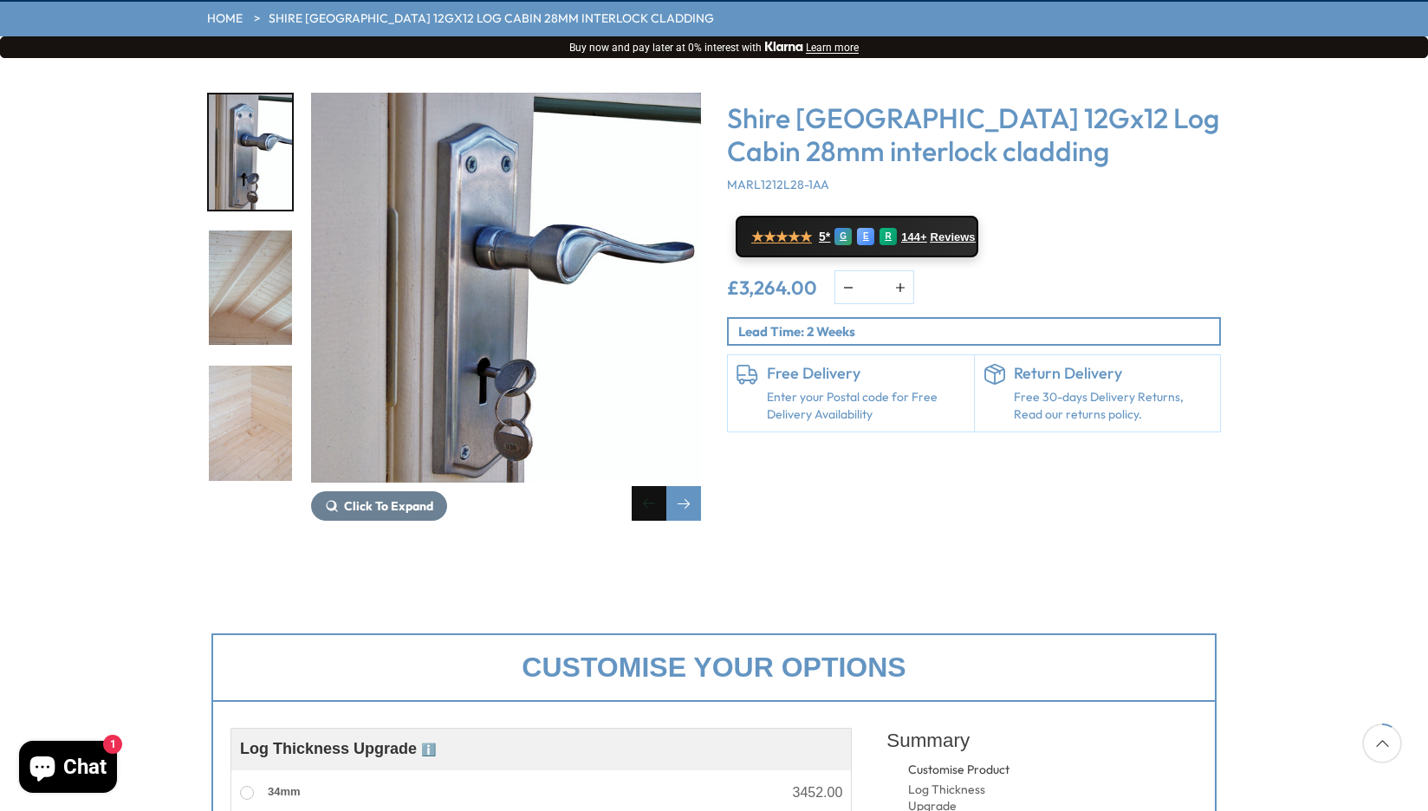
click at [647, 486] on div "Previous slide" at bounding box center [649, 503] width 35 height 35
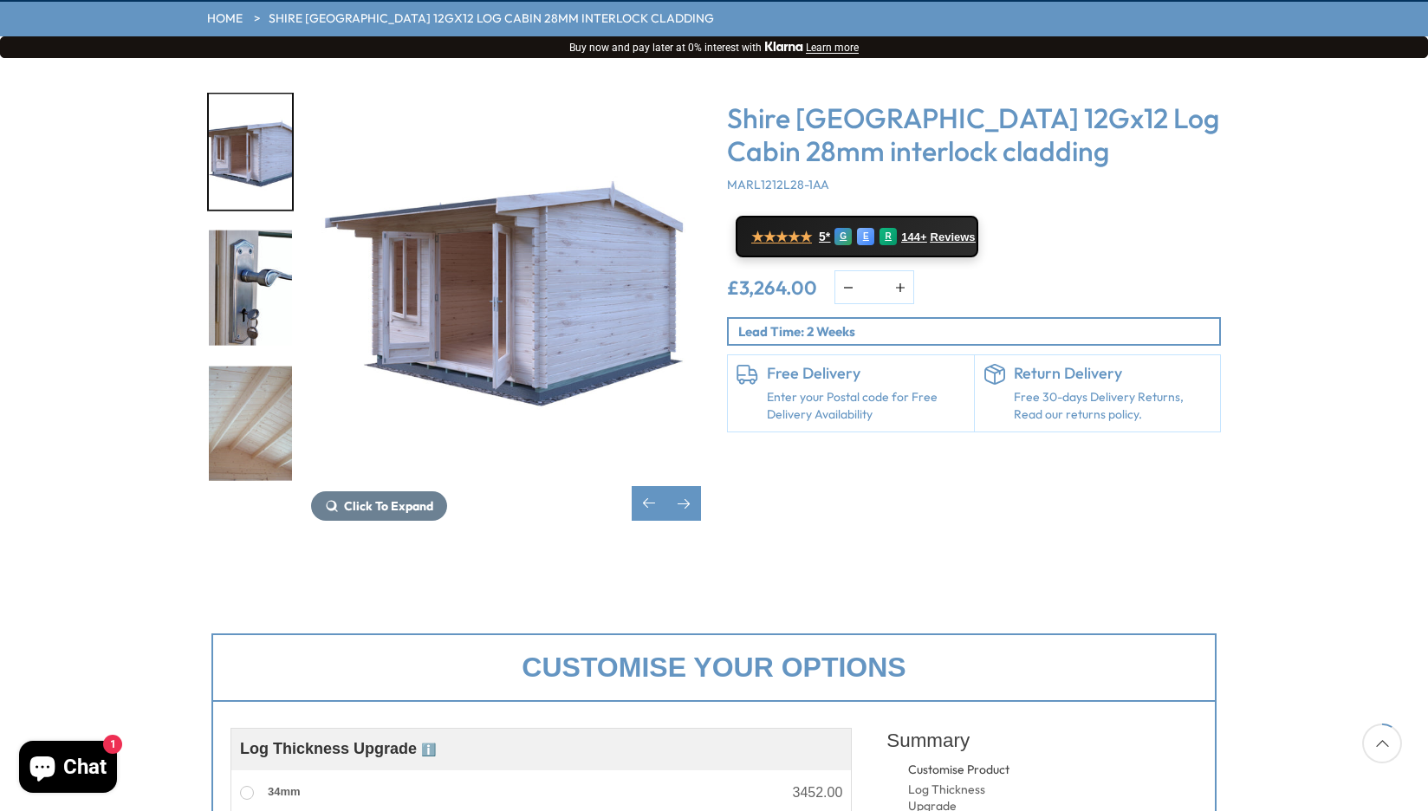
click at [545, 347] on img "9 / 18" at bounding box center [506, 288] width 390 height 390
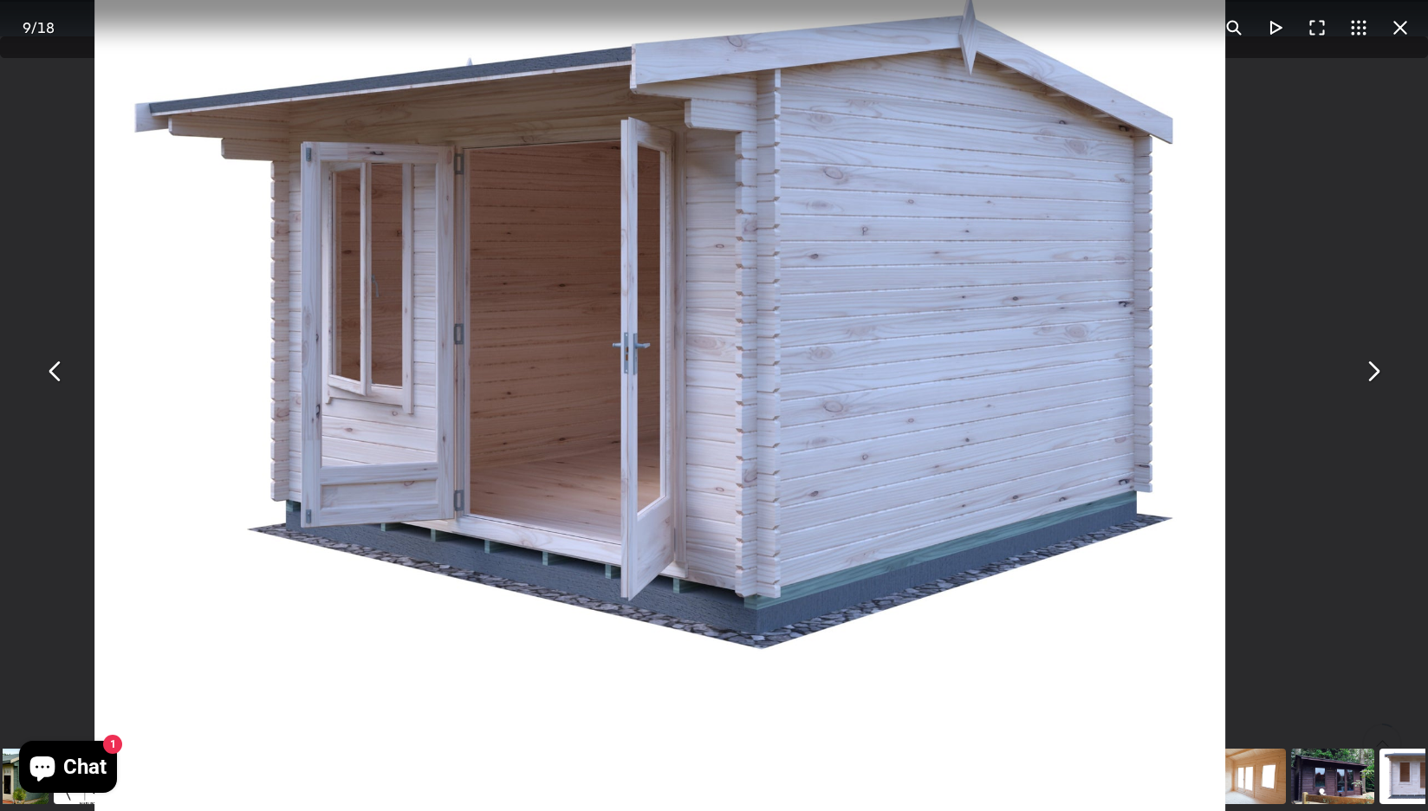
drag, startPoint x: 727, startPoint y: 495, endPoint x: 608, endPoint y: 555, distance: 133.3
click at [608, 555] on img "You can close this modal content with the ESC key" at bounding box center [659, 305] width 1131 height 1131
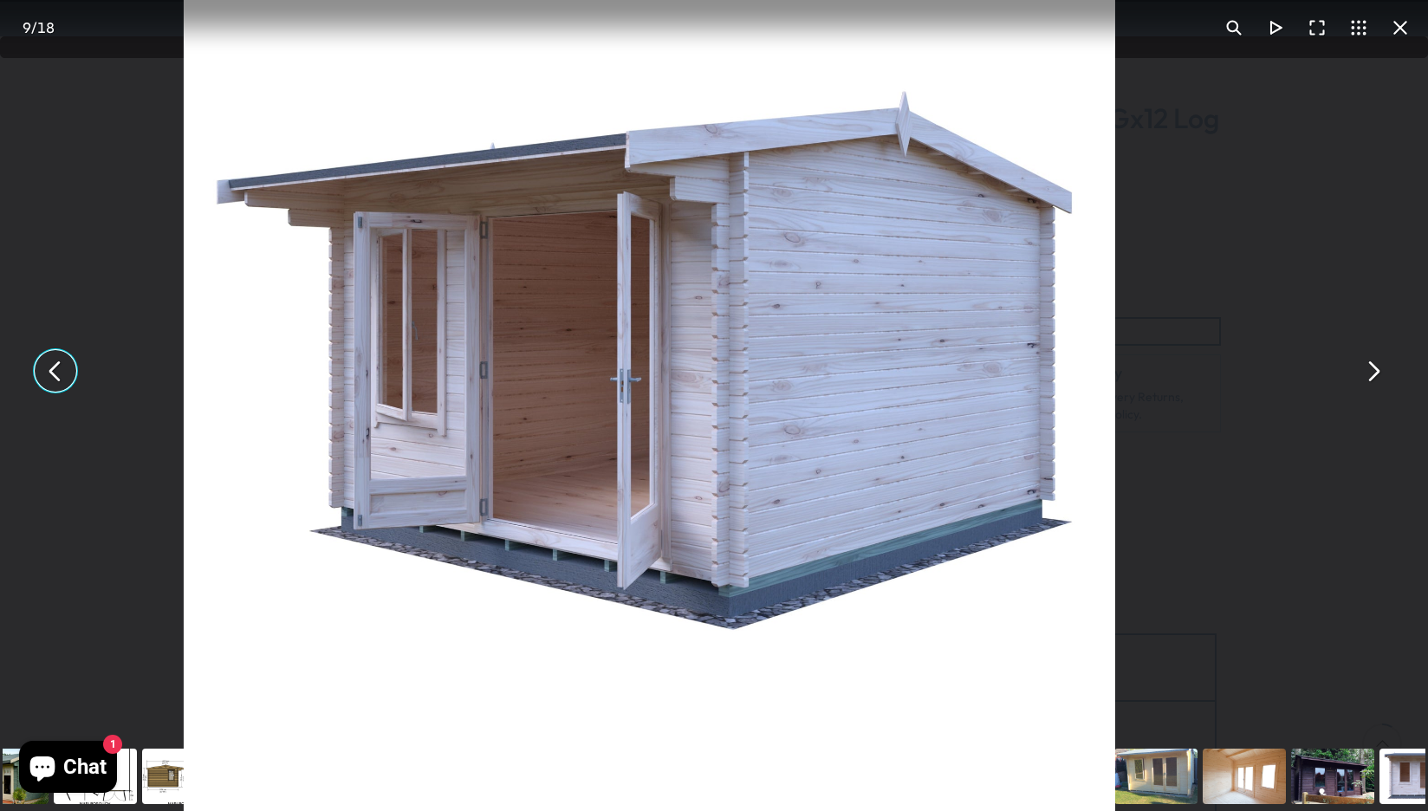
click at [33, 293] on div "Shire [GEOGRAPHIC_DATA] 12Gx12 Log Cabin 28mm interlock cladding - Best Shed" at bounding box center [714, 371] width 1428 height 742
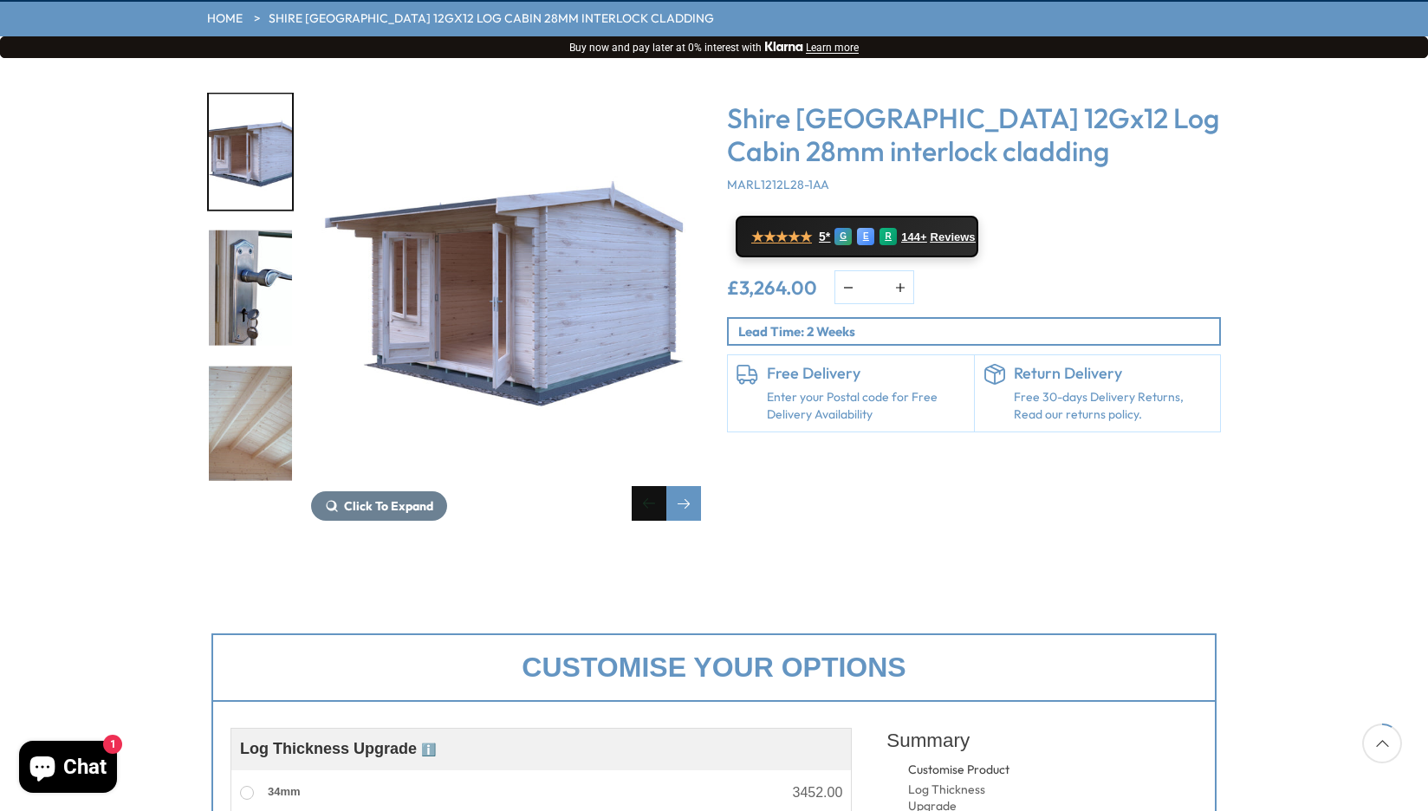
click at [646, 486] on div "Previous slide" at bounding box center [649, 503] width 35 height 35
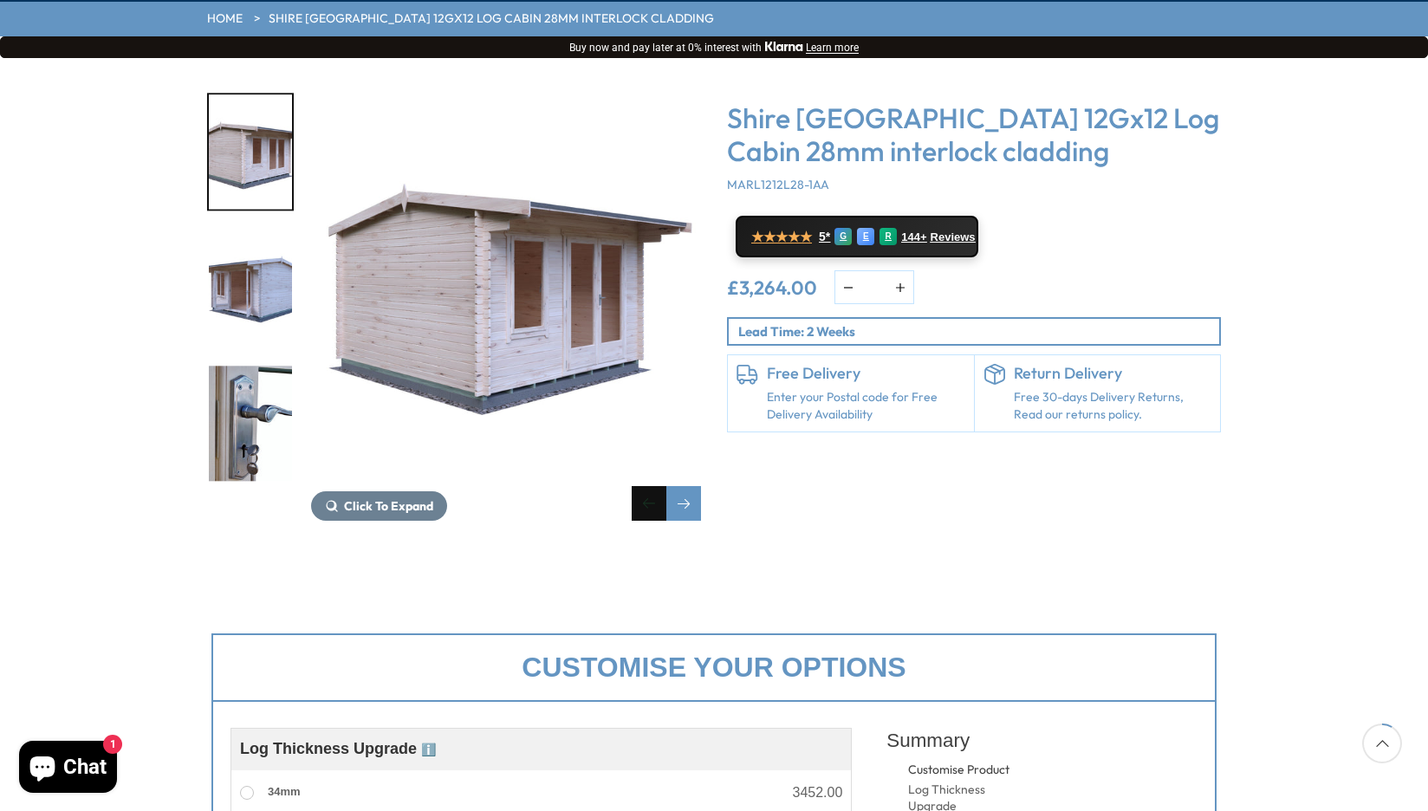
click at [646, 486] on div "Previous slide" at bounding box center [649, 503] width 35 height 35
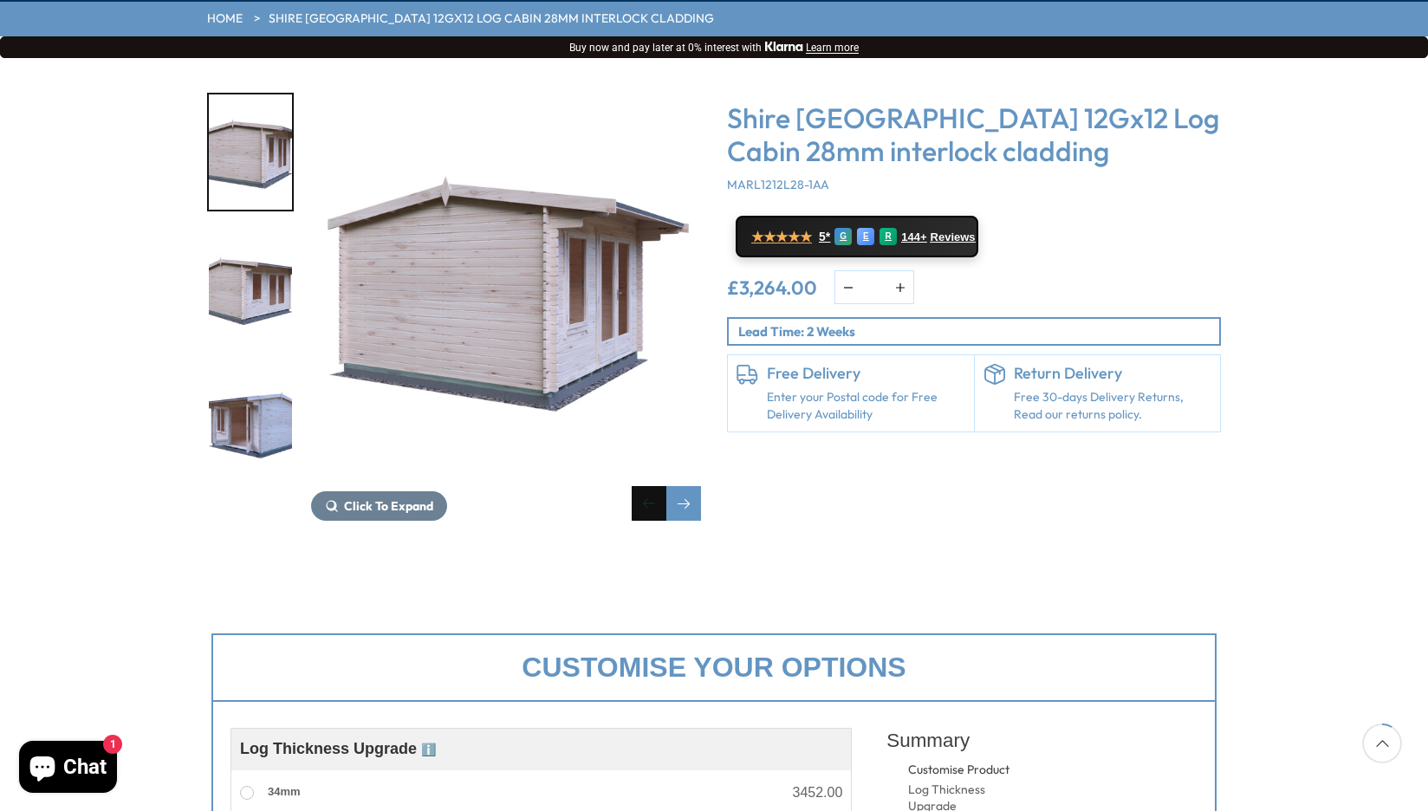
click at [646, 486] on div "Previous slide" at bounding box center [649, 503] width 35 height 35
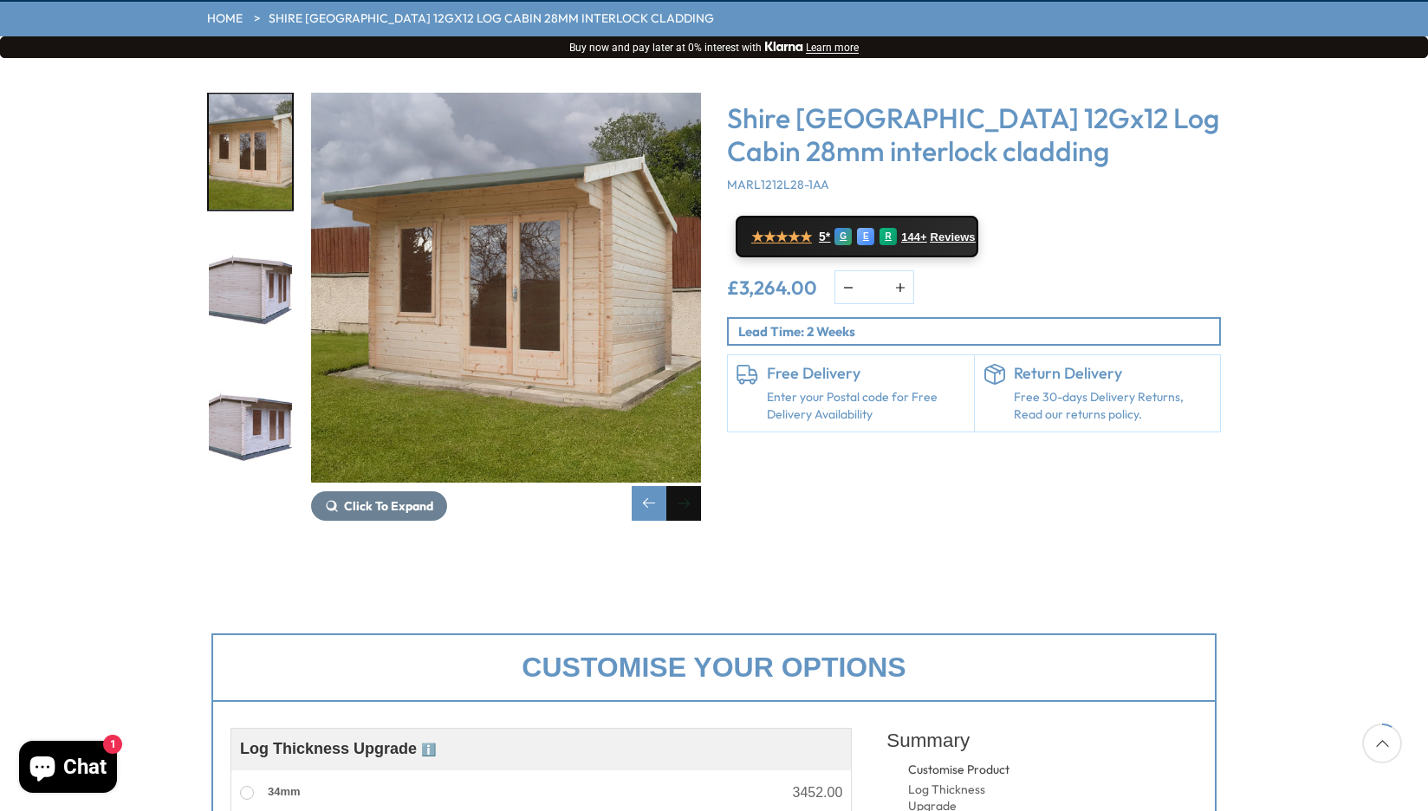
click at [684, 486] on div "Next slide" at bounding box center [683, 503] width 35 height 35
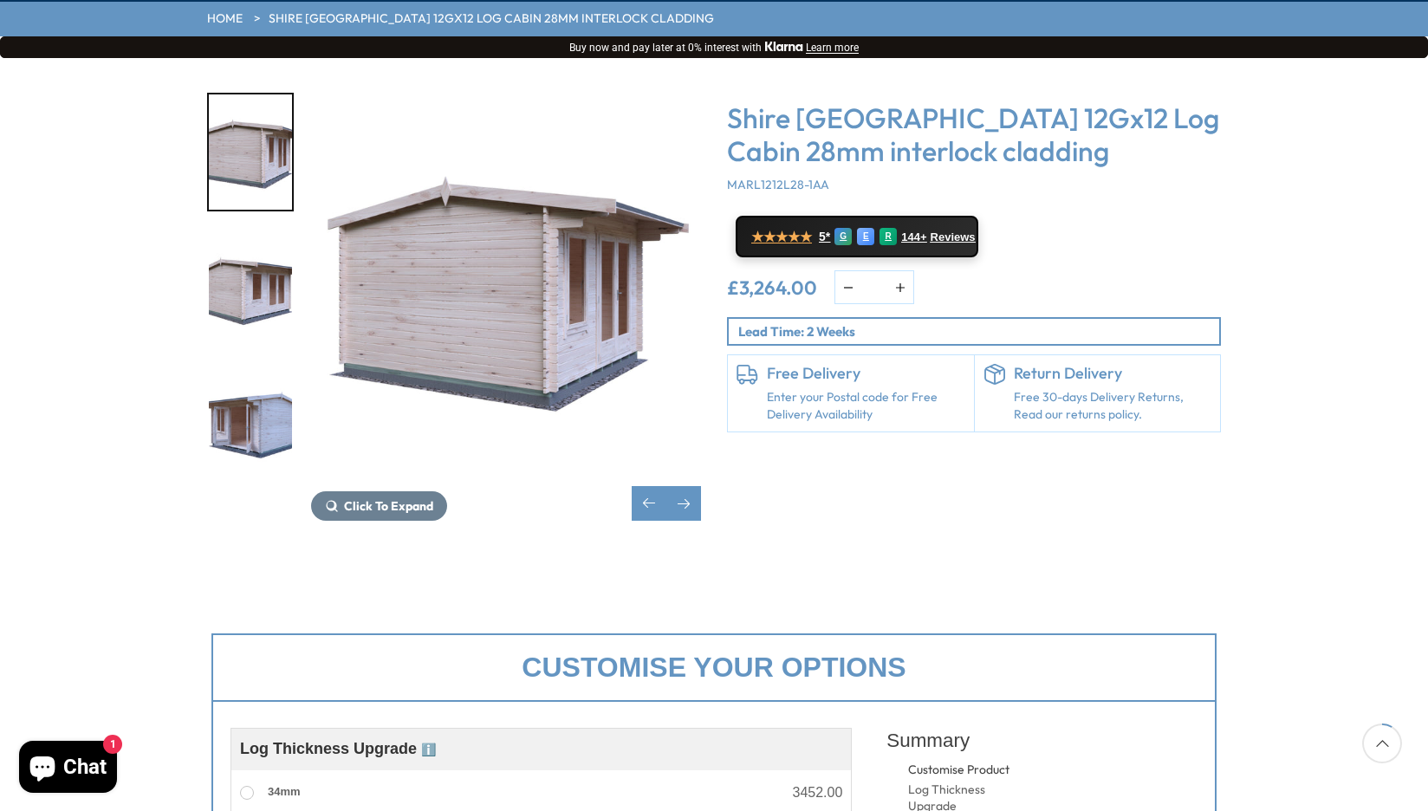
click at [502, 314] on img "7 / 18" at bounding box center [506, 288] width 390 height 390
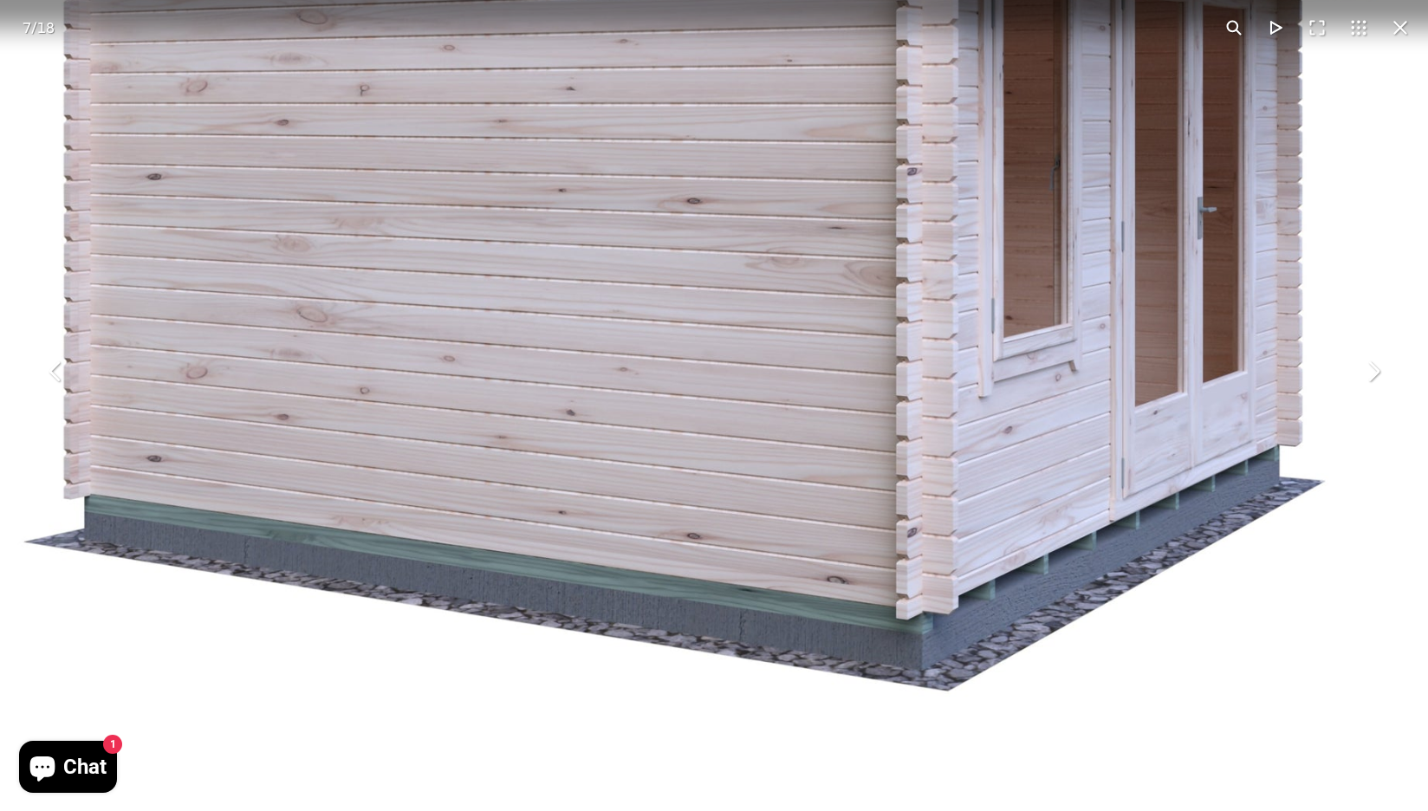
drag, startPoint x: 596, startPoint y: 445, endPoint x: 637, endPoint y: 510, distance: 76.7
click at [637, 510] on img "You can close this modal content with the ESC key" at bounding box center [744, 188] width 1589 height 1588
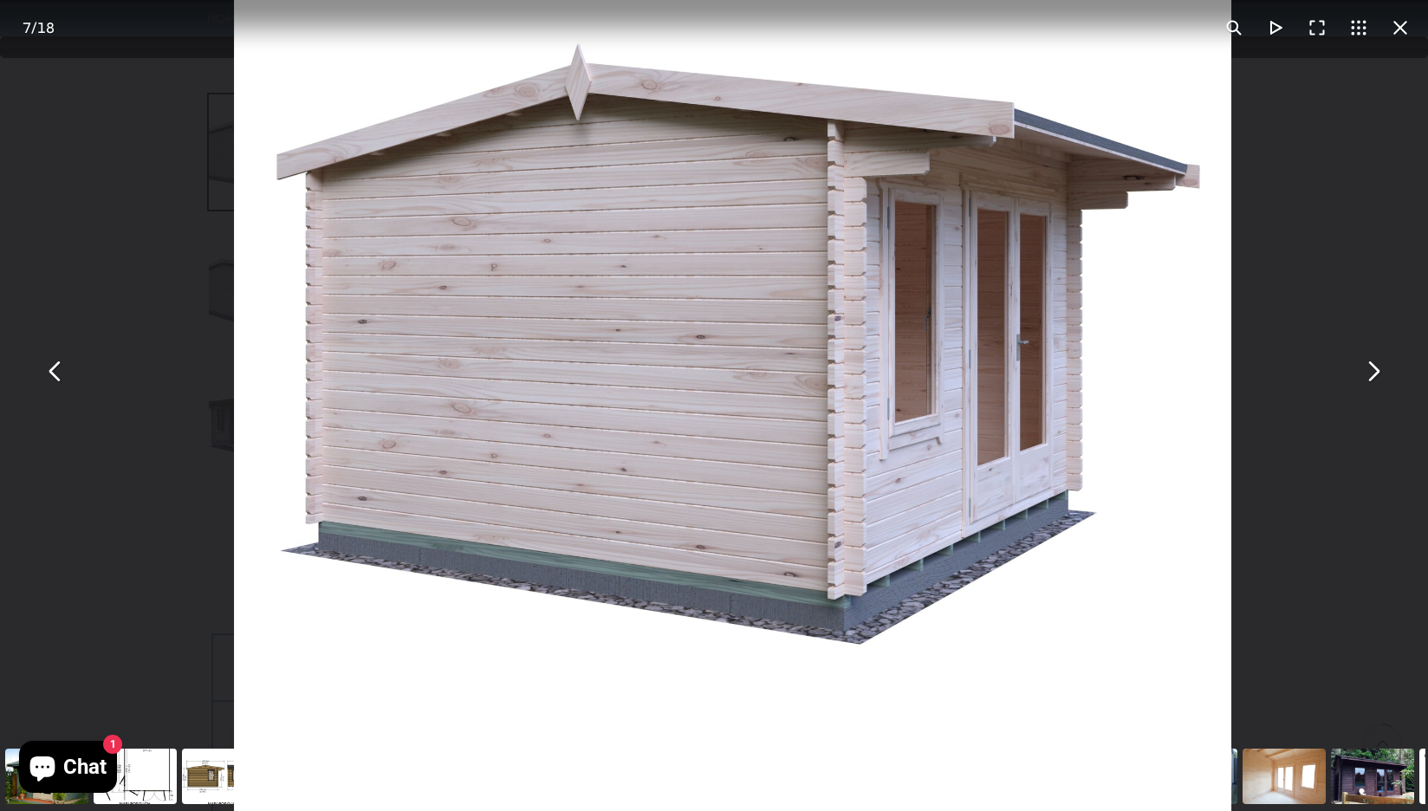
drag, startPoint x: 643, startPoint y: 475, endPoint x: 617, endPoint y: 545, distance: 74.8
click at [617, 545] on img "You can close this modal content with the ESC key" at bounding box center [733, 328] width 996 height 996
click at [50, 540] on div "Shire [GEOGRAPHIC_DATA] 12Gx12 Log Cabin 28mm interlock cladding - Best Shed" at bounding box center [714, 371] width 1428 height 742
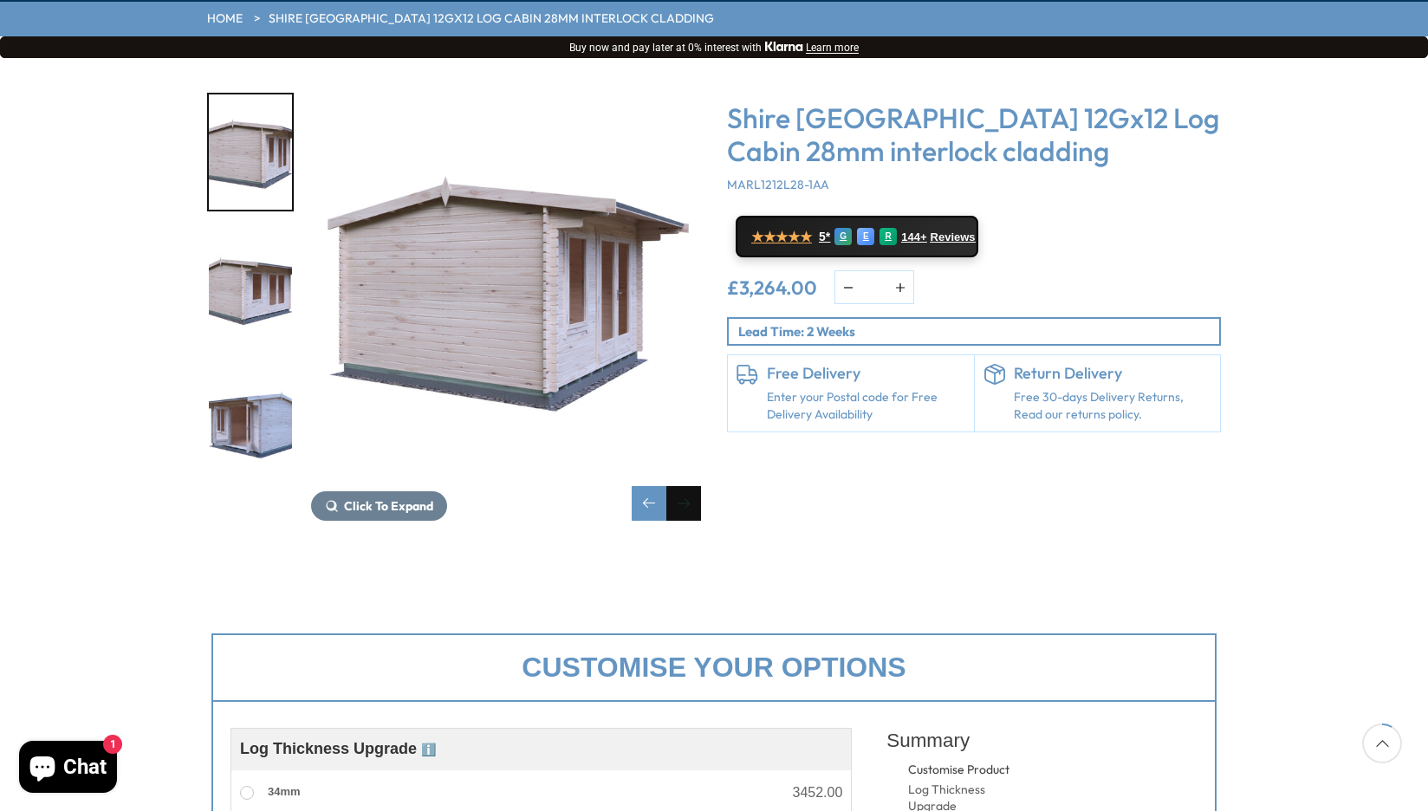
click at [690, 486] on div "Next slide" at bounding box center [683, 503] width 35 height 35
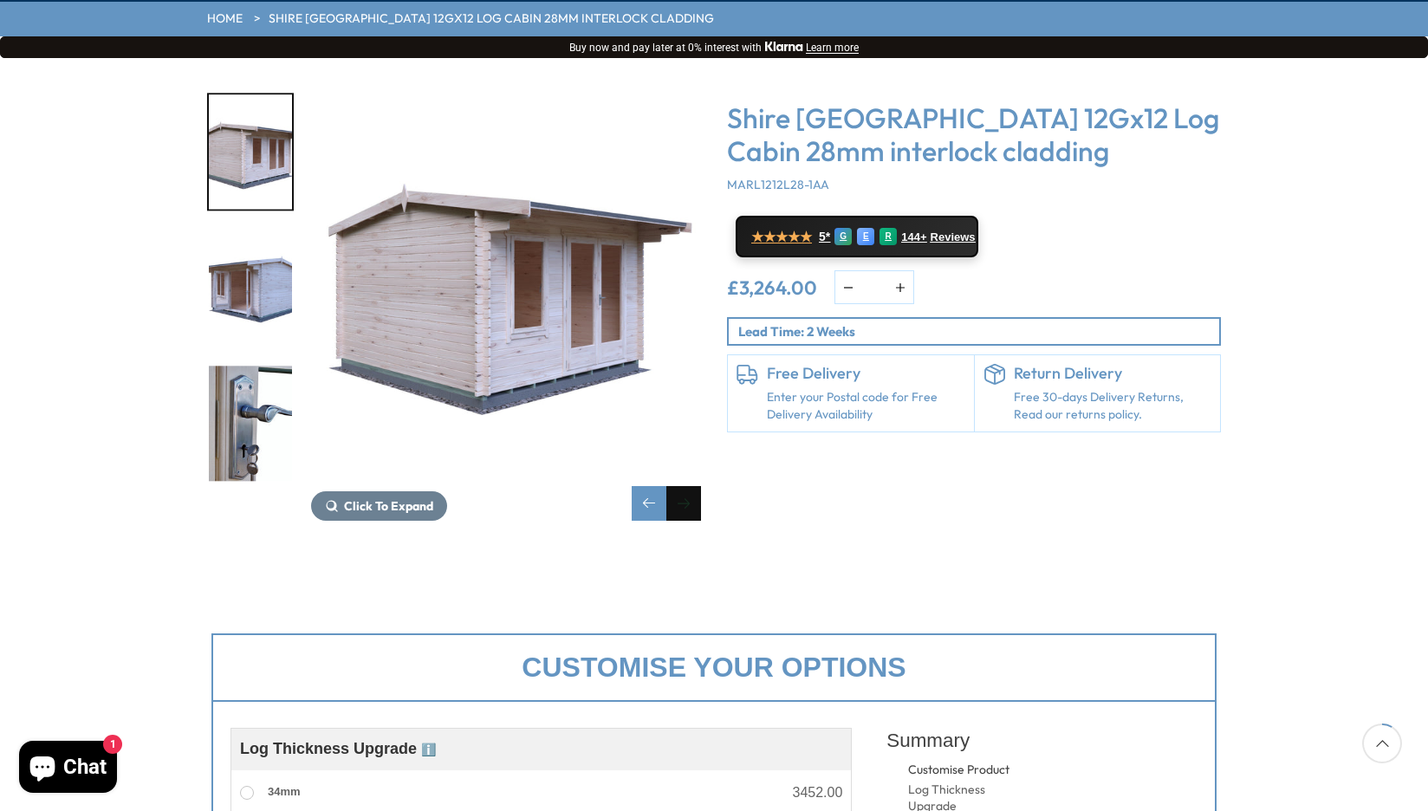
click at [690, 486] on div "Next slide" at bounding box center [683, 503] width 35 height 35
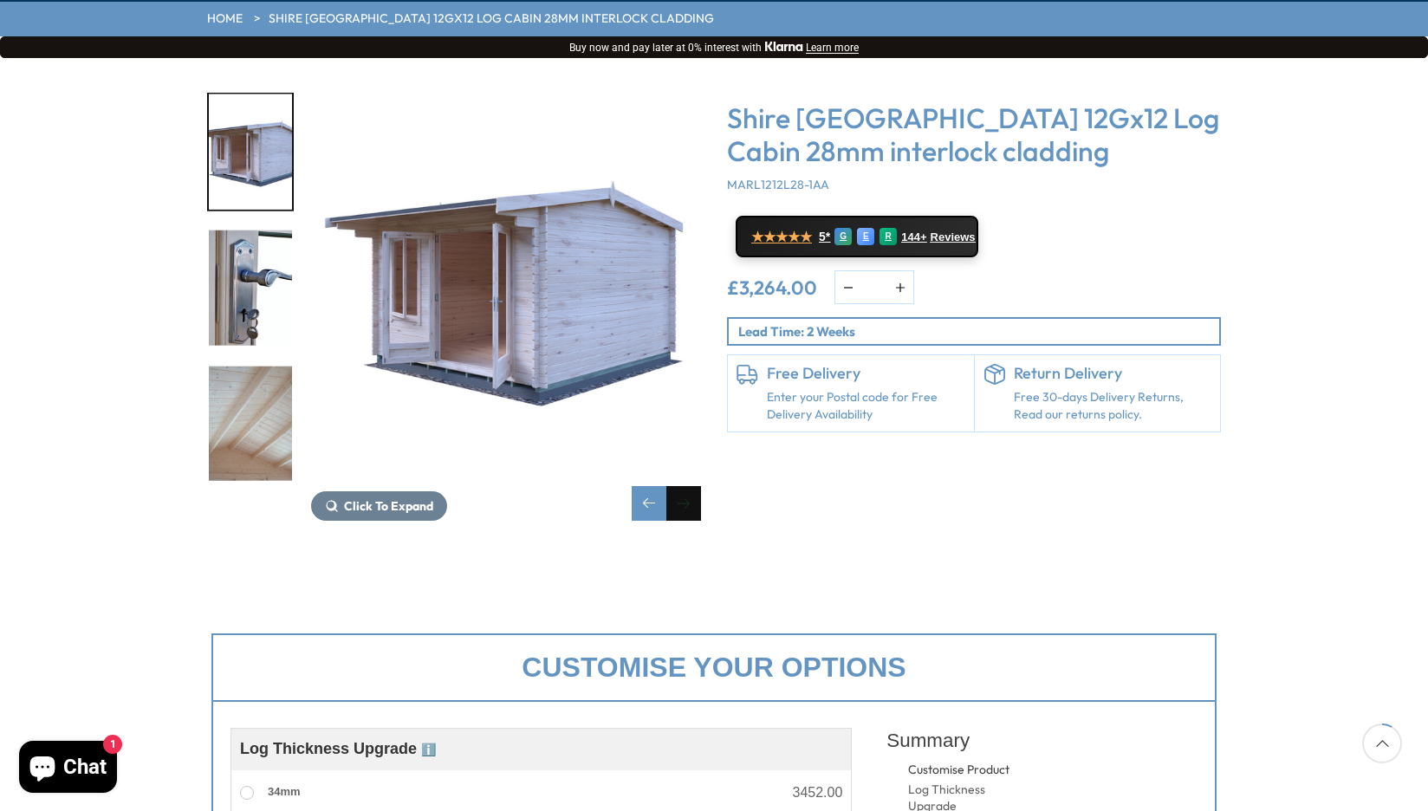
click at [690, 486] on div "Next slide" at bounding box center [683, 503] width 35 height 35
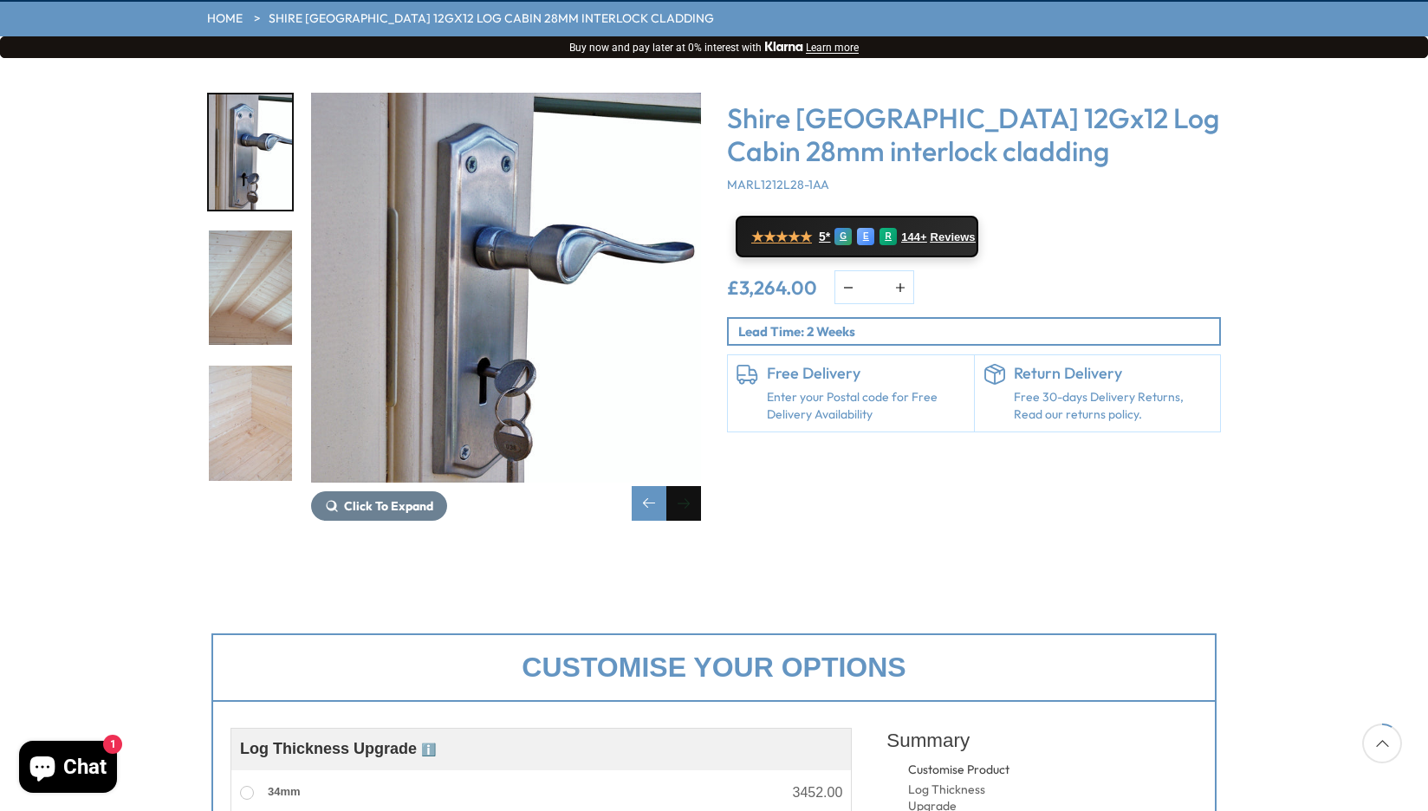
click at [690, 486] on div "Next slide" at bounding box center [683, 503] width 35 height 35
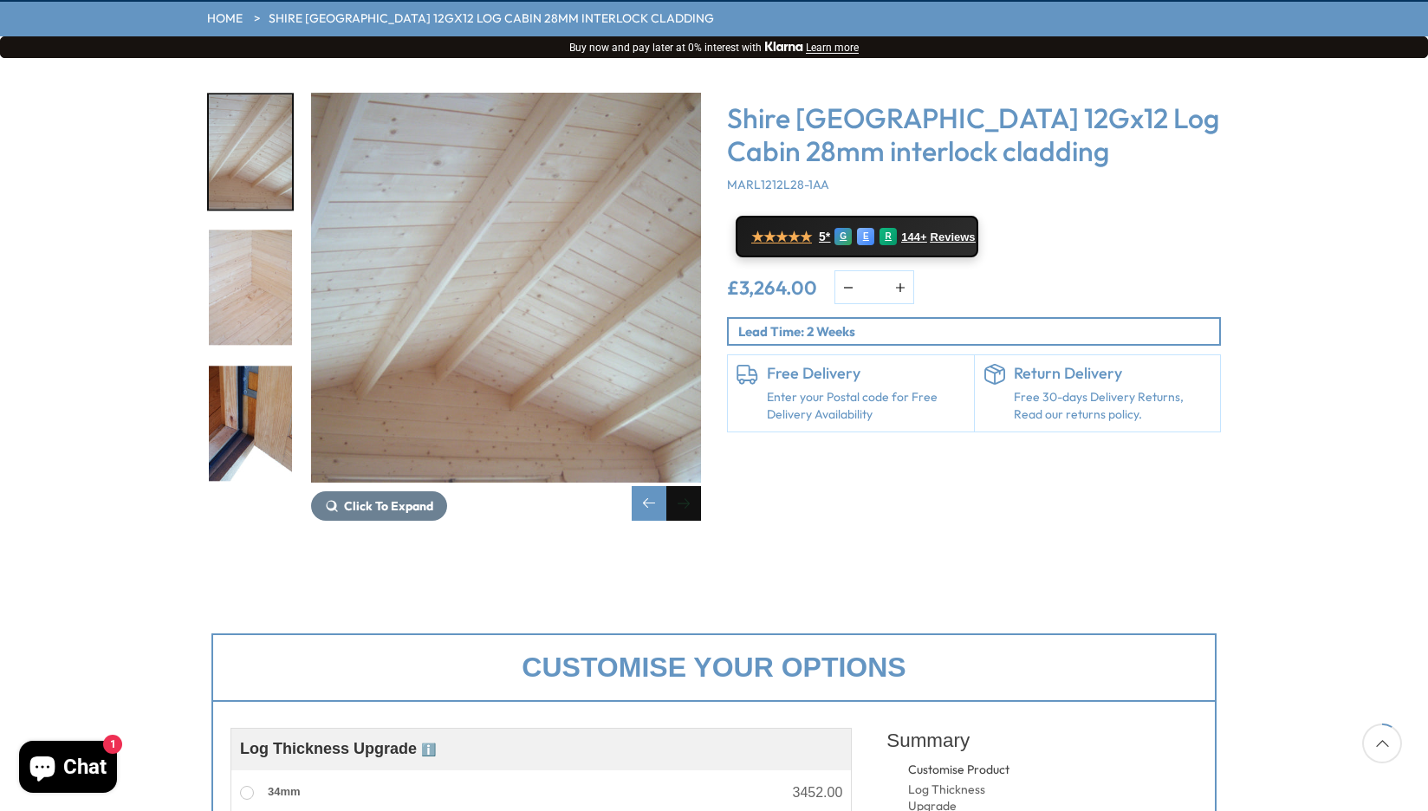
click at [690, 486] on div "Next slide" at bounding box center [683, 503] width 35 height 35
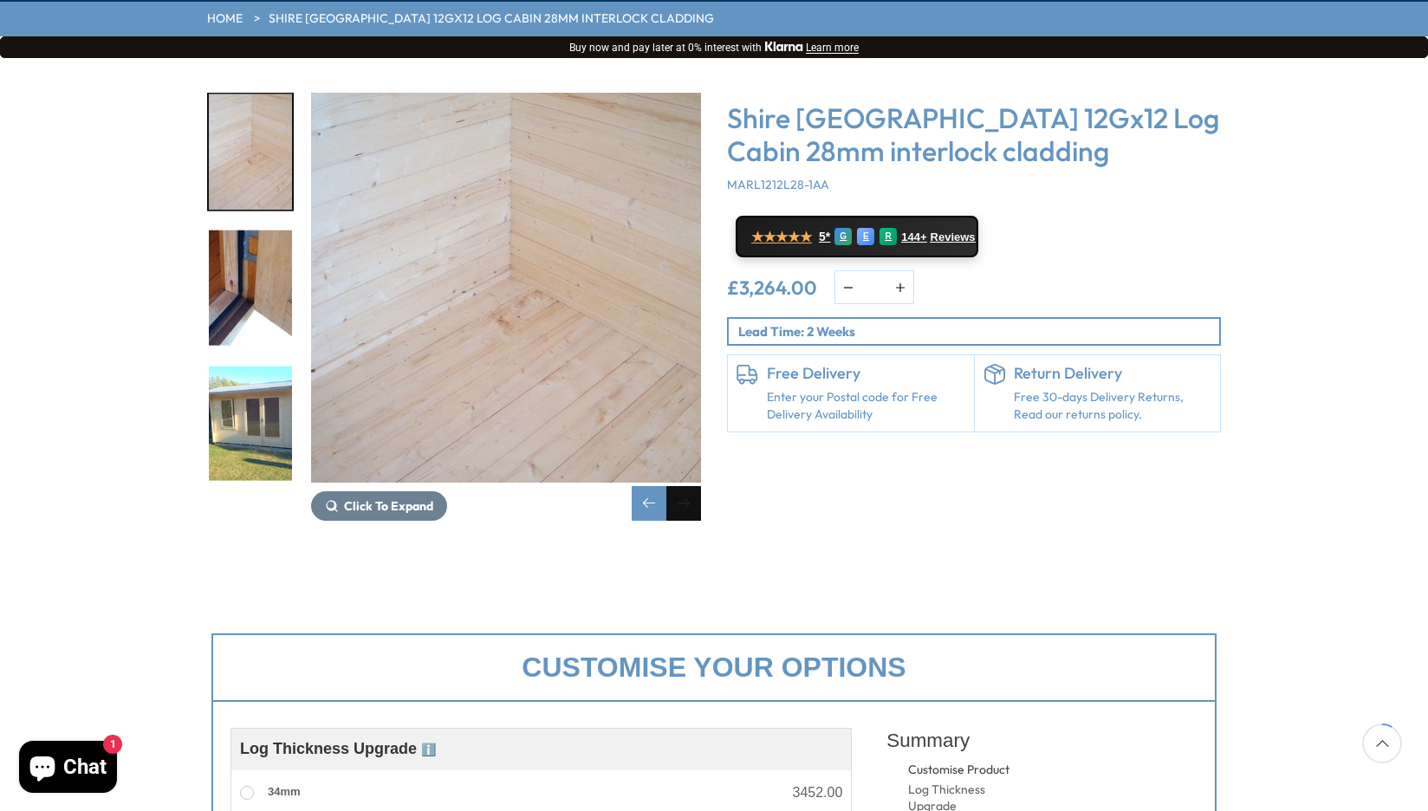
click at [690, 486] on div "Next slide" at bounding box center [683, 503] width 35 height 35
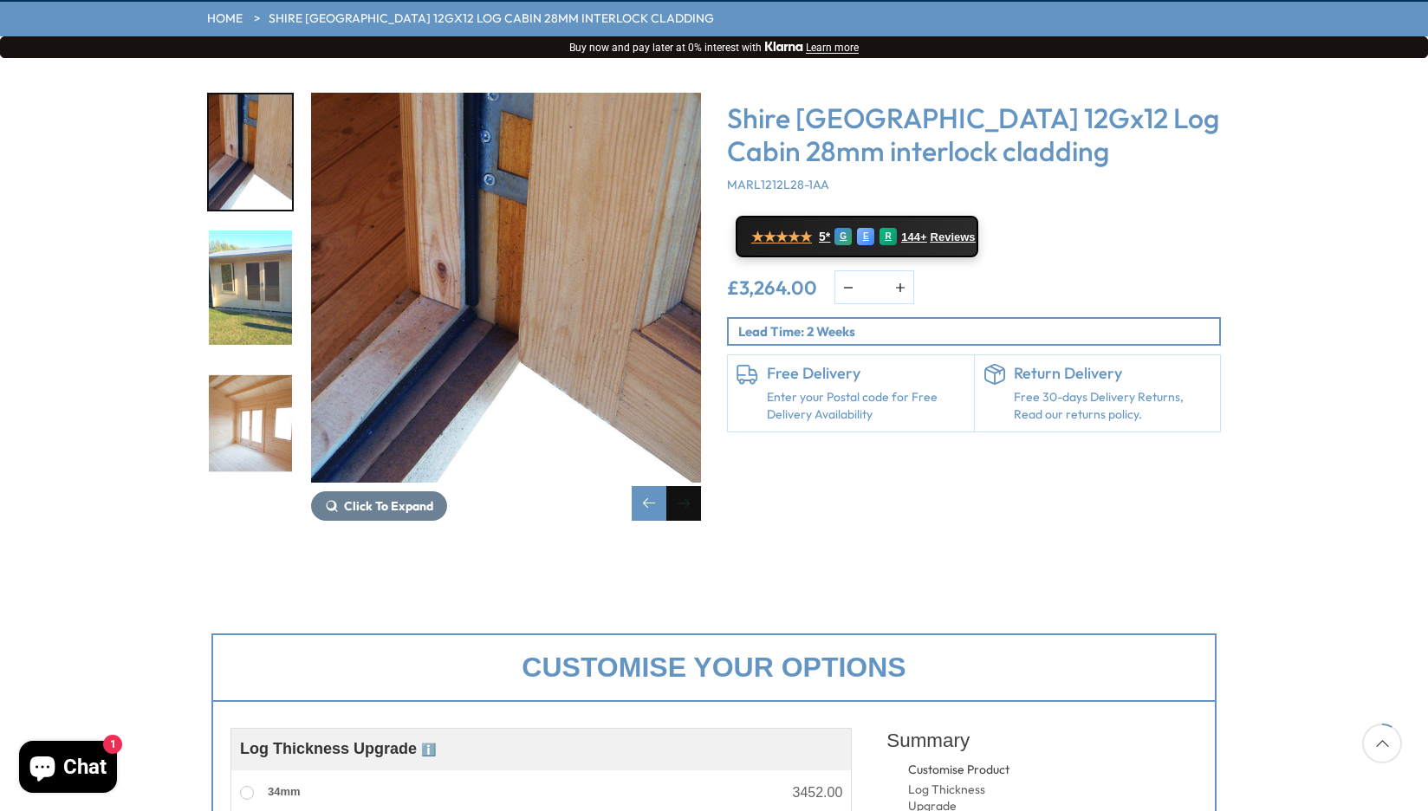
click at [690, 486] on div "Next slide" at bounding box center [683, 503] width 35 height 35
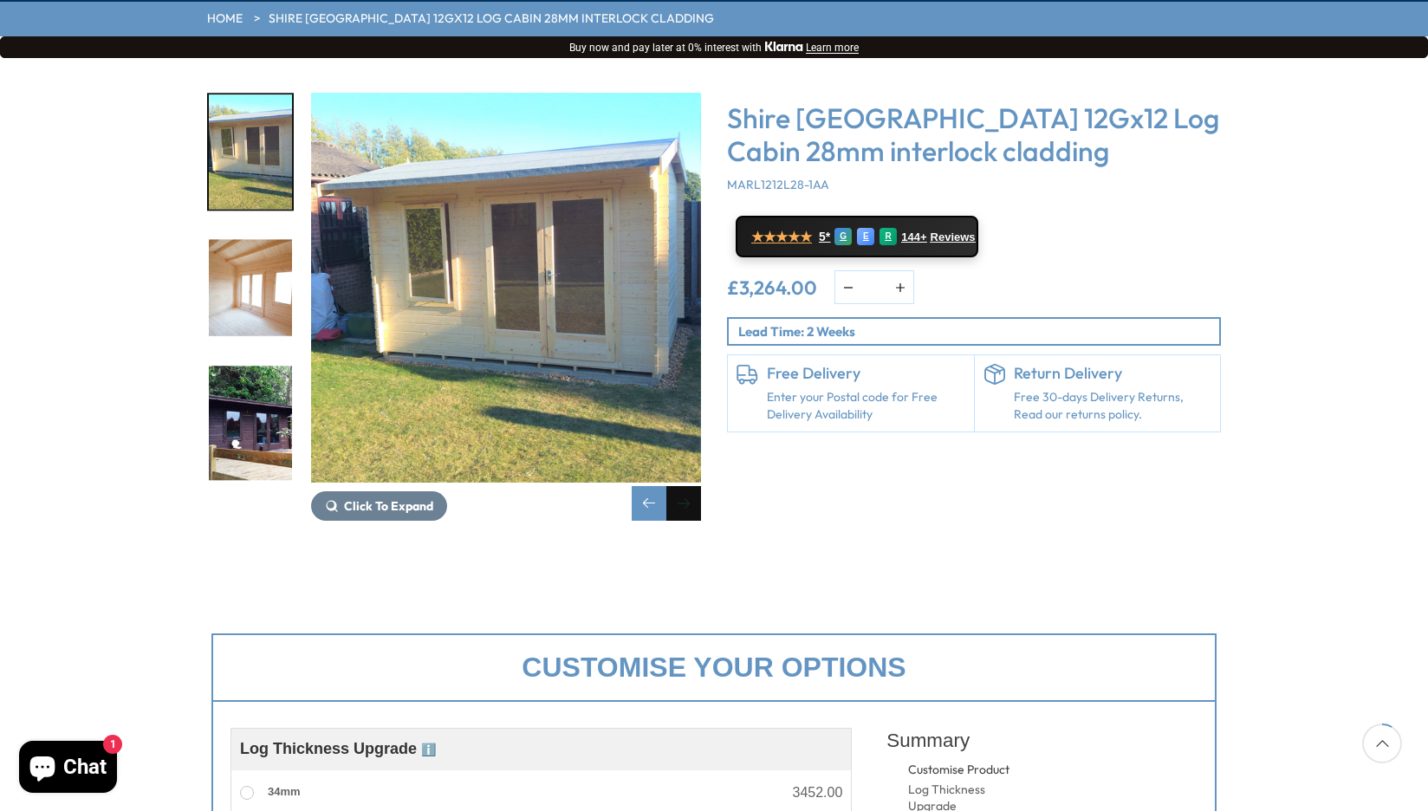
click at [690, 486] on div "Next slide" at bounding box center [683, 503] width 35 height 35
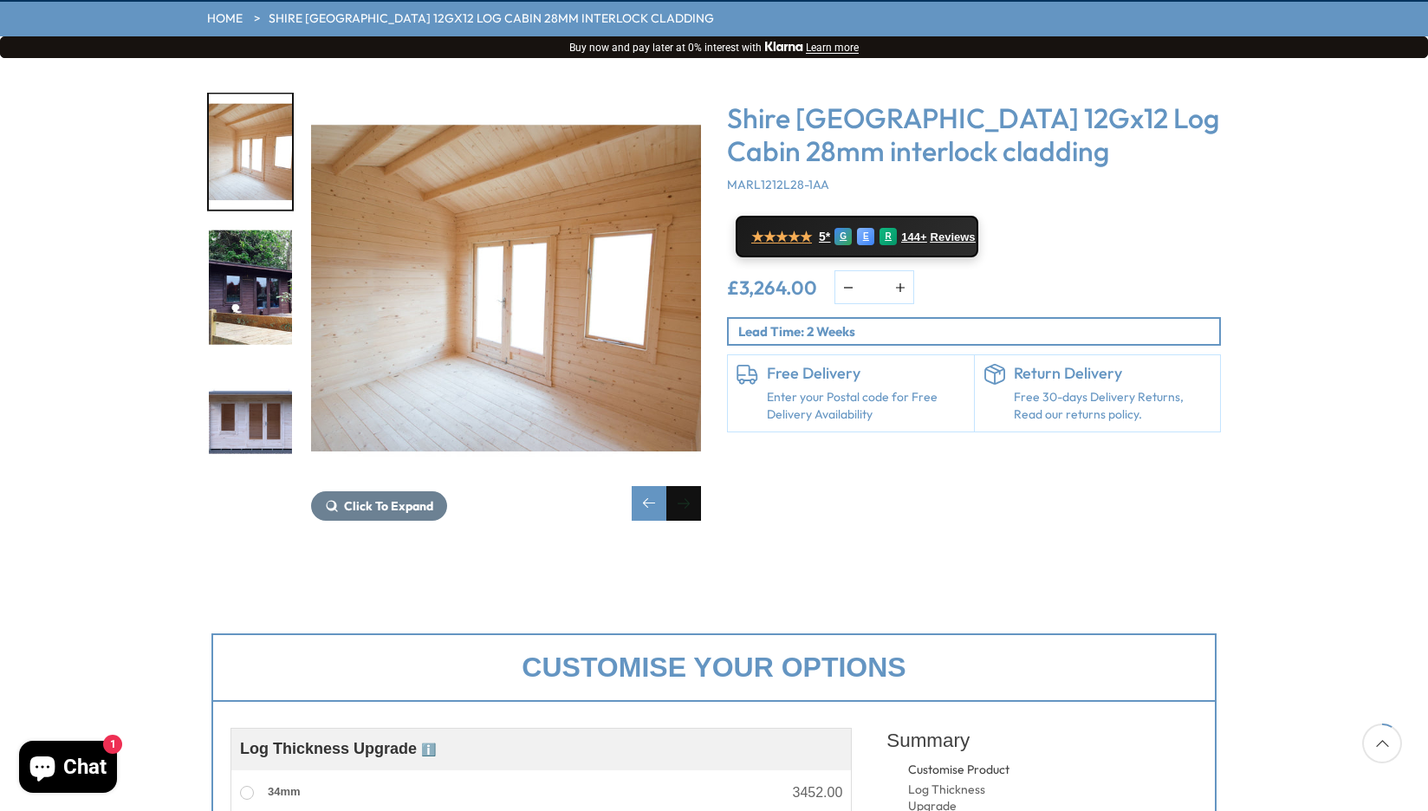
click at [690, 486] on div "Next slide" at bounding box center [683, 503] width 35 height 35
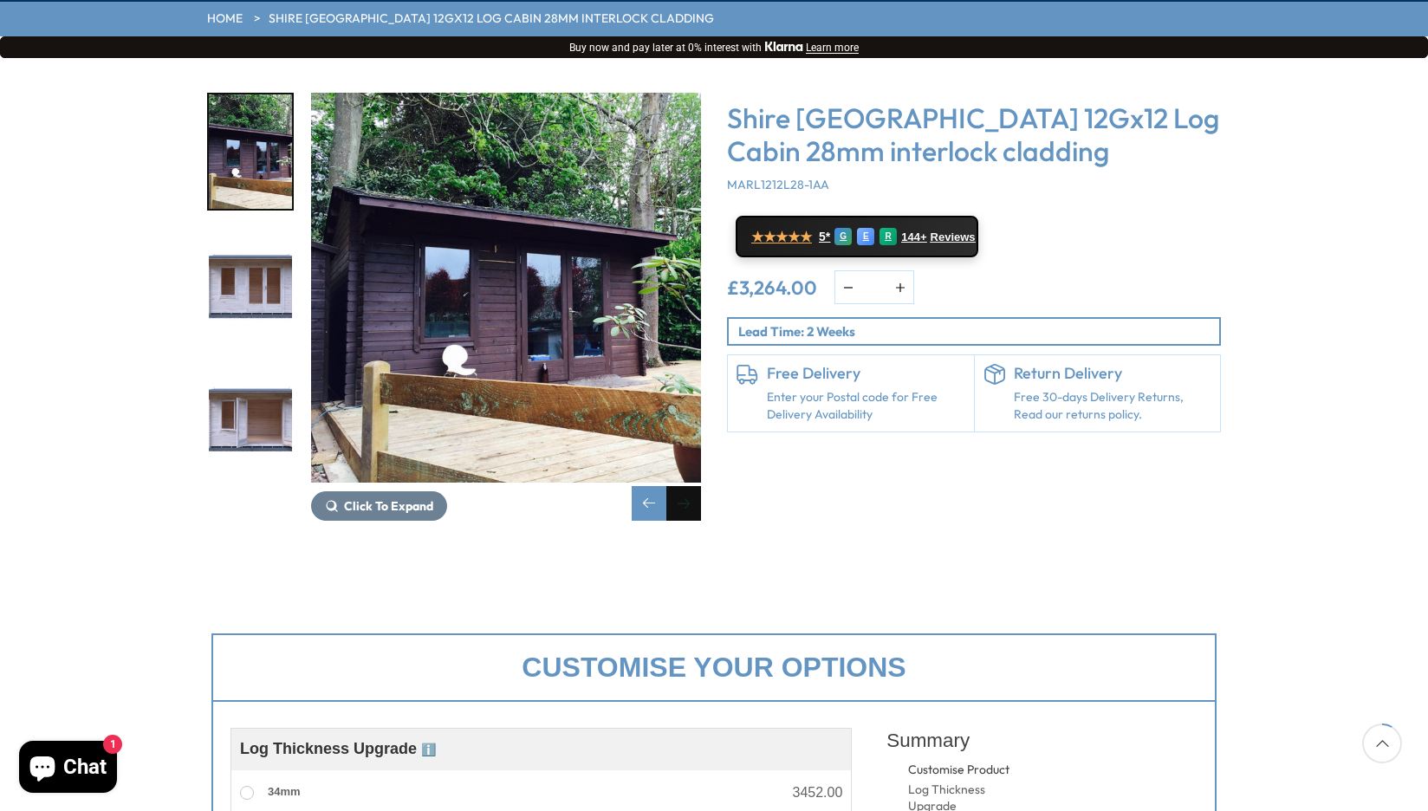
click at [690, 486] on div "Next slide" at bounding box center [683, 503] width 35 height 35
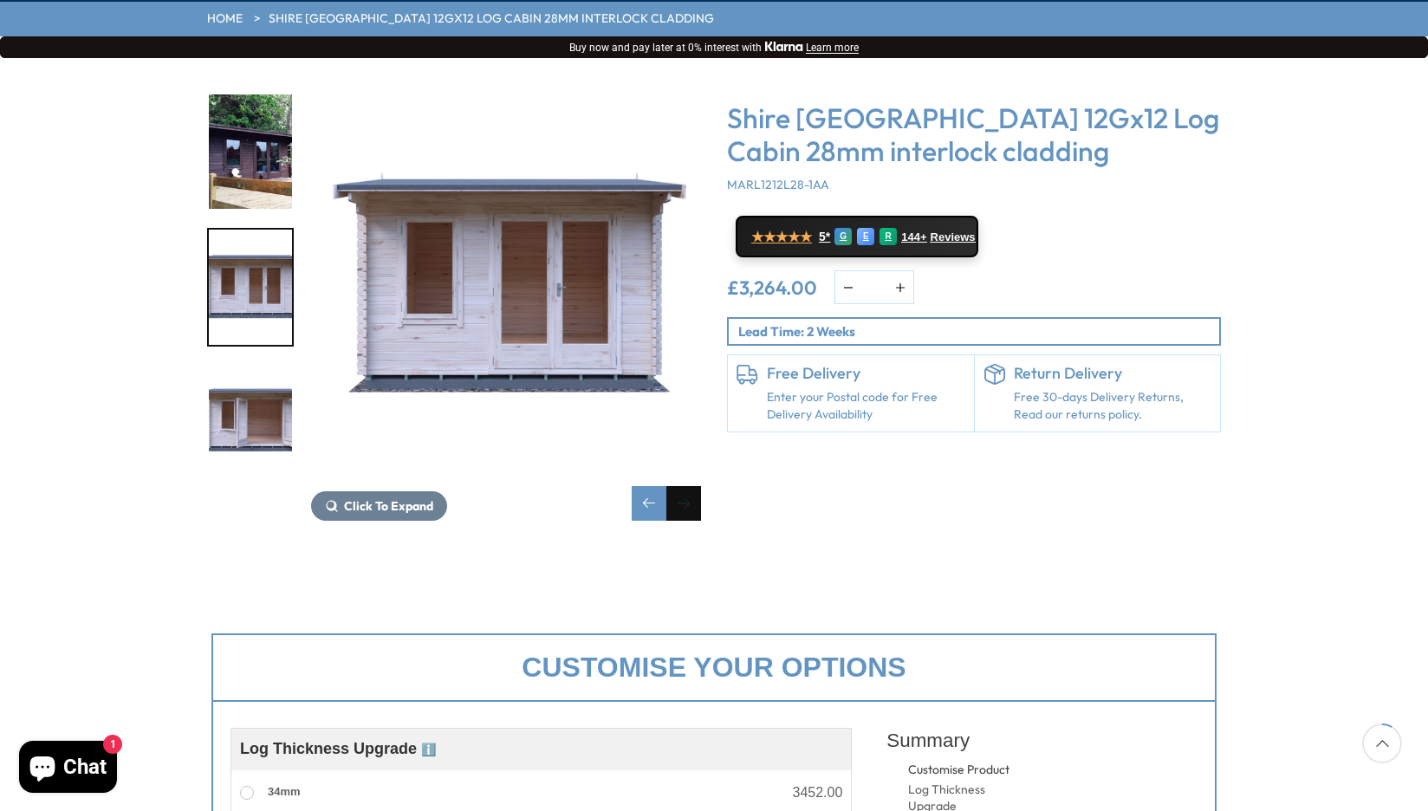
click at [690, 486] on div "Next slide" at bounding box center [683, 503] width 35 height 35
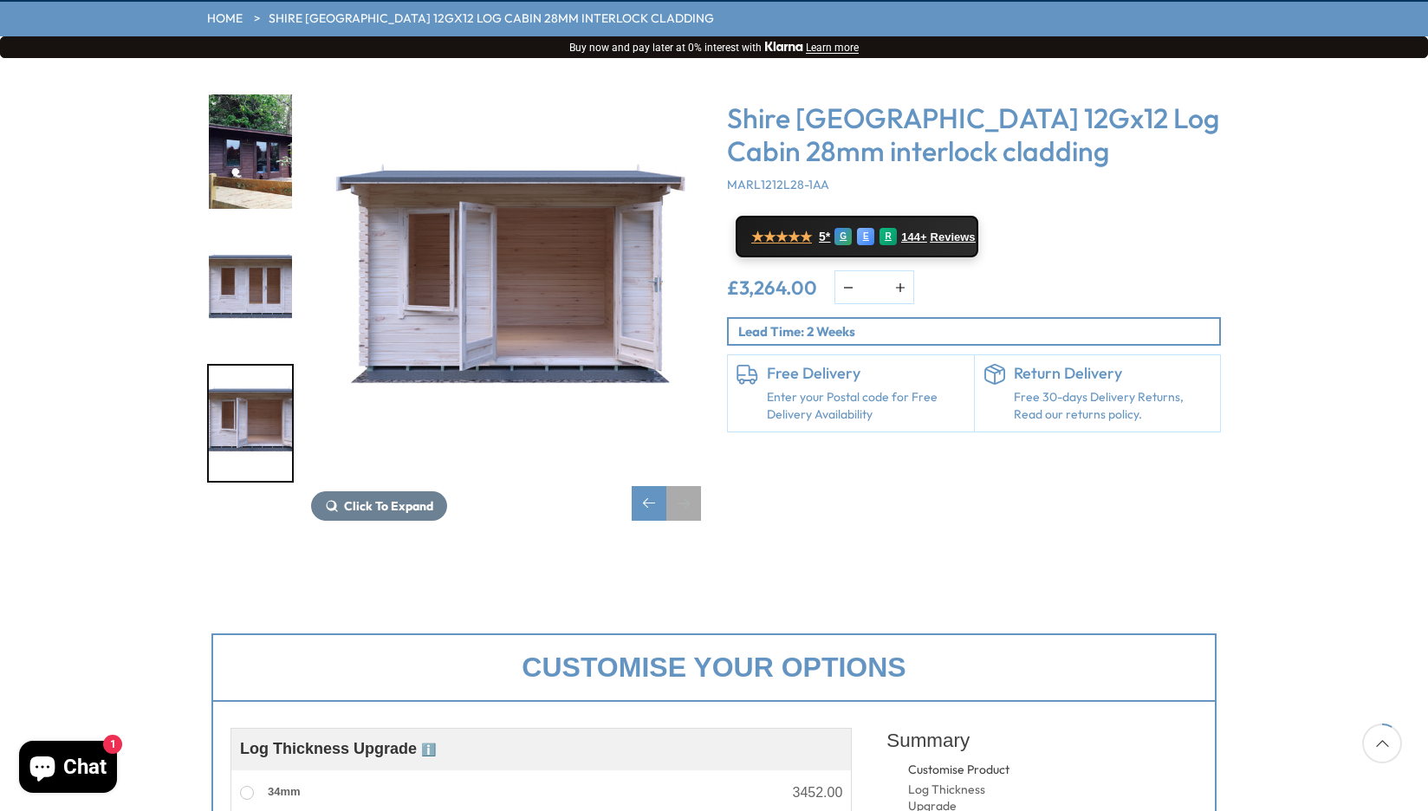
click at [690, 486] on div "Next slide" at bounding box center [683, 503] width 35 height 35
